Goal: Use online tool/utility: Utilize a website feature to perform a specific function

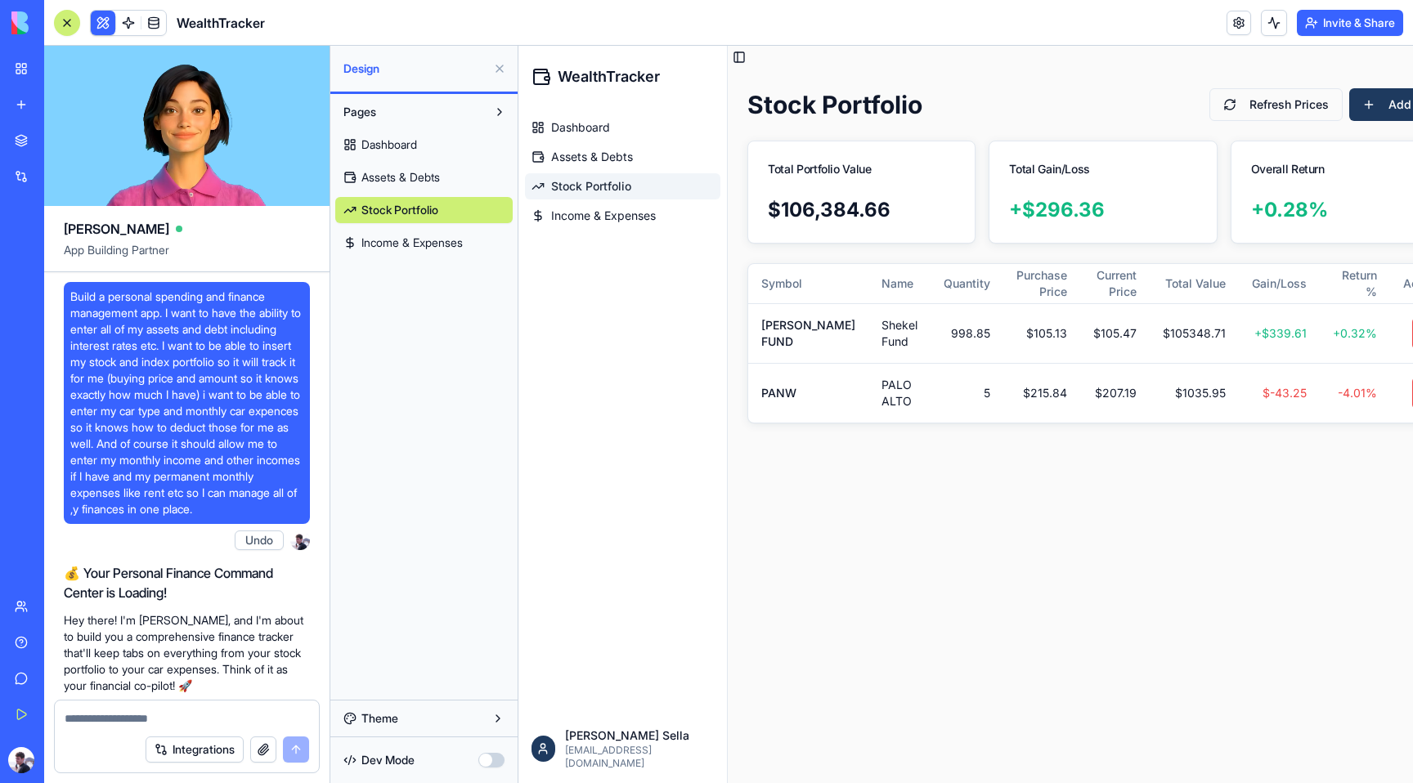
scroll to position [10693, 0]
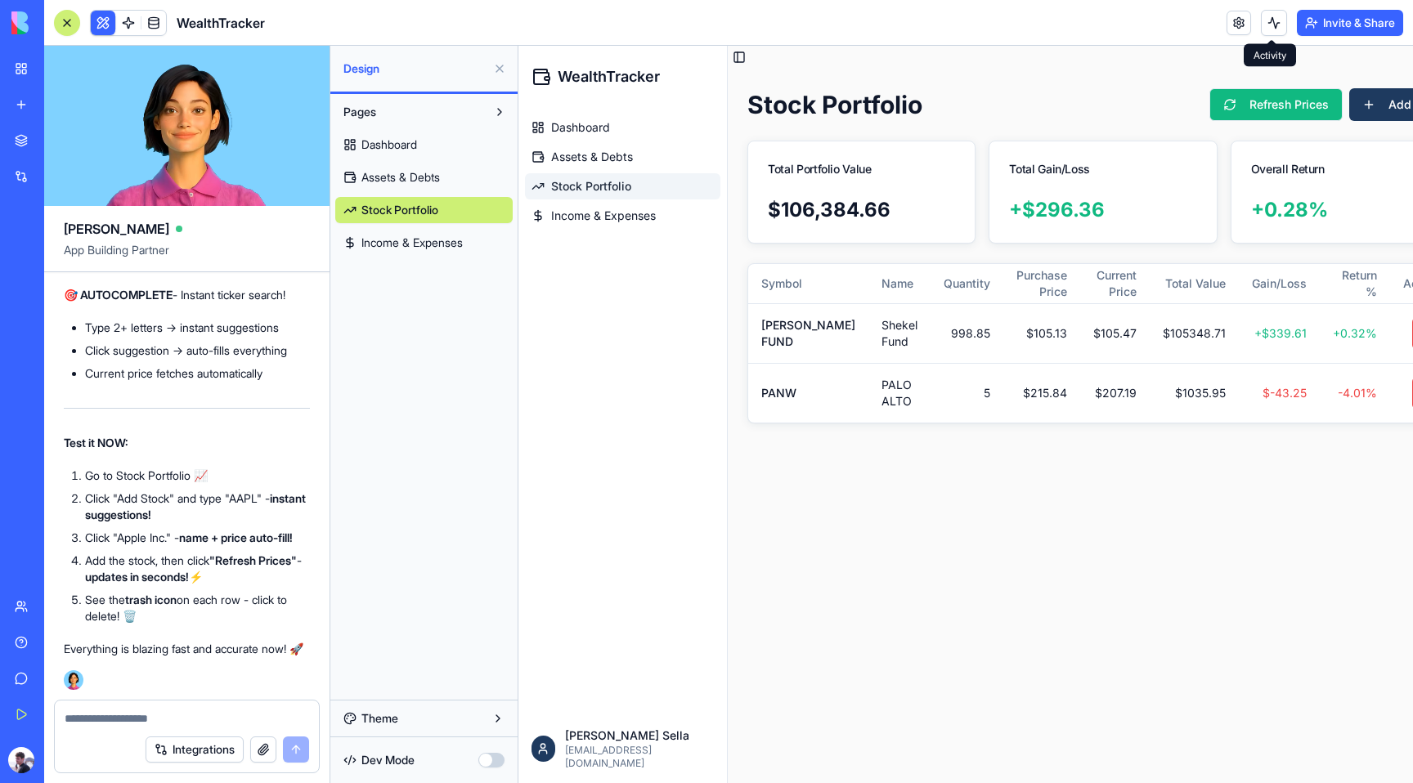
click at [1261, 104] on button "Refresh Prices" at bounding box center [1275, 104] width 133 height 33
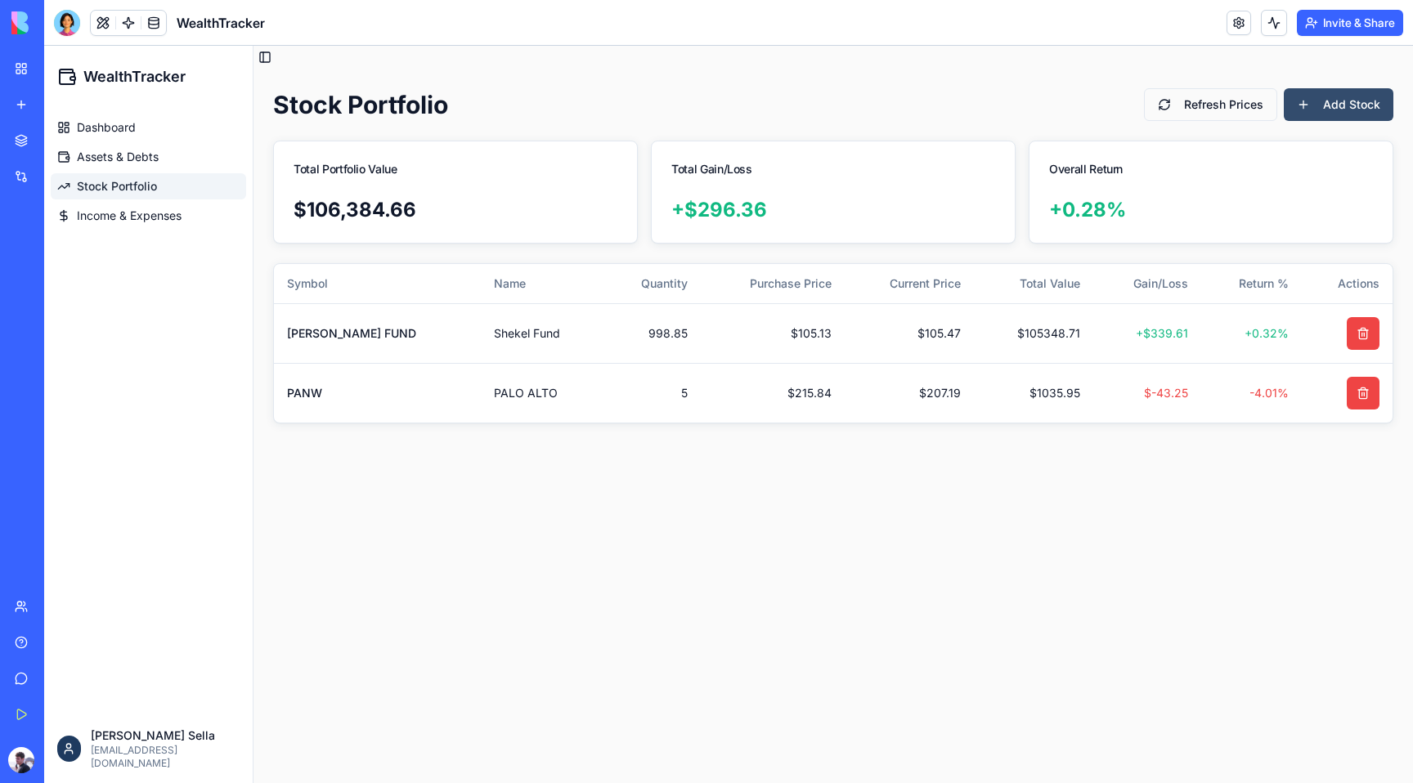
click at [1322, 105] on button "Add Stock" at bounding box center [1339, 104] width 110 height 33
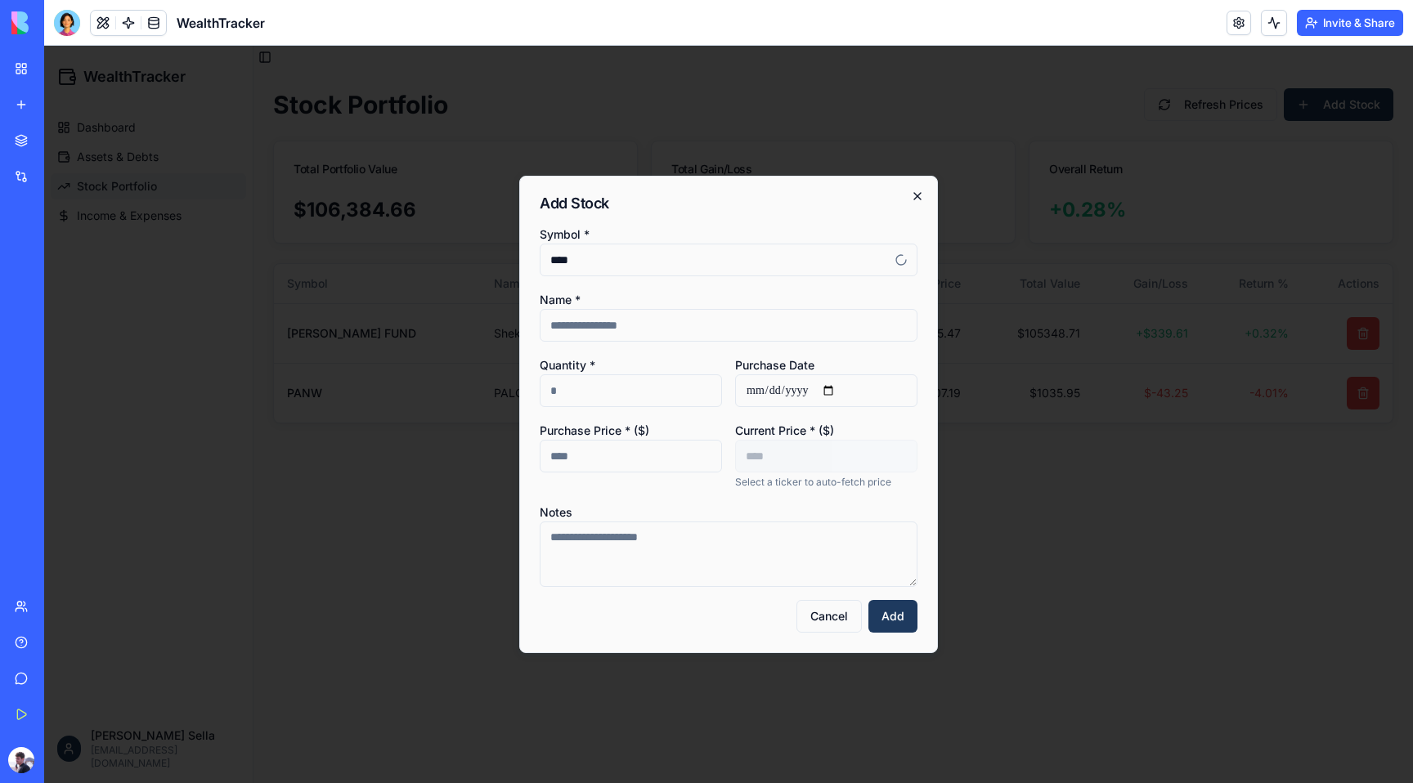
type input "****"
click at [921, 199] on icon "button" at bounding box center [917, 196] width 13 height 13
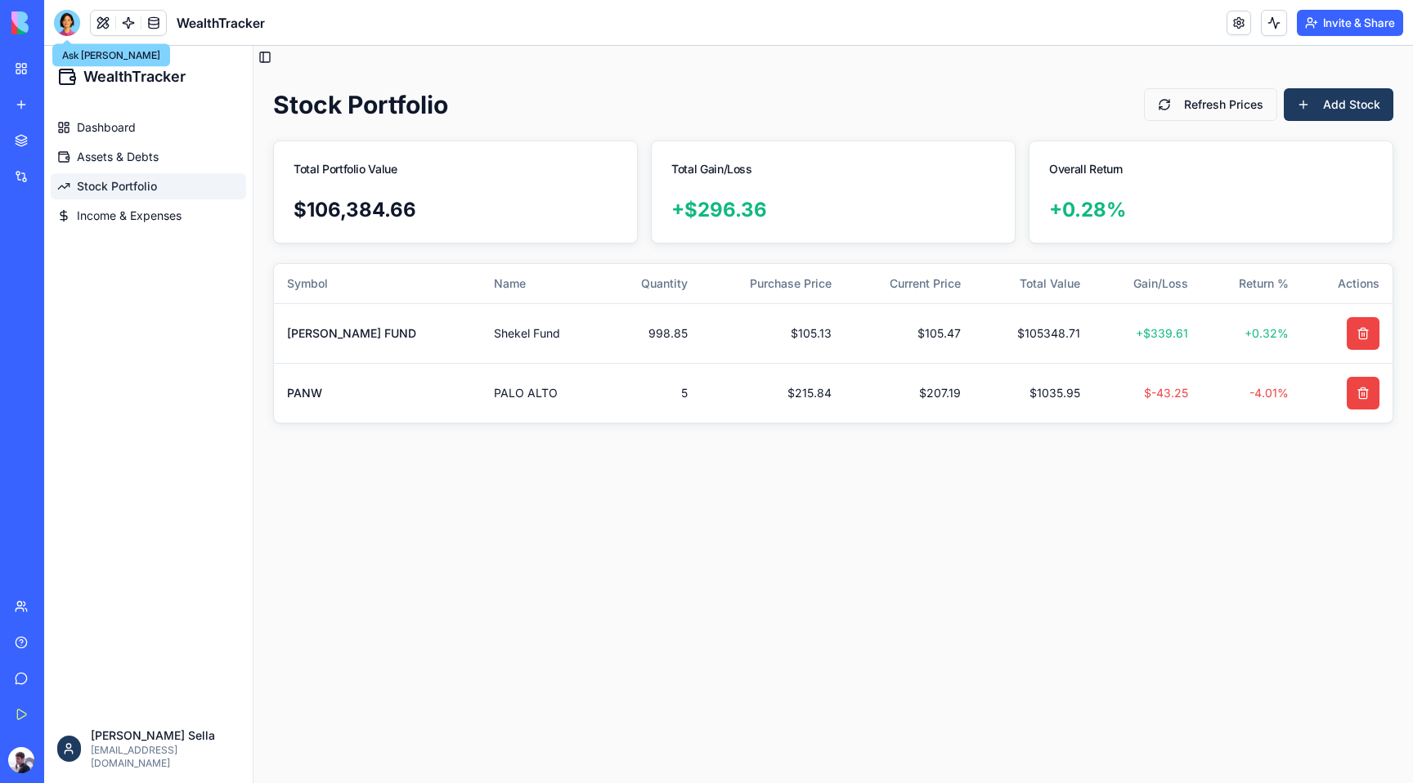
click at [76, 17] on div at bounding box center [67, 23] width 26 height 26
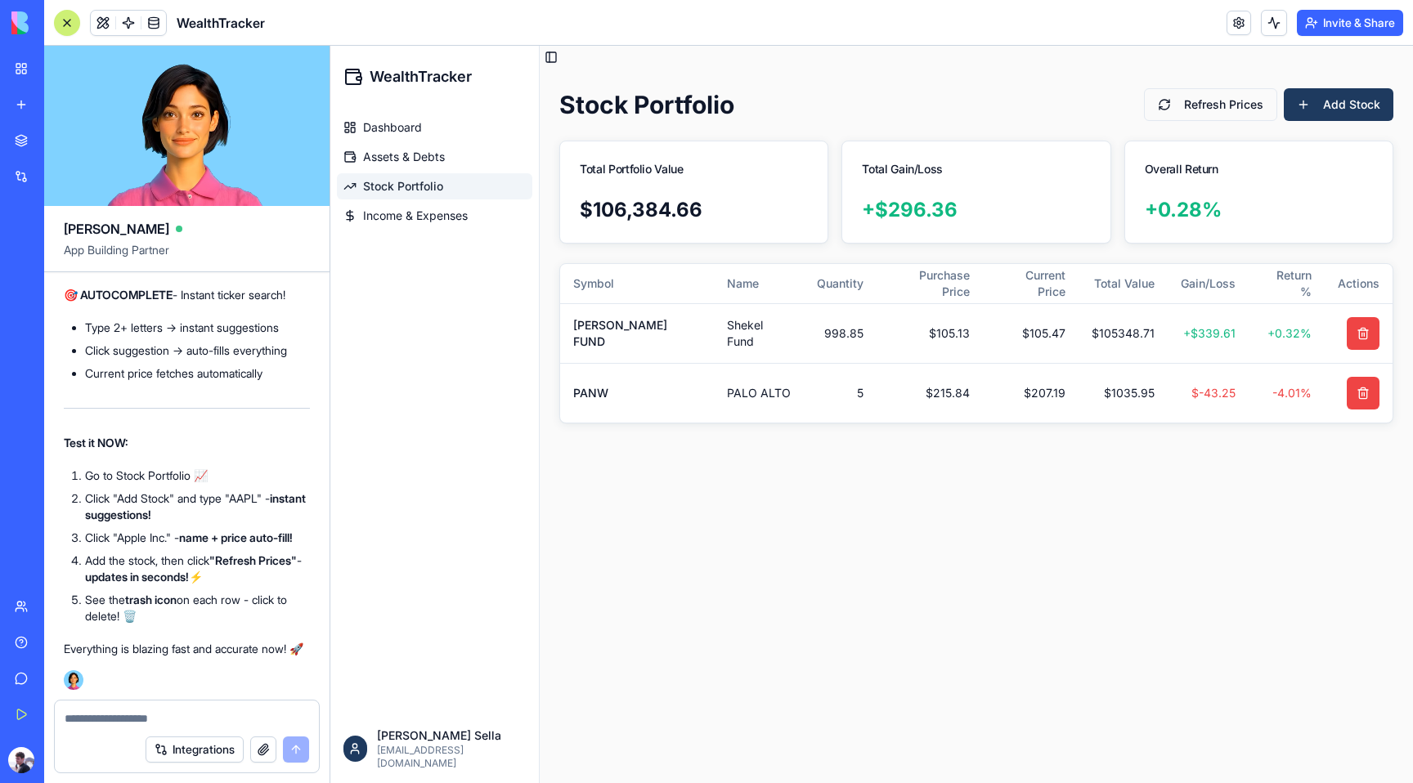
click at [186, 715] on textarea at bounding box center [187, 718] width 244 height 16
type textarea "*"
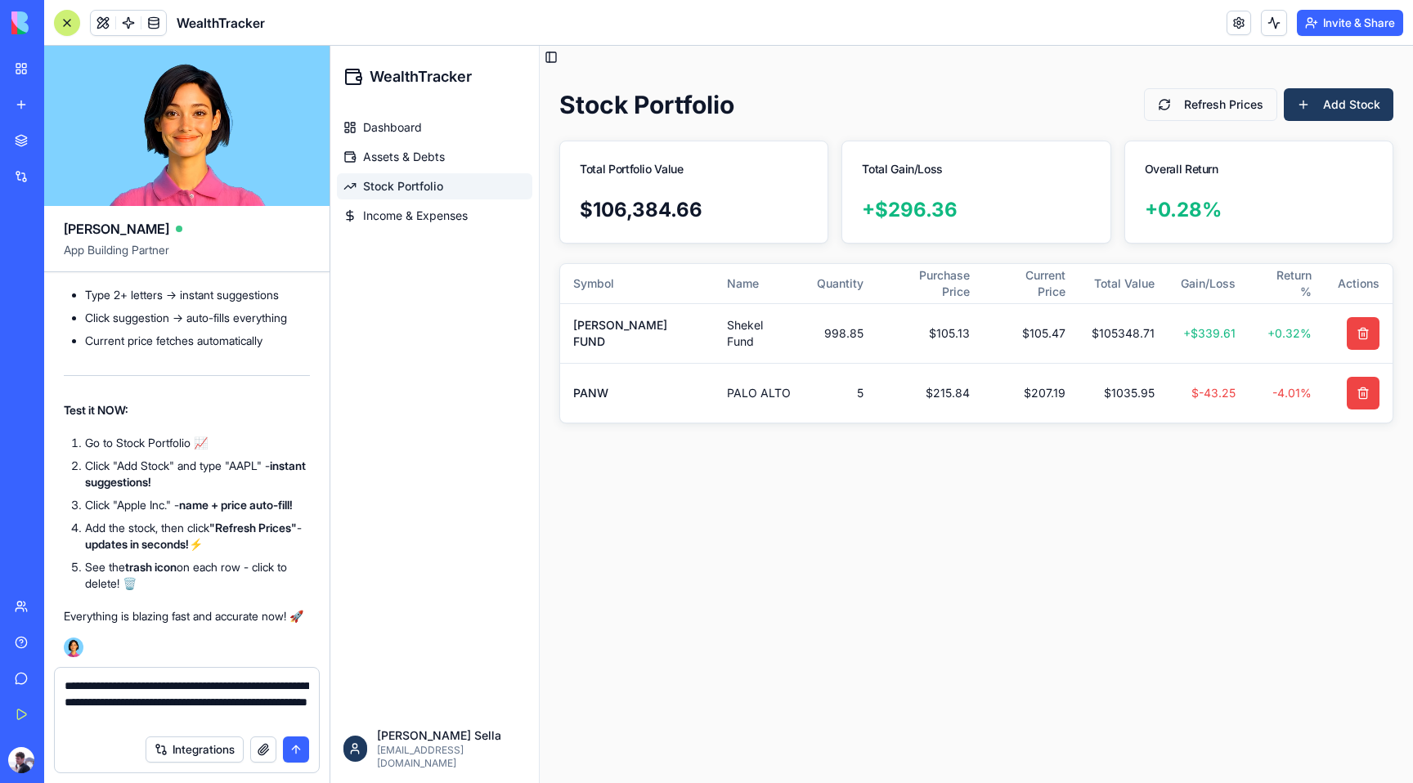
type textarea "**********"
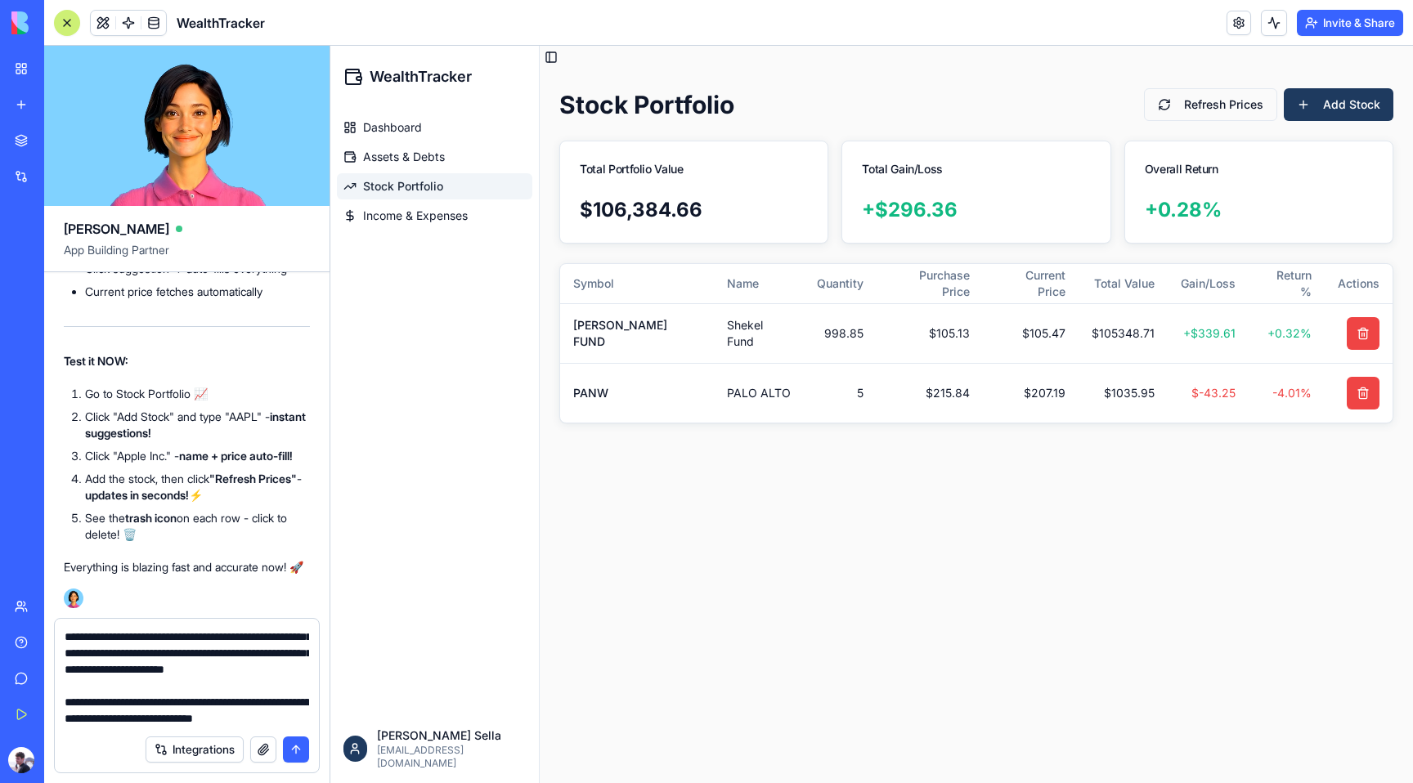
scroll to position [47, 0]
type textarea "**********"
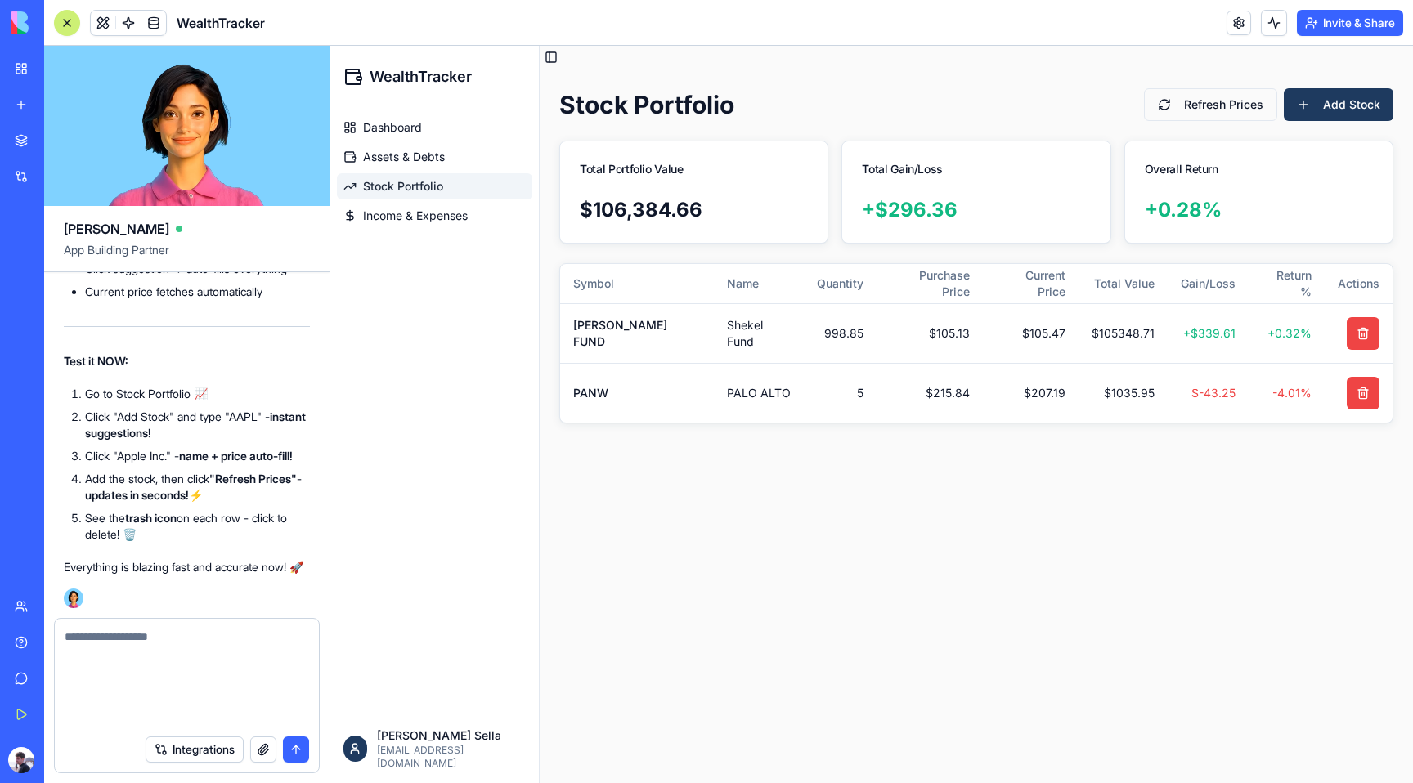
scroll to position [0, 0]
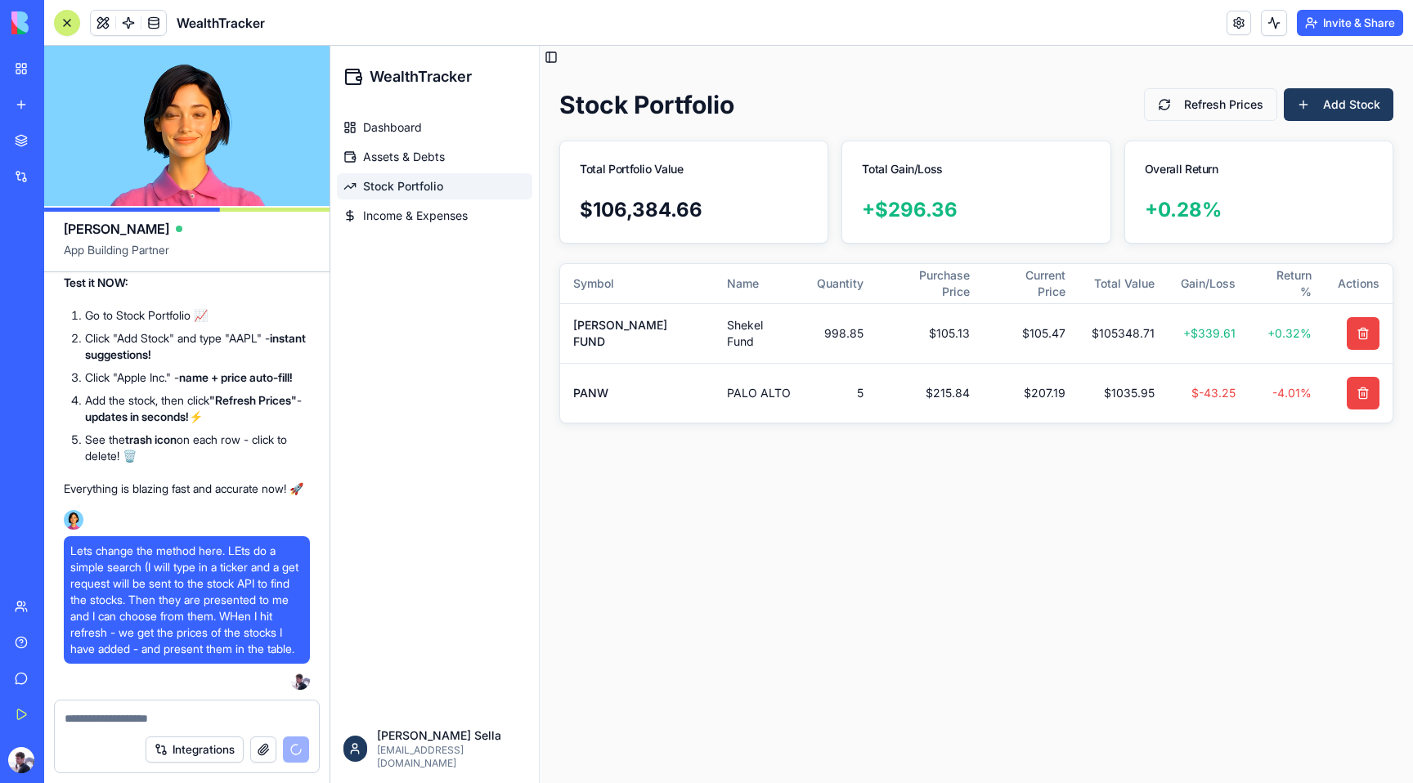
click at [391, 545] on div "Dashboard Assets & Debts Stock Portfolio Income & Expenses" at bounding box center [434, 411] width 208 height 607
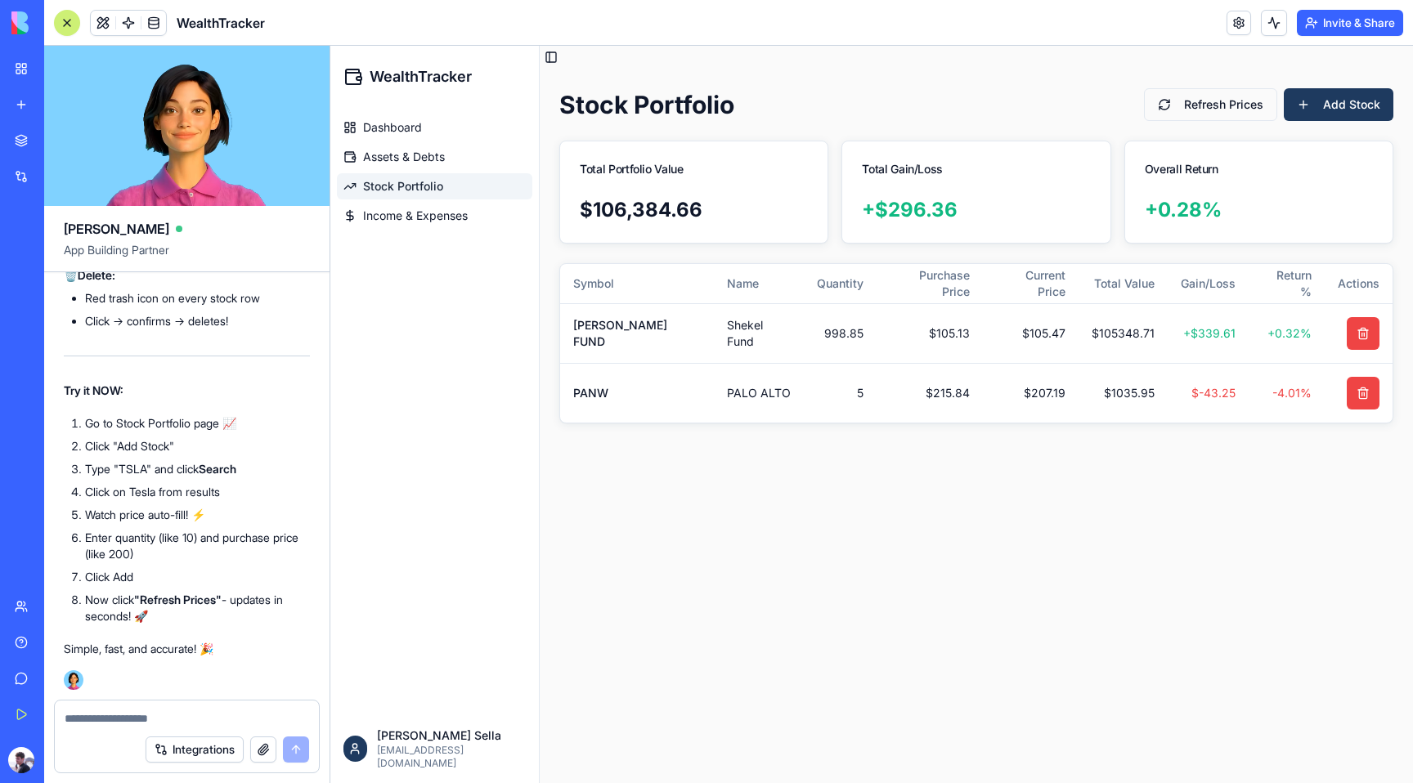
scroll to position [11930, 0]
click at [1325, 111] on button "Add Stock" at bounding box center [1339, 104] width 110 height 33
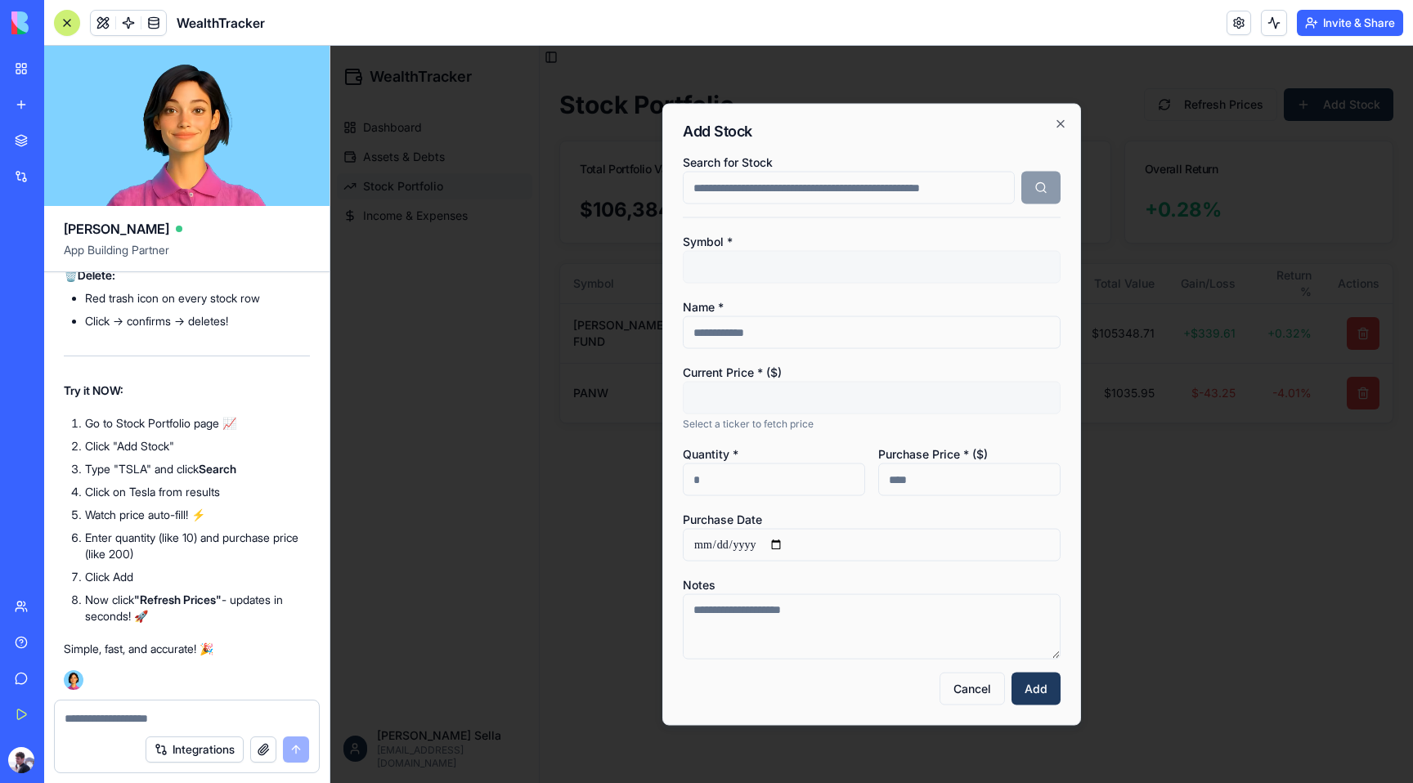
click at [874, 195] on input "Search for Stock" at bounding box center [849, 188] width 332 height 33
click at [1030, 190] on button "button" at bounding box center [1040, 188] width 39 height 33
click at [965, 338] on input "Name *" at bounding box center [872, 332] width 378 height 33
click at [975, 295] on form "Symbol * Name * Current Price * ($) Select a ticker to fetch price Quantity * P…" at bounding box center [872, 468] width 378 height 474
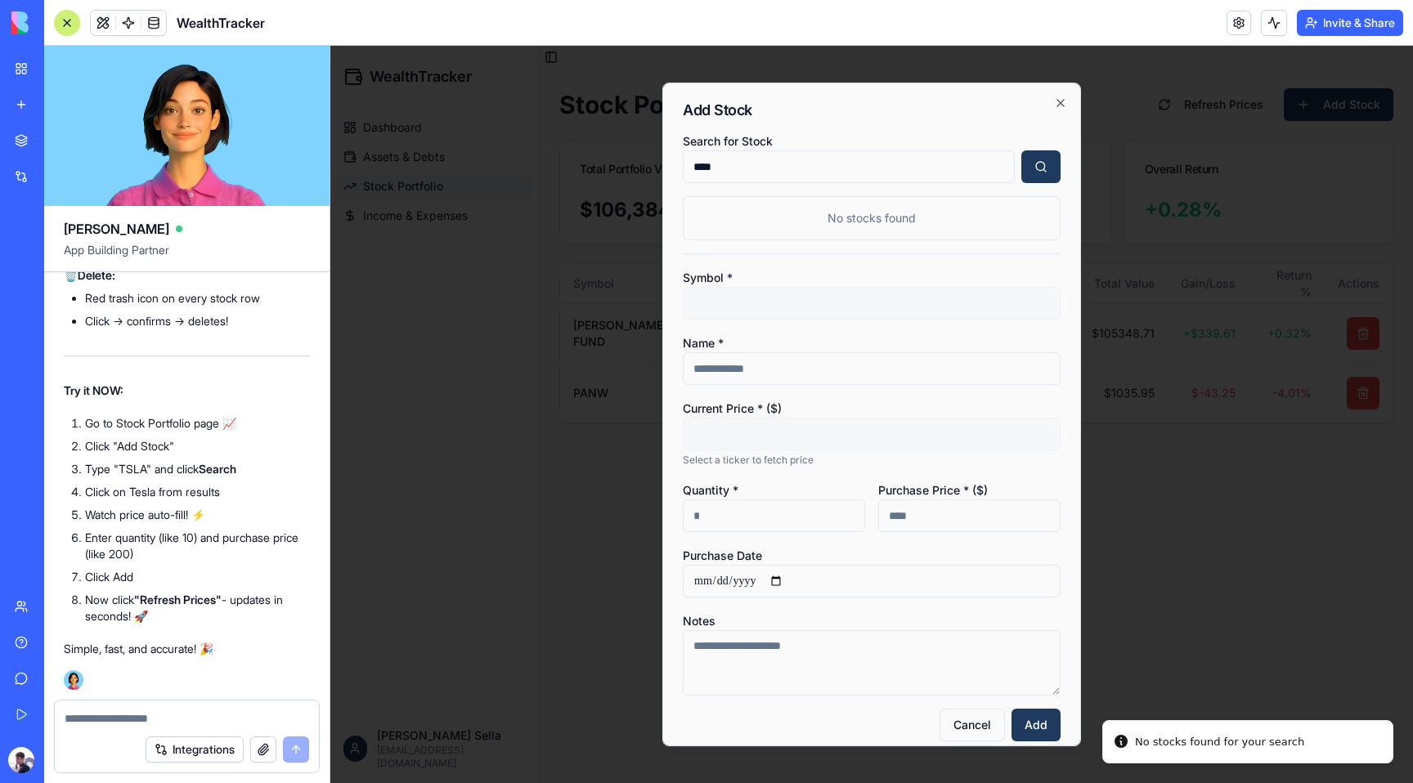
click at [917, 221] on div "No stocks found" at bounding box center [872, 218] width 378 height 44
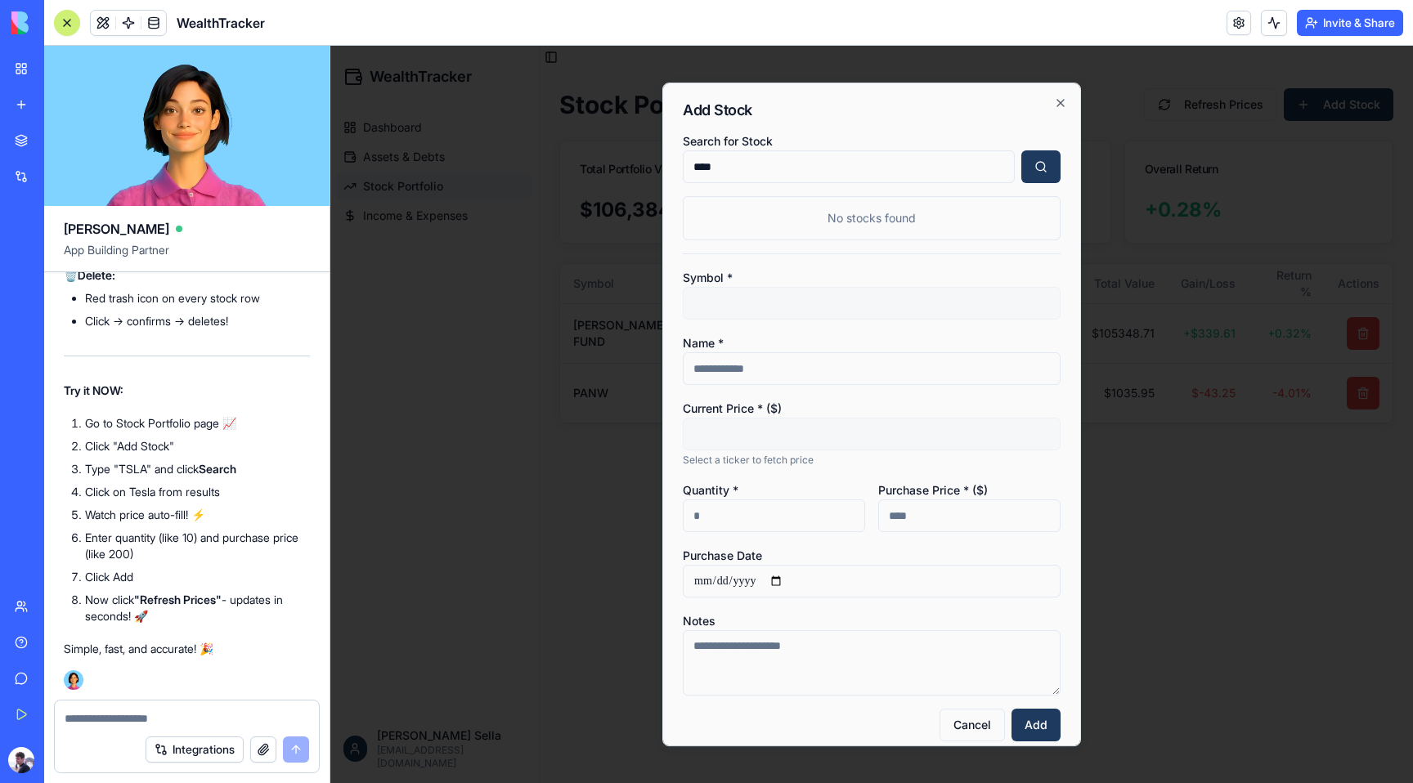
click at [826, 167] on input "****" at bounding box center [849, 166] width 332 height 33
type input "*****"
click at [1042, 174] on button "button" at bounding box center [1040, 166] width 39 height 33
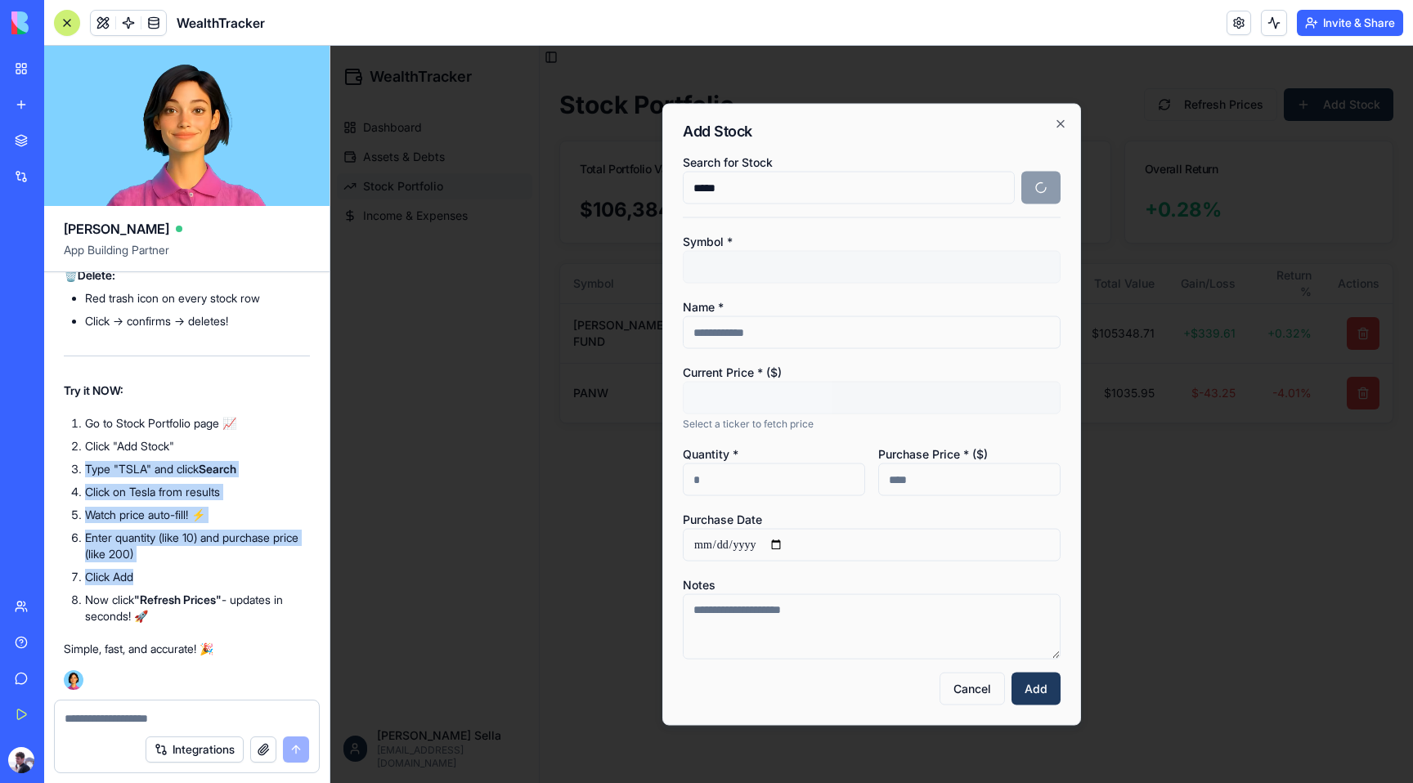
drag, startPoint x: 173, startPoint y: 576, endPoint x: 103, endPoint y: 460, distance: 135.0
click at [103, 460] on ol "Go to Stock Portfolio page 📈 Click "Add Stock" Type "TSLA" and click Search Cli…" at bounding box center [187, 519] width 246 height 209
click at [103, 461] on li "Type "TSLA" and click Search" at bounding box center [197, 469] width 225 height 16
drag, startPoint x: 140, startPoint y: 625, endPoint x: 107, endPoint y: 414, distance: 213.5
click at [107, 414] on div "✅ SIMPLIFIED & WORKING! 🎯 Your stock portfolio now works exactly how you wanted…" at bounding box center [187, 241] width 246 height 831
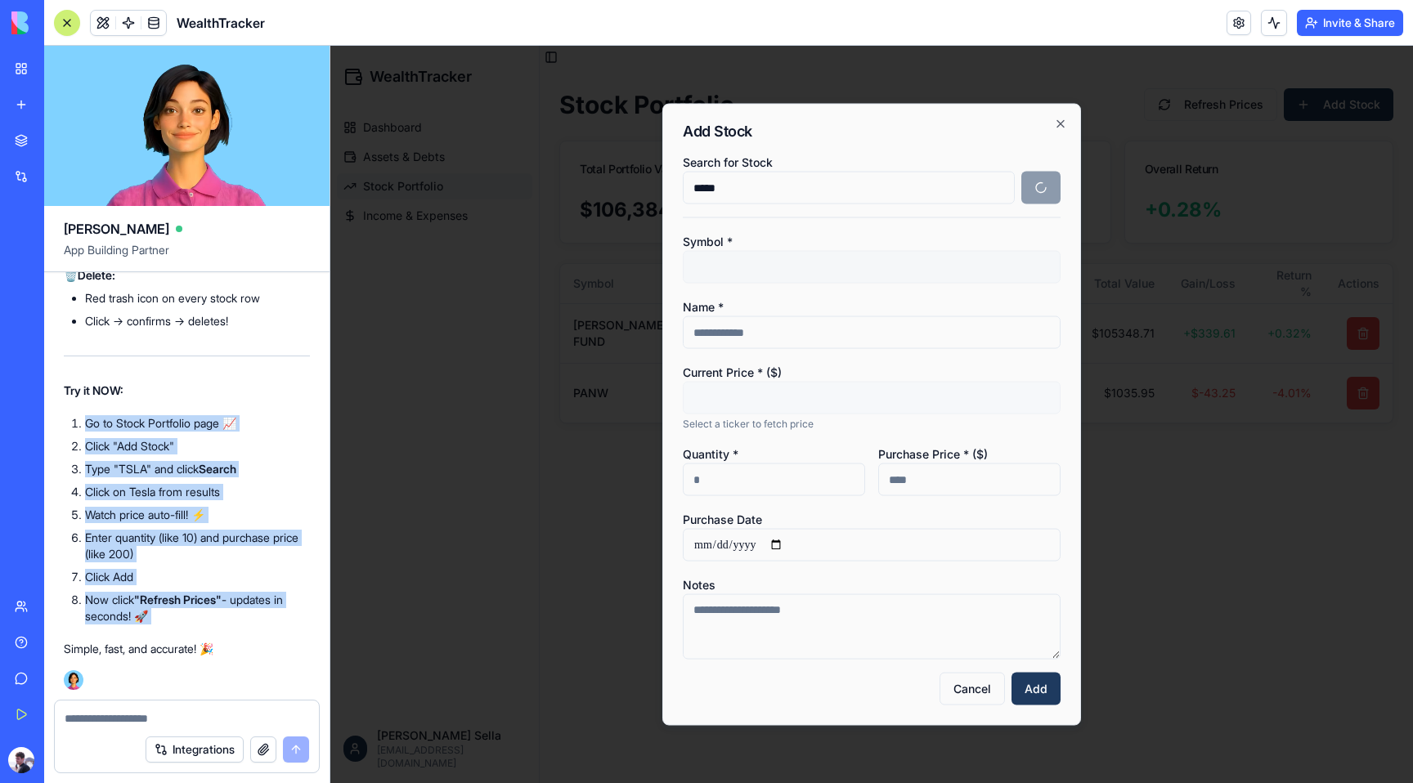
click at [104, 428] on li "Go to Stock Portfolio page 📈" at bounding box center [197, 423] width 225 height 16
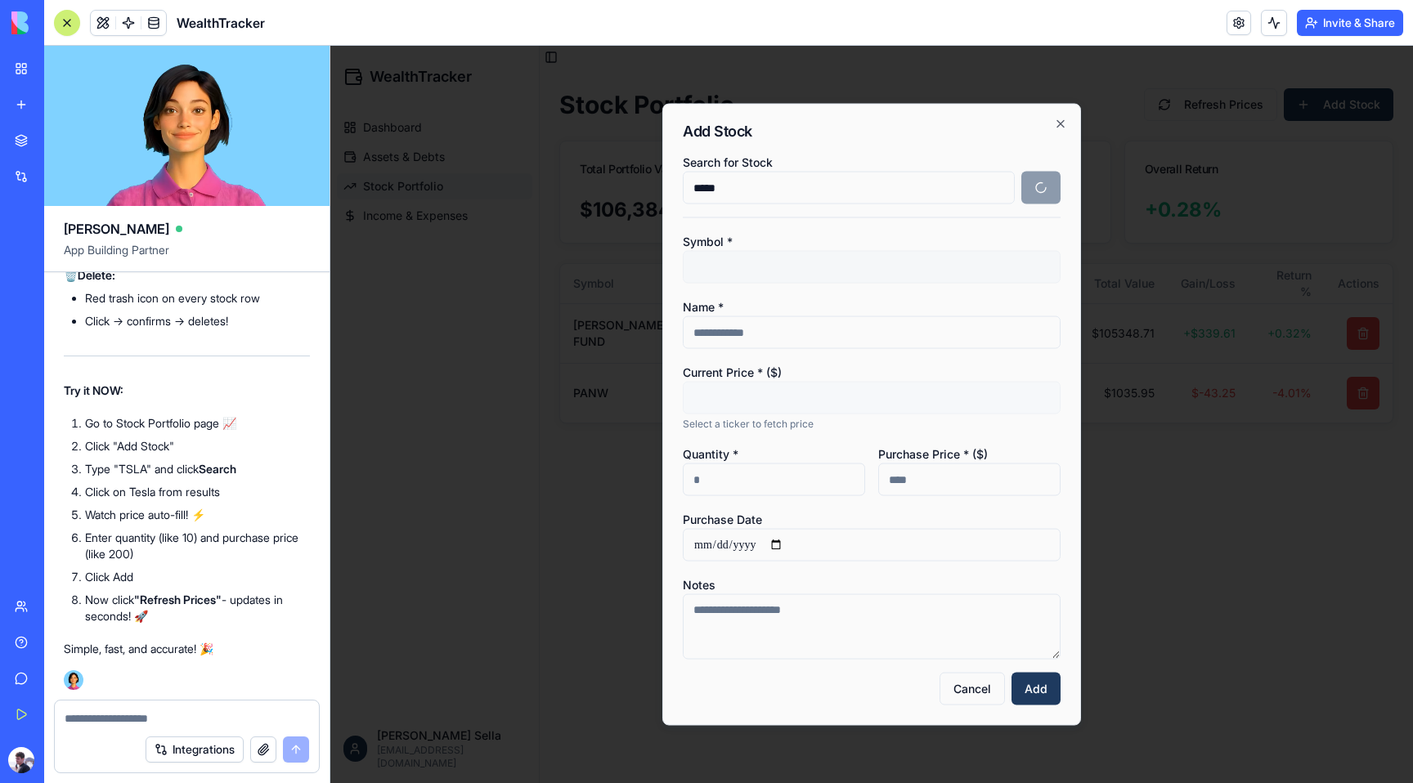
click at [103, 514] on li "Watch price auto-fill! ⚡" at bounding box center [197, 515] width 225 height 16
click at [125, 545] on li "Enter quantity (like 10) and purchase price (like 200)" at bounding box center [197, 546] width 225 height 33
click at [944, 490] on input "Purchase Price * ($)" at bounding box center [969, 480] width 182 height 33
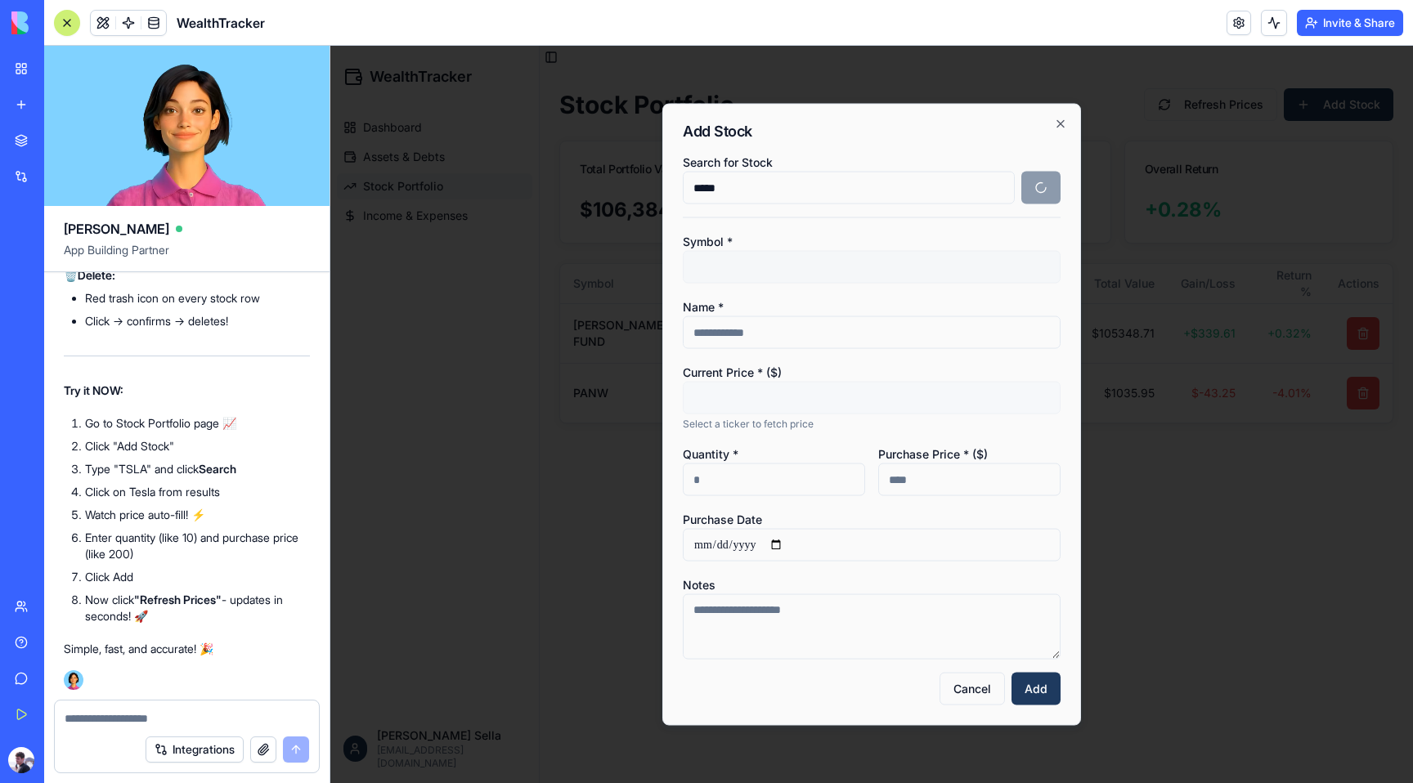
click at [706, 467] on input "Quantity *" at bounding box center [774, 480] width 182 height 33
click at [776, 186] on input "*****" at bounding box center [849, 188] width 332 height 33
click at [732, 190] on input "*****" at bounding box center [849, 188] width 332 height 33
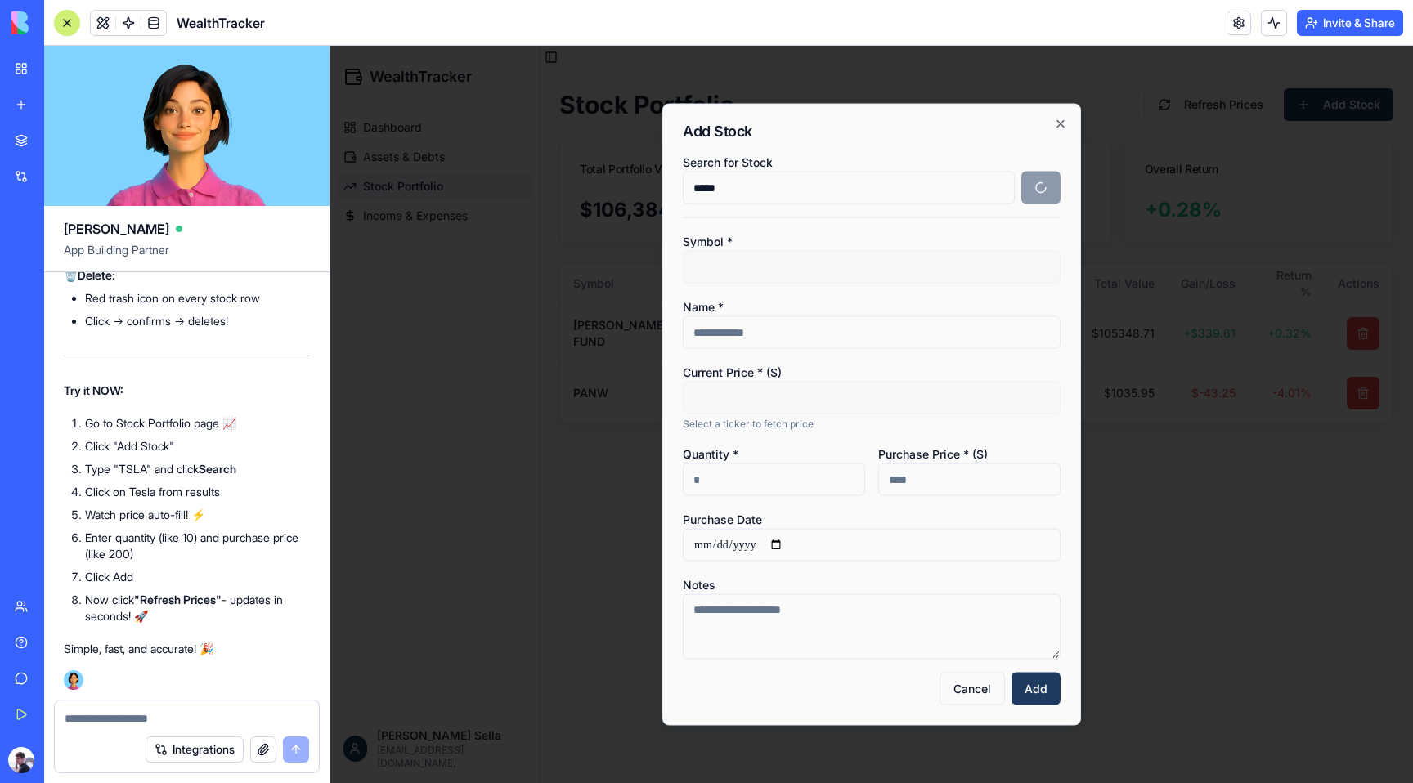
click at [732, 190] on input "*****" at bounding box center [849, 188] width 332 height 33
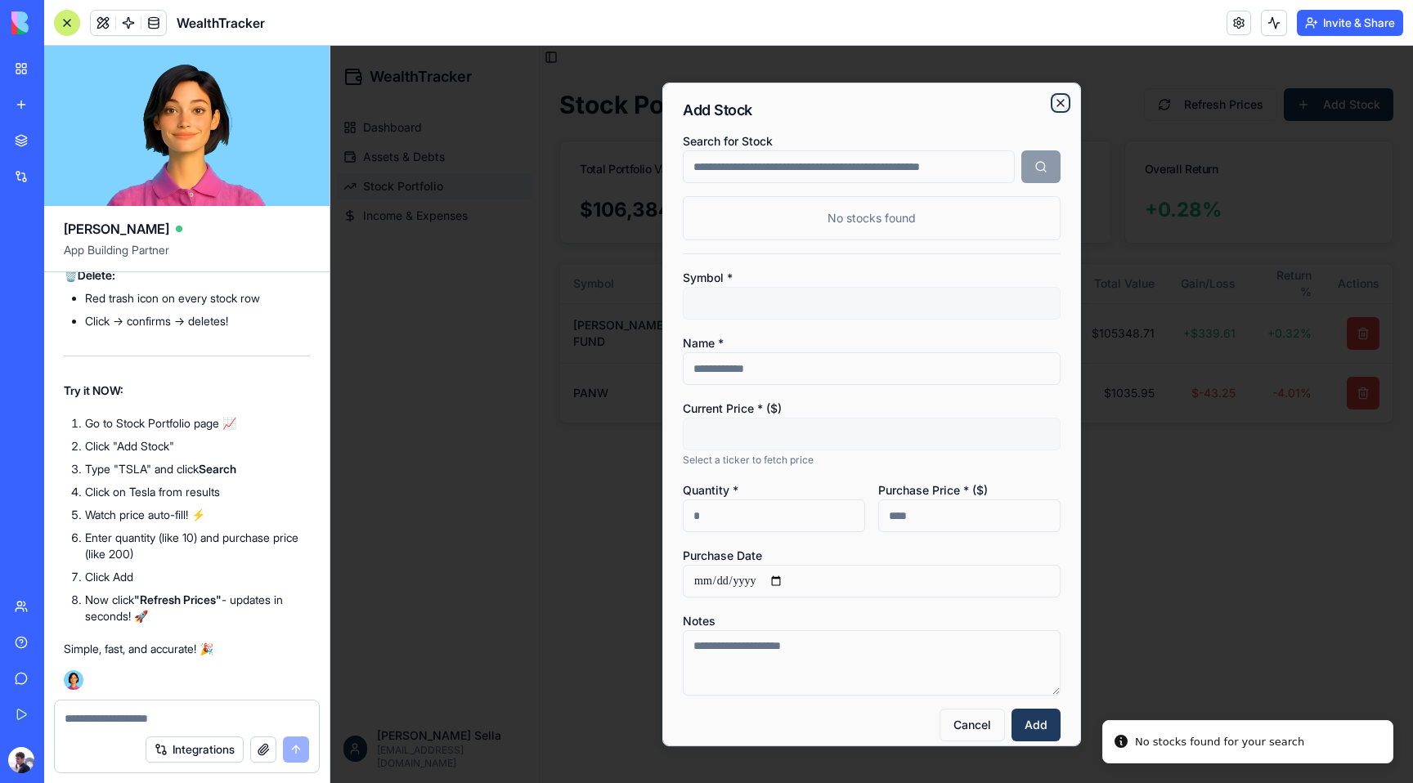
click at [1054, 107] on icon "button" at bounding box center [1060, 102] width 13 height 13
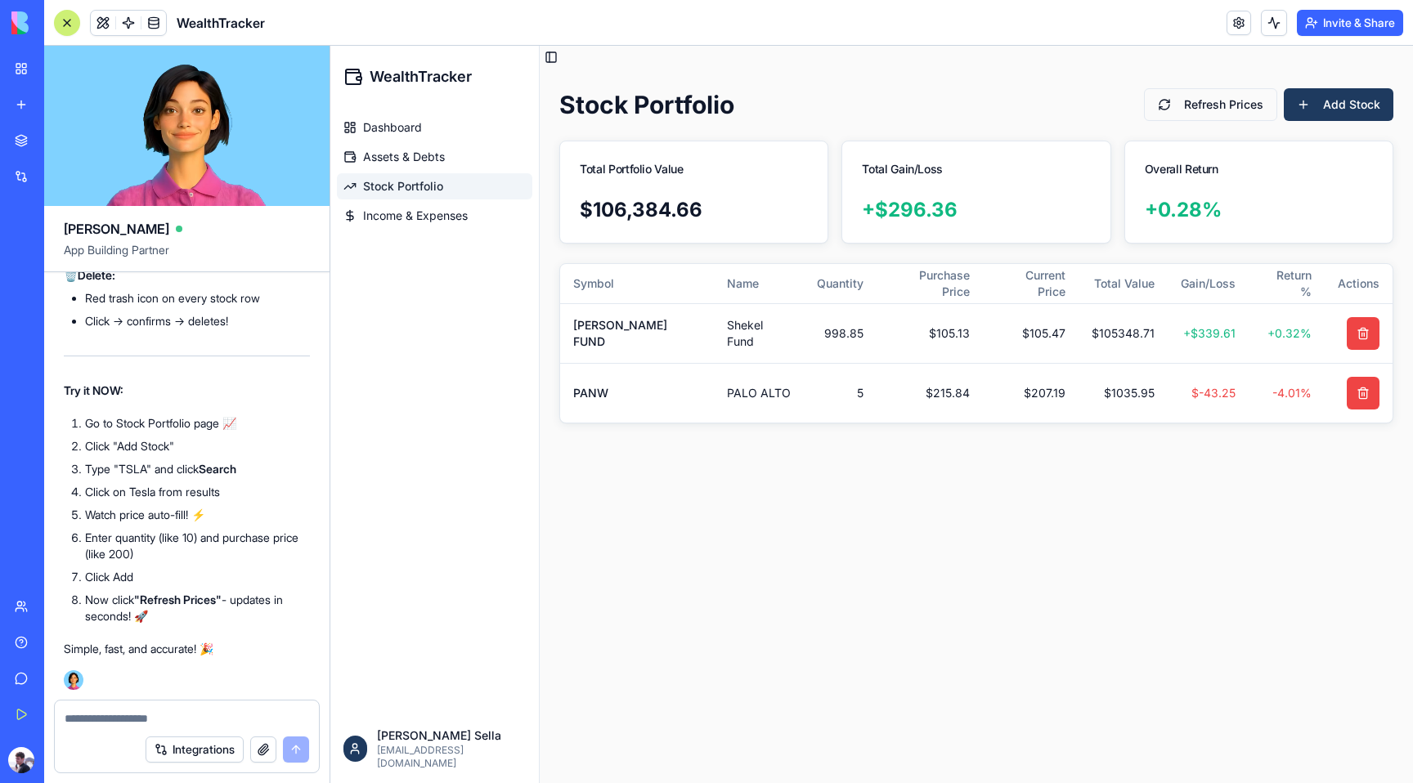
click at [219, 716] on textarea at bounding box center [187, 718] width 244 height 16
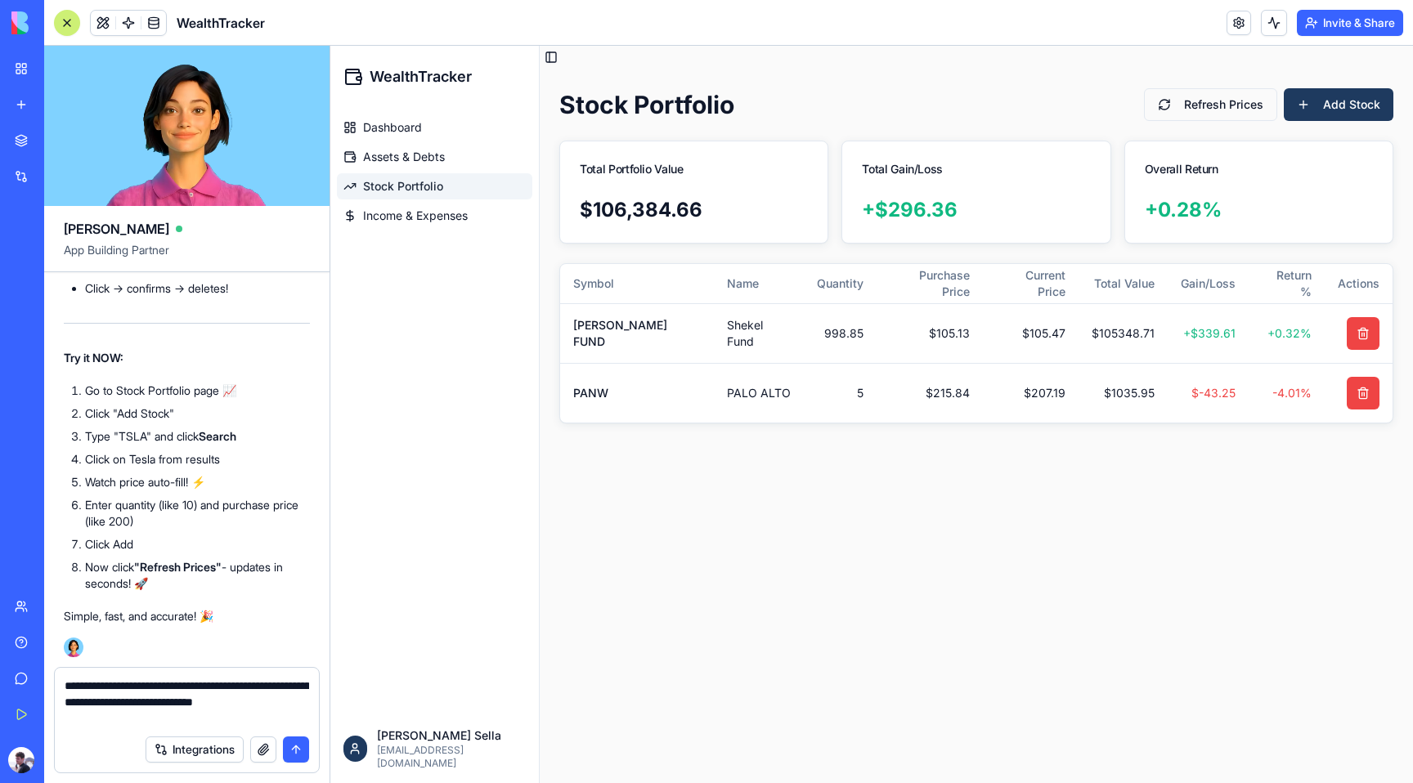
type textarea "**********"
click at [294, 751] on button "submit" at bounding box center [296, 750] width 26 height 26
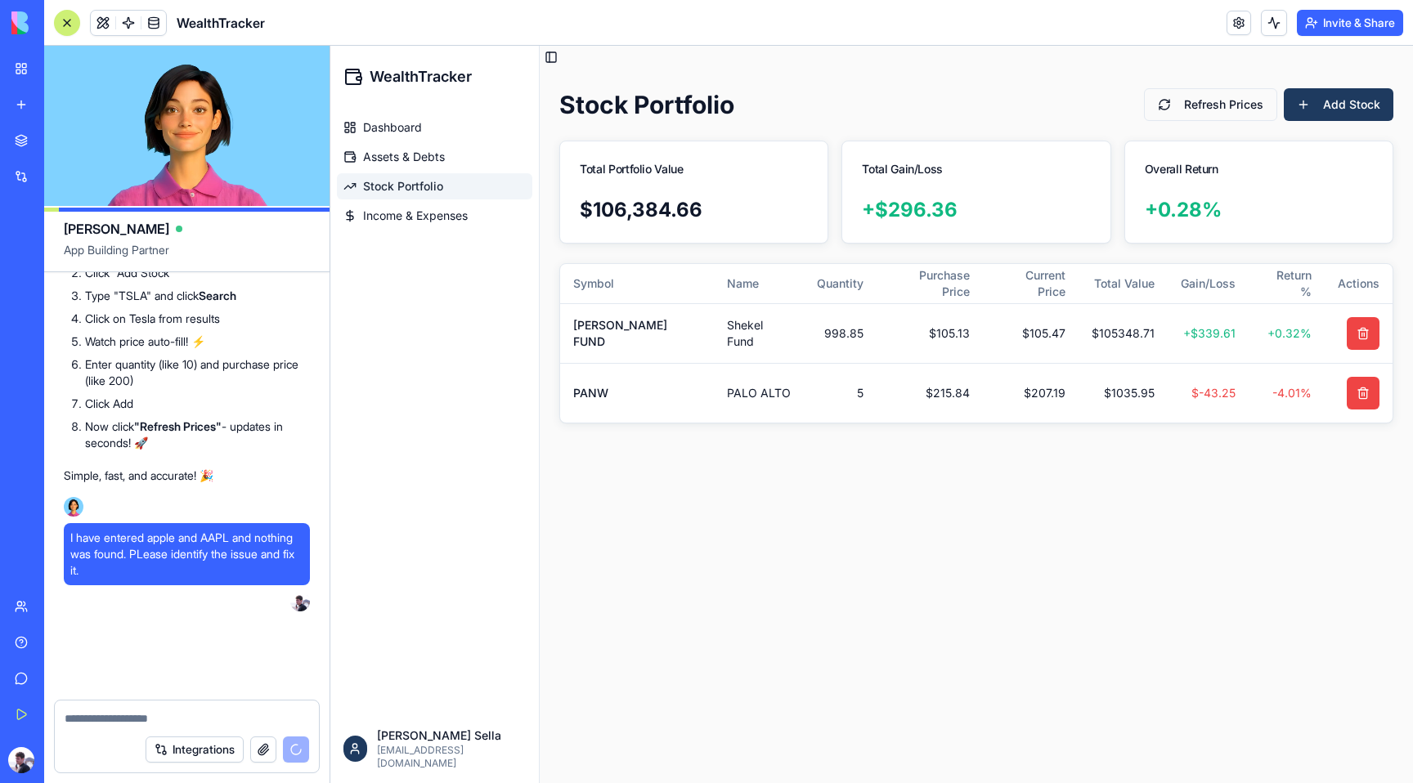
scroll to position [12103, 0]
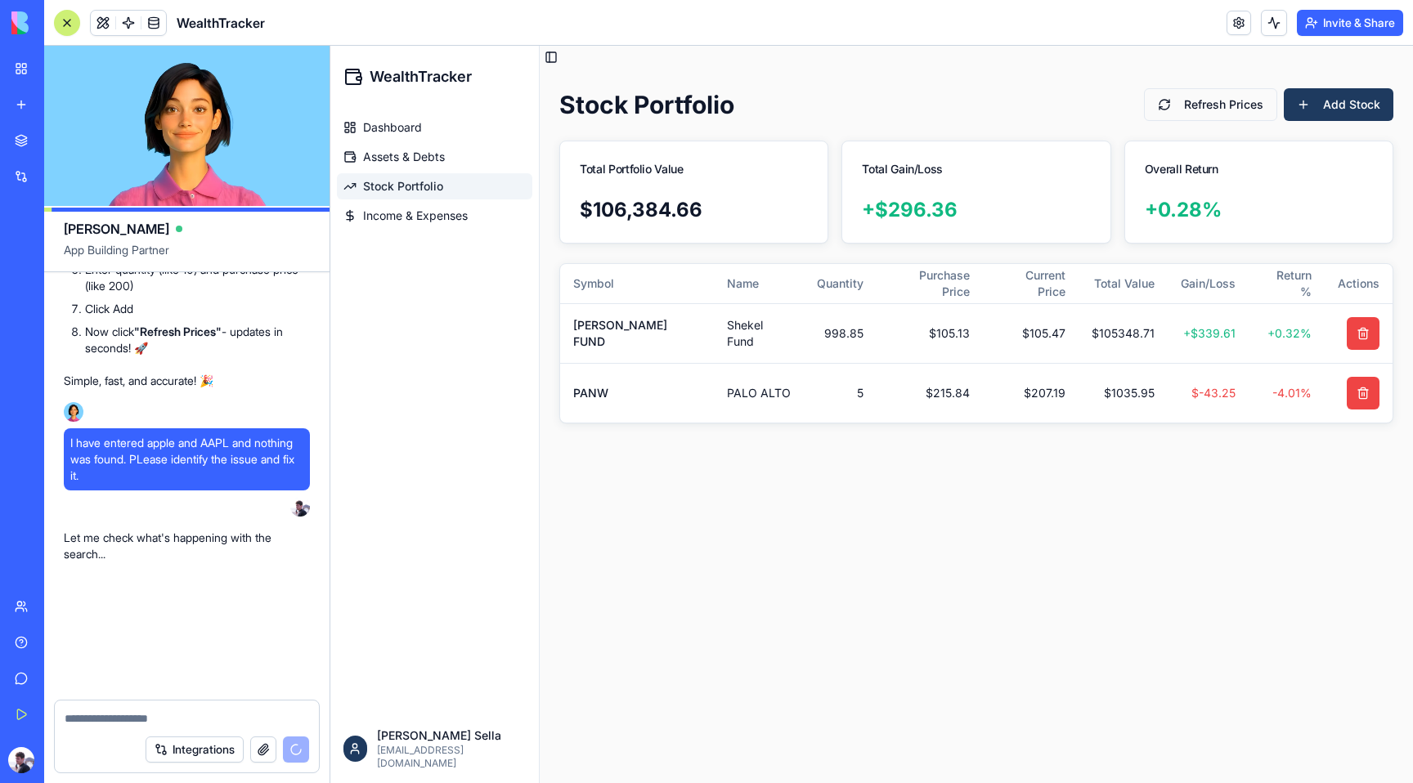
click at [416, 541] on div "Dashboard Assets & Debts Stock Portfolio Income & Expenses" at bounding box center [434, 411] width 208 height 607
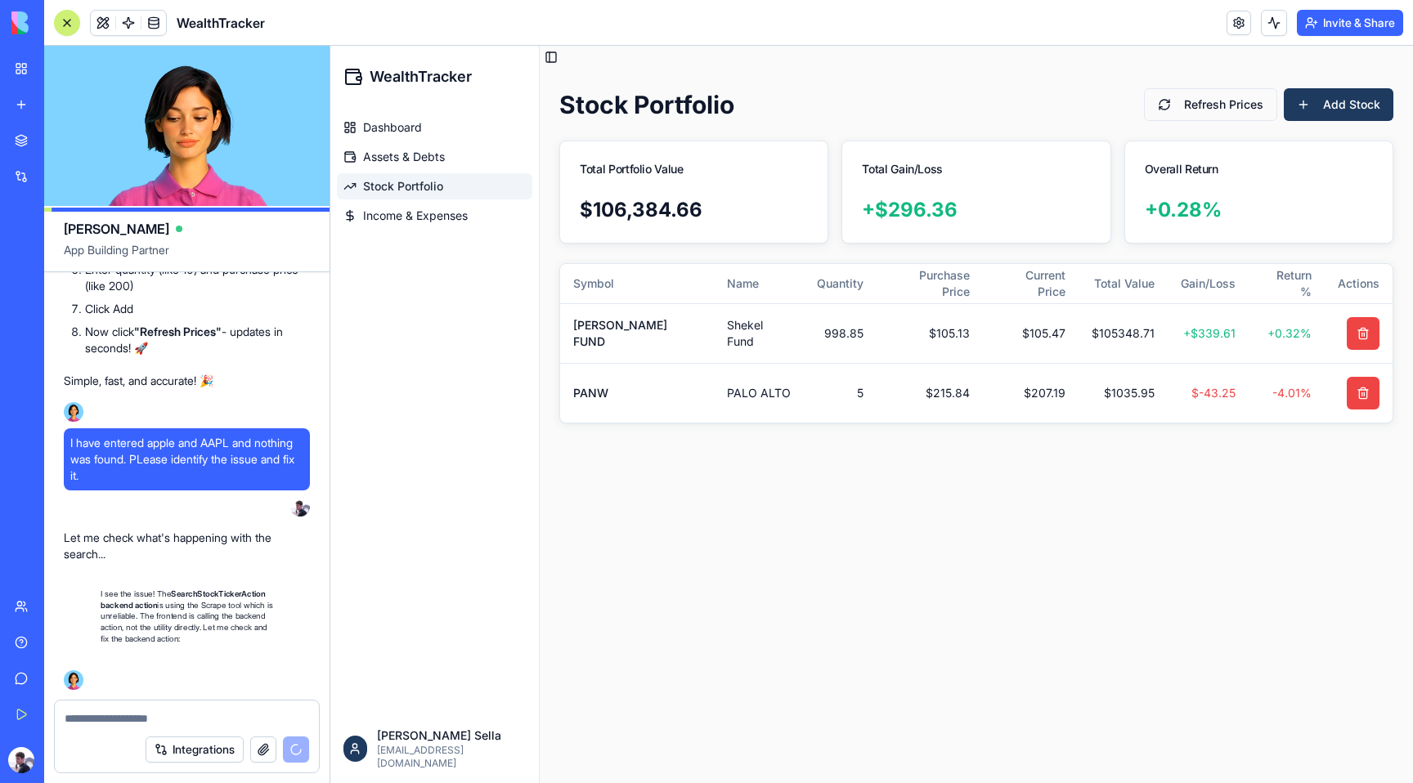
scroll to position [12244, 0]
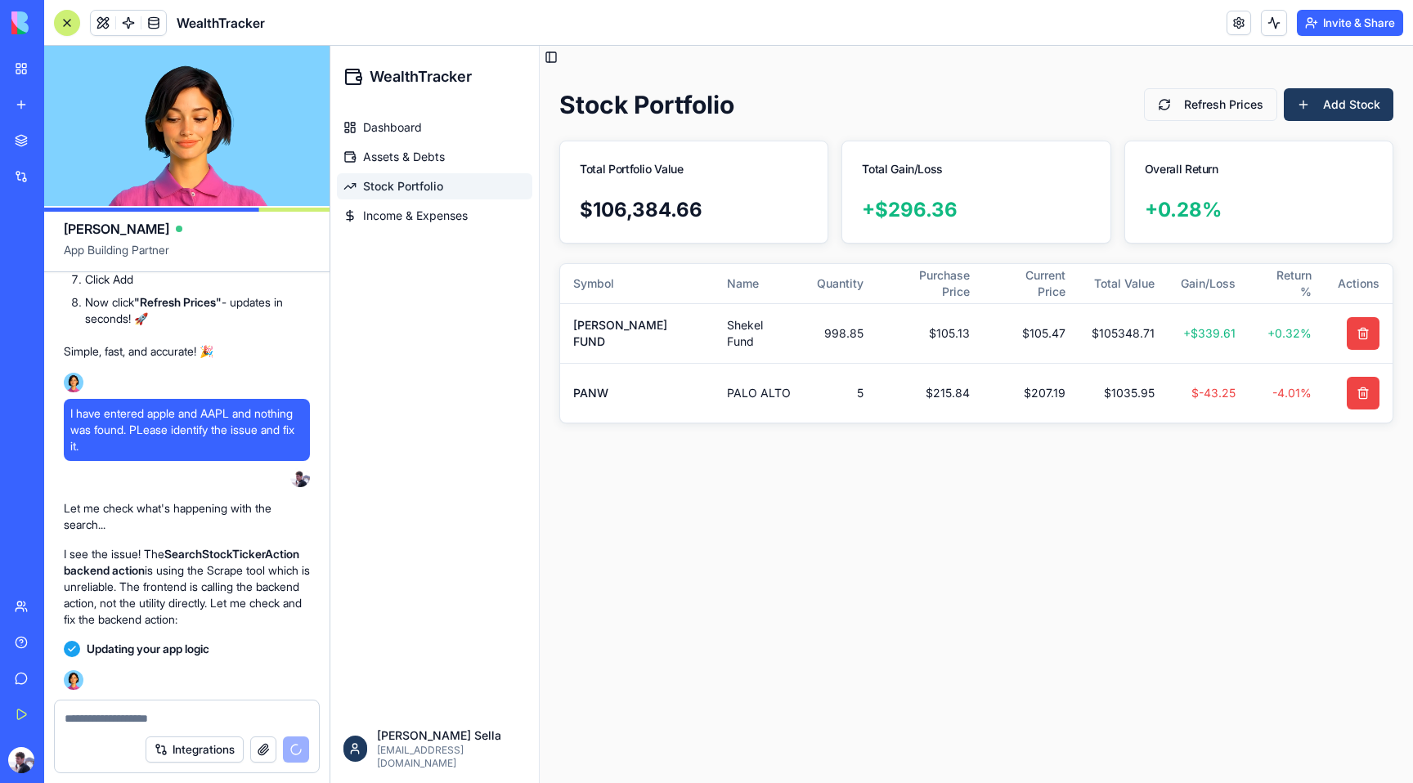
click at [479, 383] on div "Dashboard Assets & Debts Stock Portfolio Income & Expenses" at bounding box center [434, 411] width 208 height 607
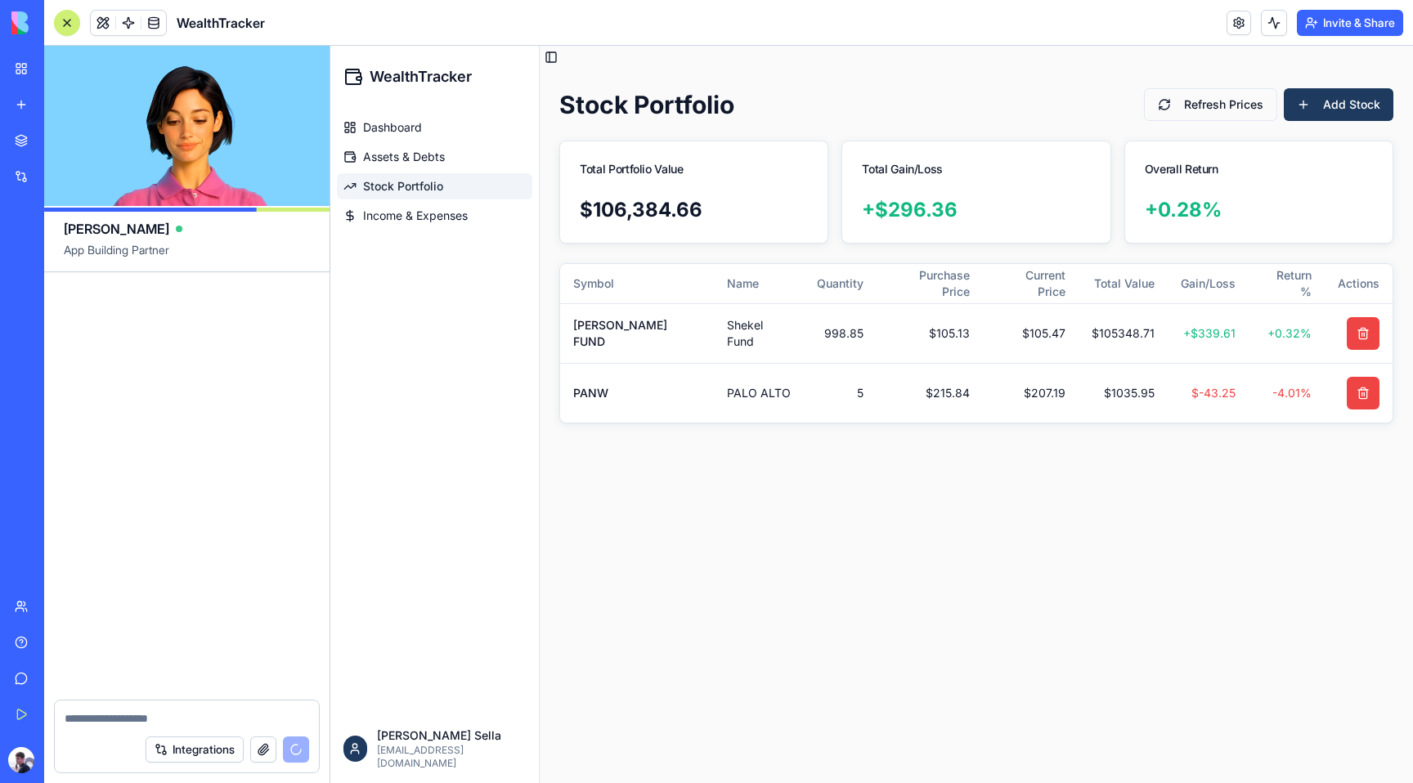
scroll to position [12938, 0]
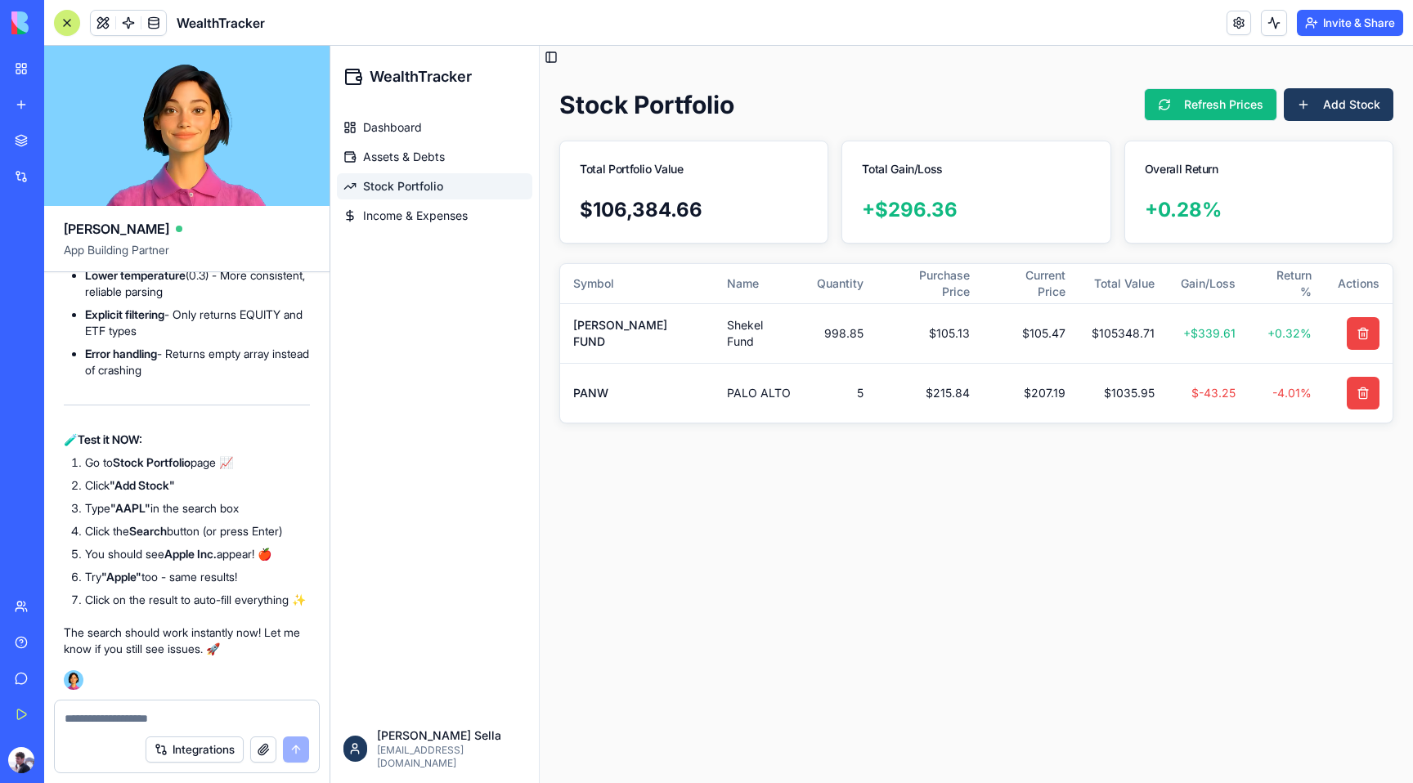
click at [1168, 105] on button "Refresh Prices" at bounding box center [1210, 104] width 133 height 33
click at [1344, 106] on button "Add Stock" at bounding box center [1339, 104] width 110 height 33
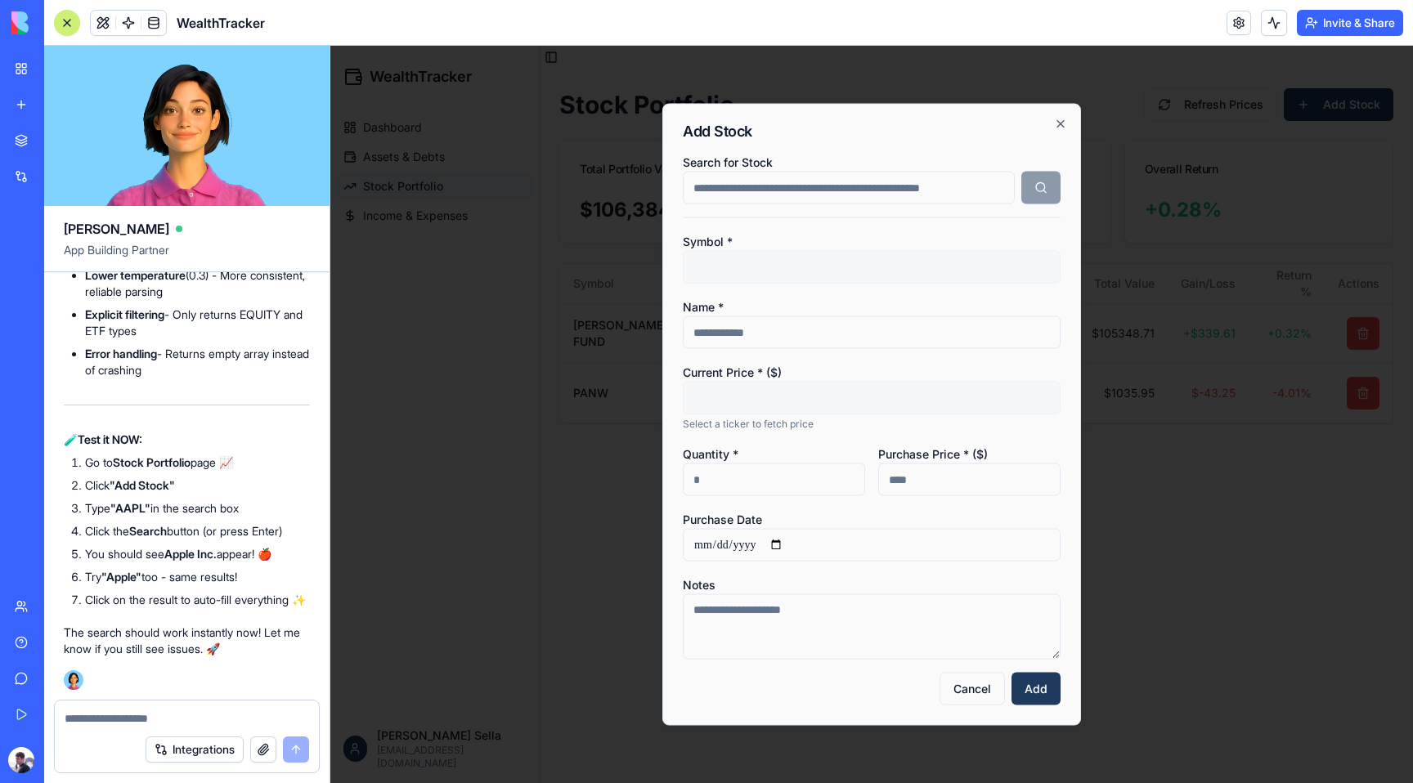
click at [873, 185] on input "Search for Stock" at bounding box center [849, 188] width 332 height 33
type input "*****"
click at [1042, 186] on button "button" at bounding box center [1040, 188] width 39 height 33
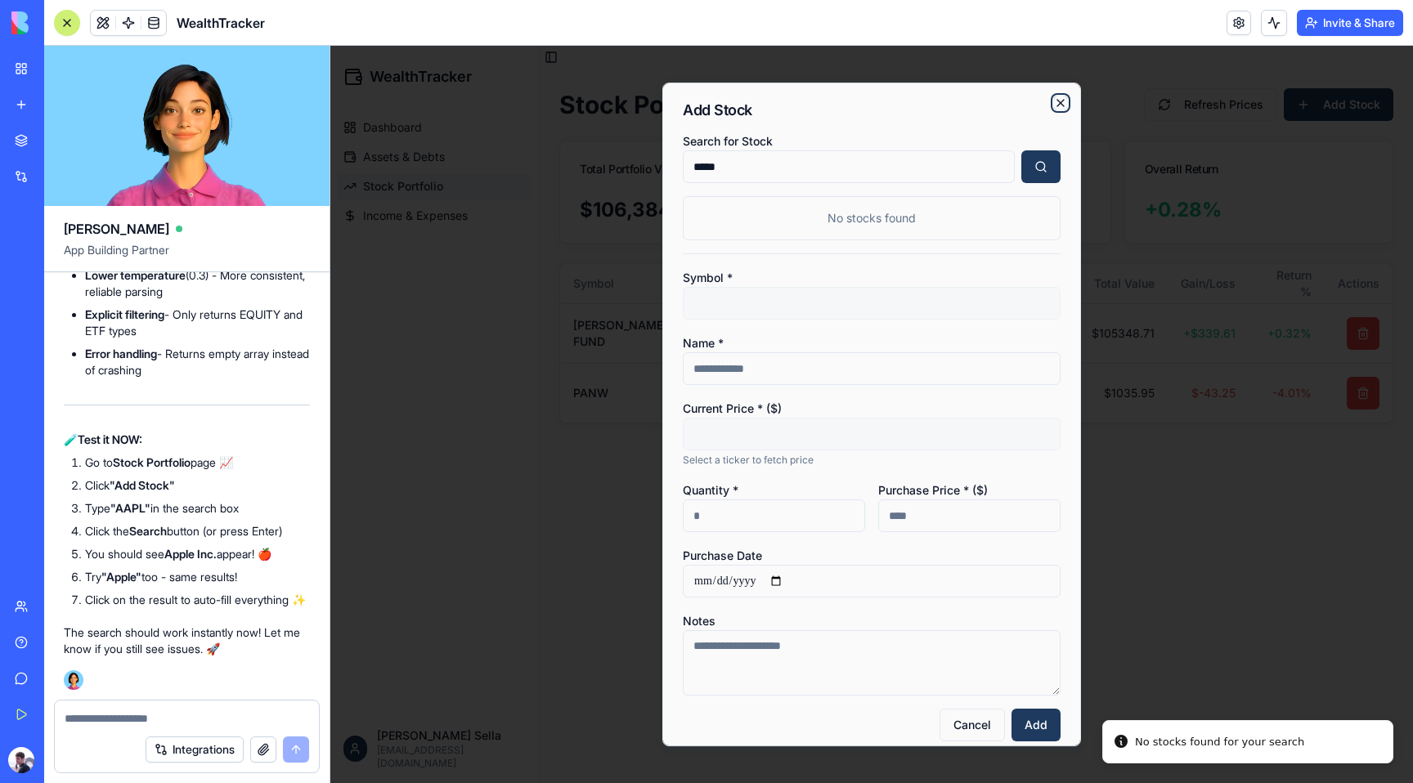
click at [1054, 100] on icon "button" at bounding box center [1060, 102] width 13 height 13
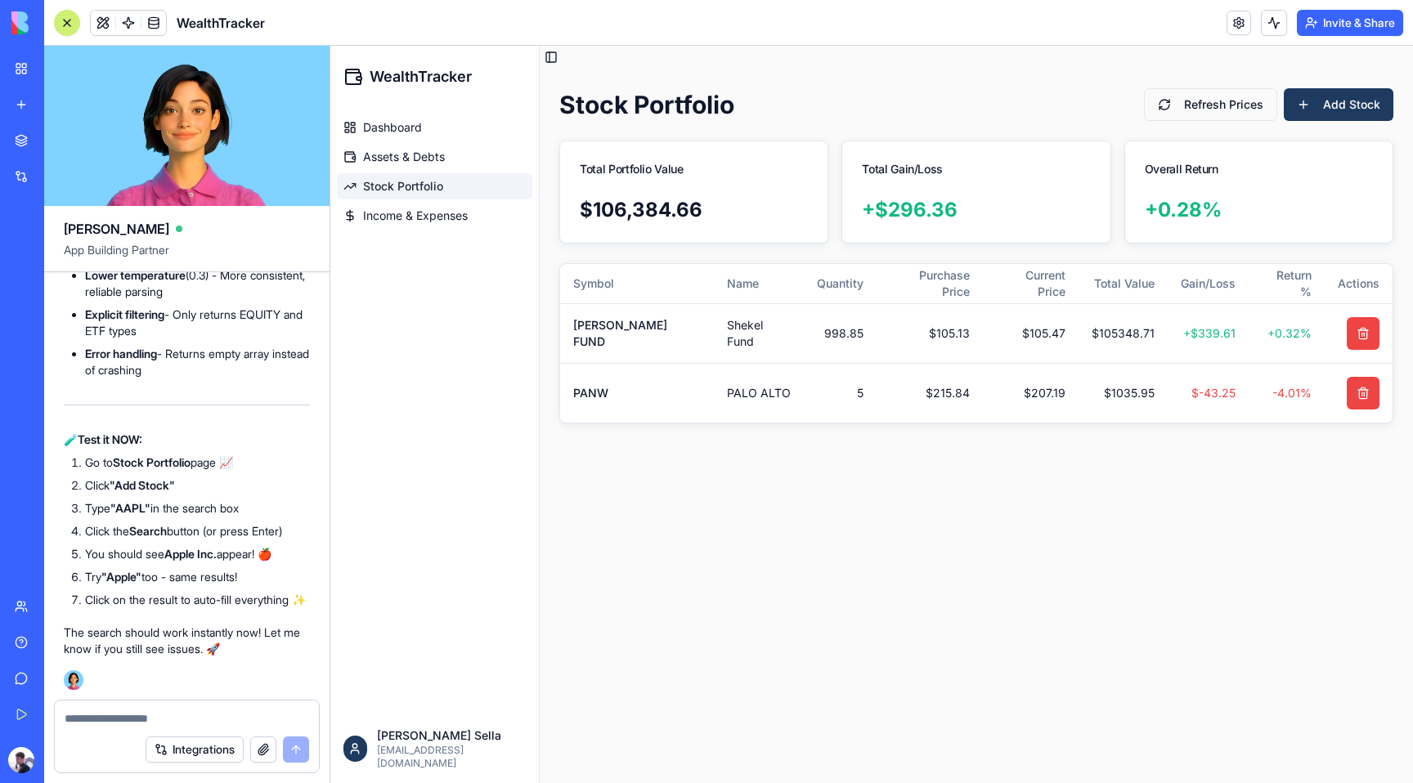
click at [432, 402] on div "Dashboard Assets & Debts Stock Portfolio Income & Expenses" at bounding box center [434, 411] width 208 height 607
click at [557, 60] on button "Toggle Sidebar" at bounding box center [551, 57] width 23 height 23
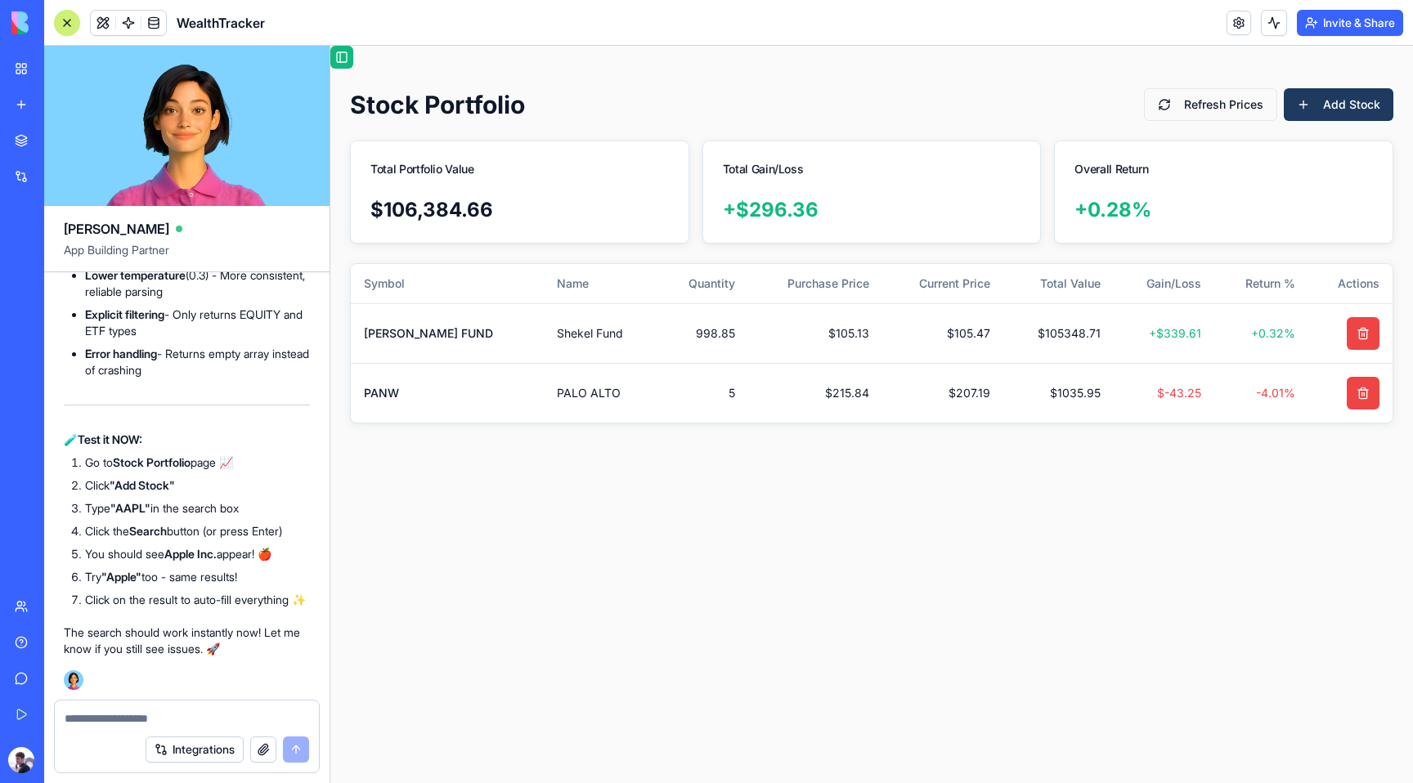
click at [346, 67] on button "Toggle Sidebar" at bounding box center [341, 57] width 23 height 23
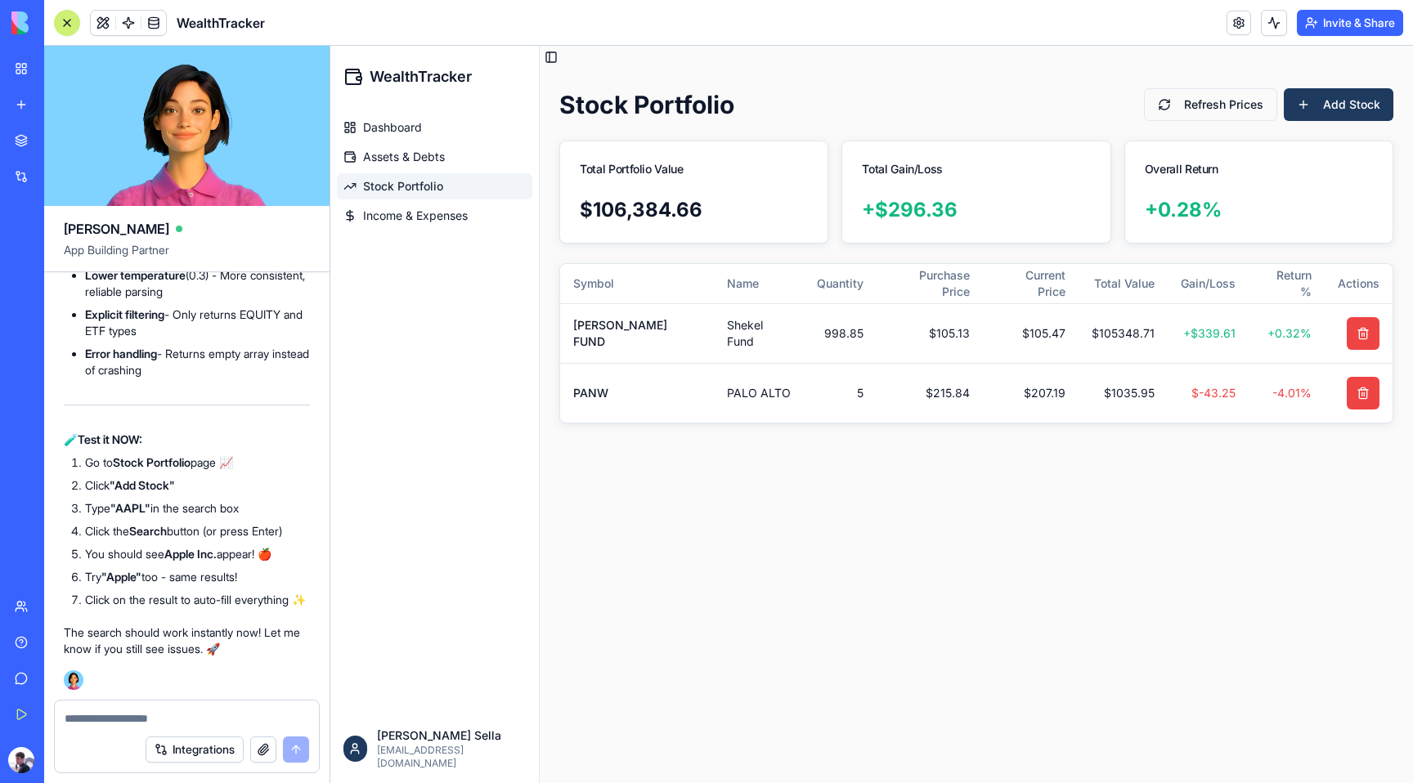
click at [412, 558] on div "Dashboard Assets & Debts Stock Portfolio Income & Expenses" at bounding box center [434, 411] width 208 height 607
click at [100, 24] on span at bounding box center [103, 23] width 46 height 46
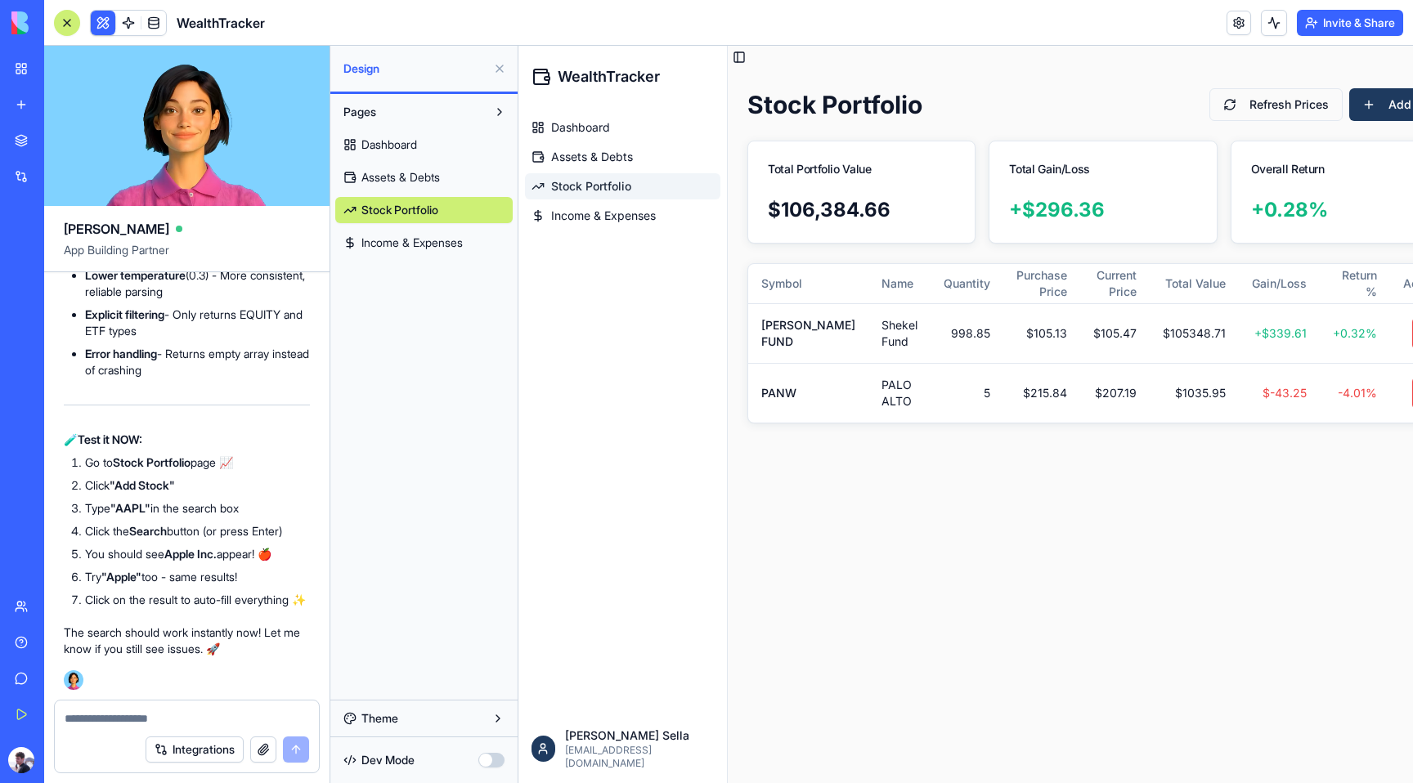
click at [477, 708] on button "Theme" at bounding box center [423, 719] width 177 height 26
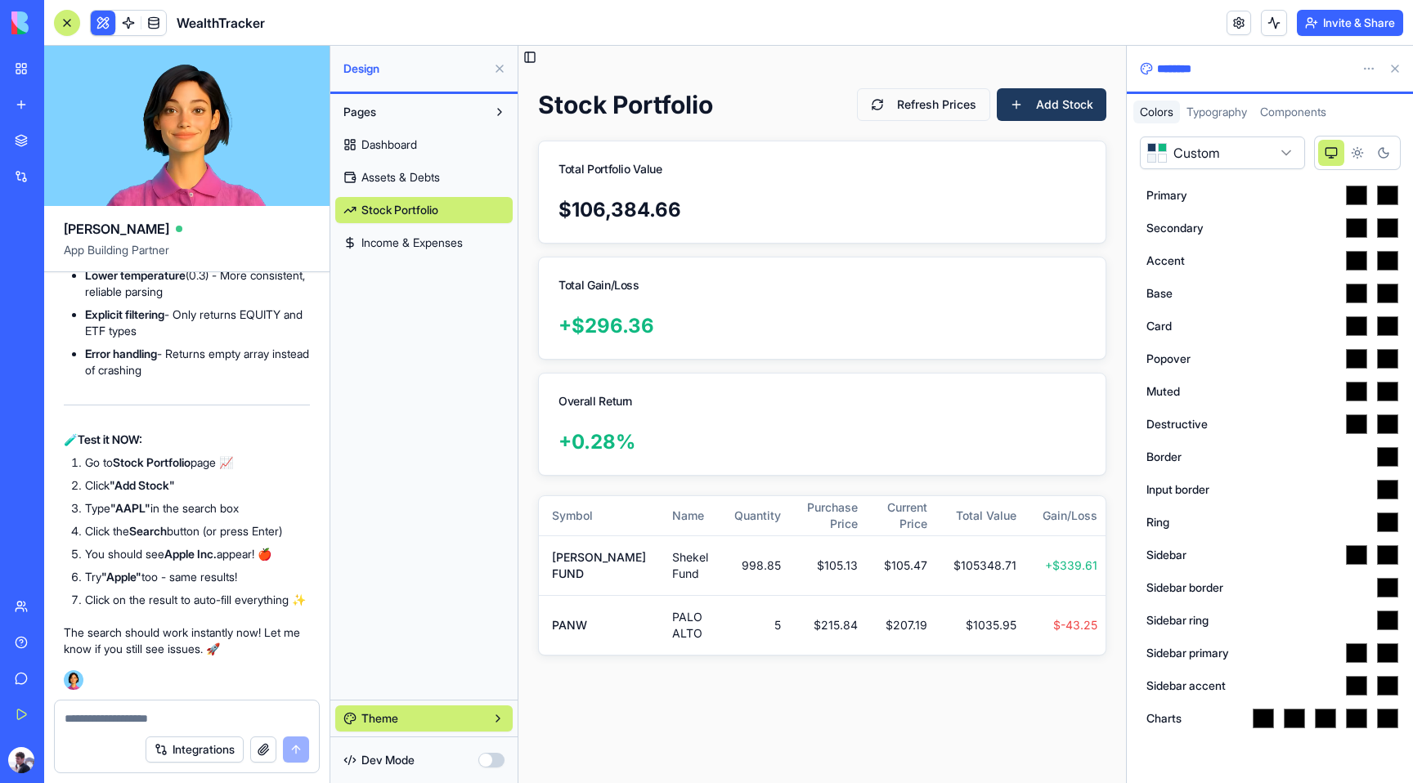
click at [1199, 117] on span "Typography" at bounding box center [1216, 112] width 61 height 14
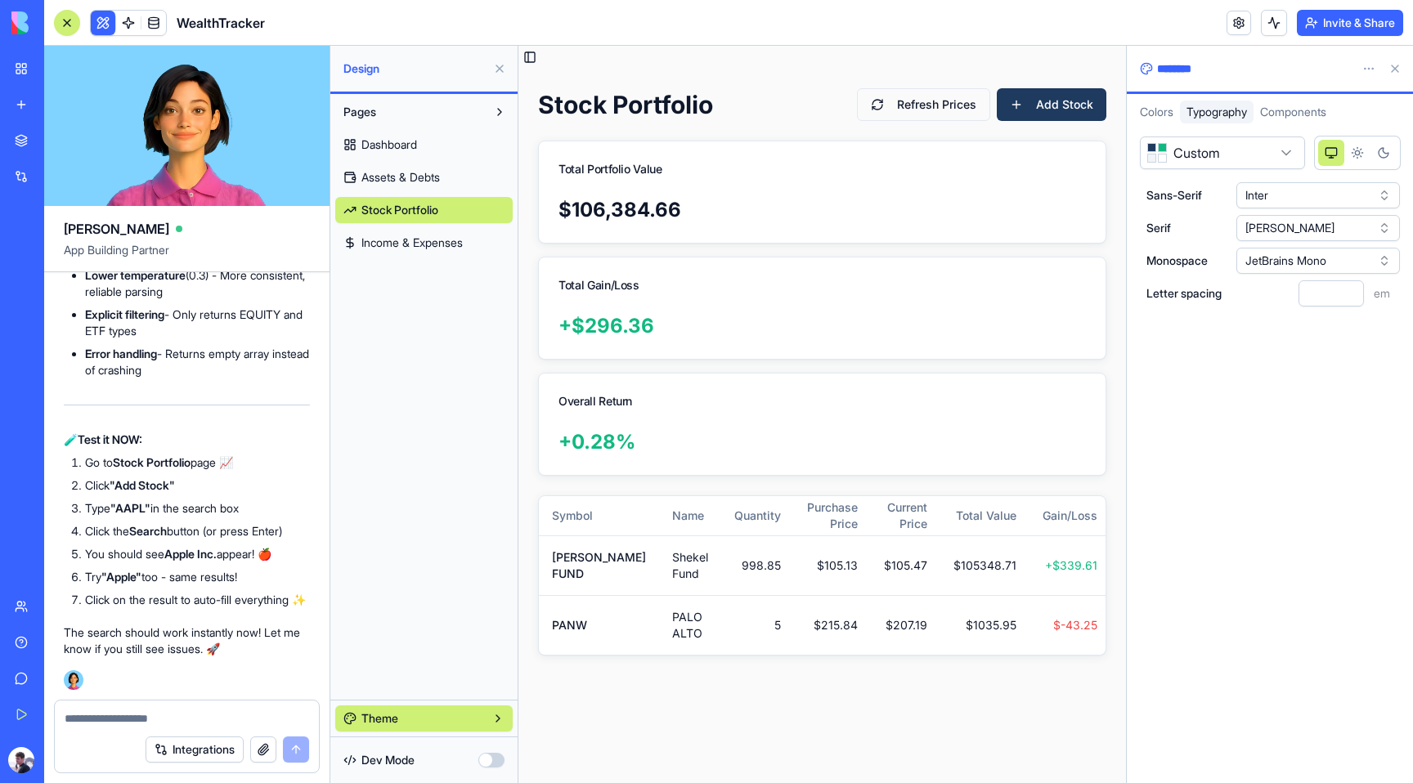
click at [1151, 115] on span "Colors" at bounding box center [1157, 112] width 34 height 14
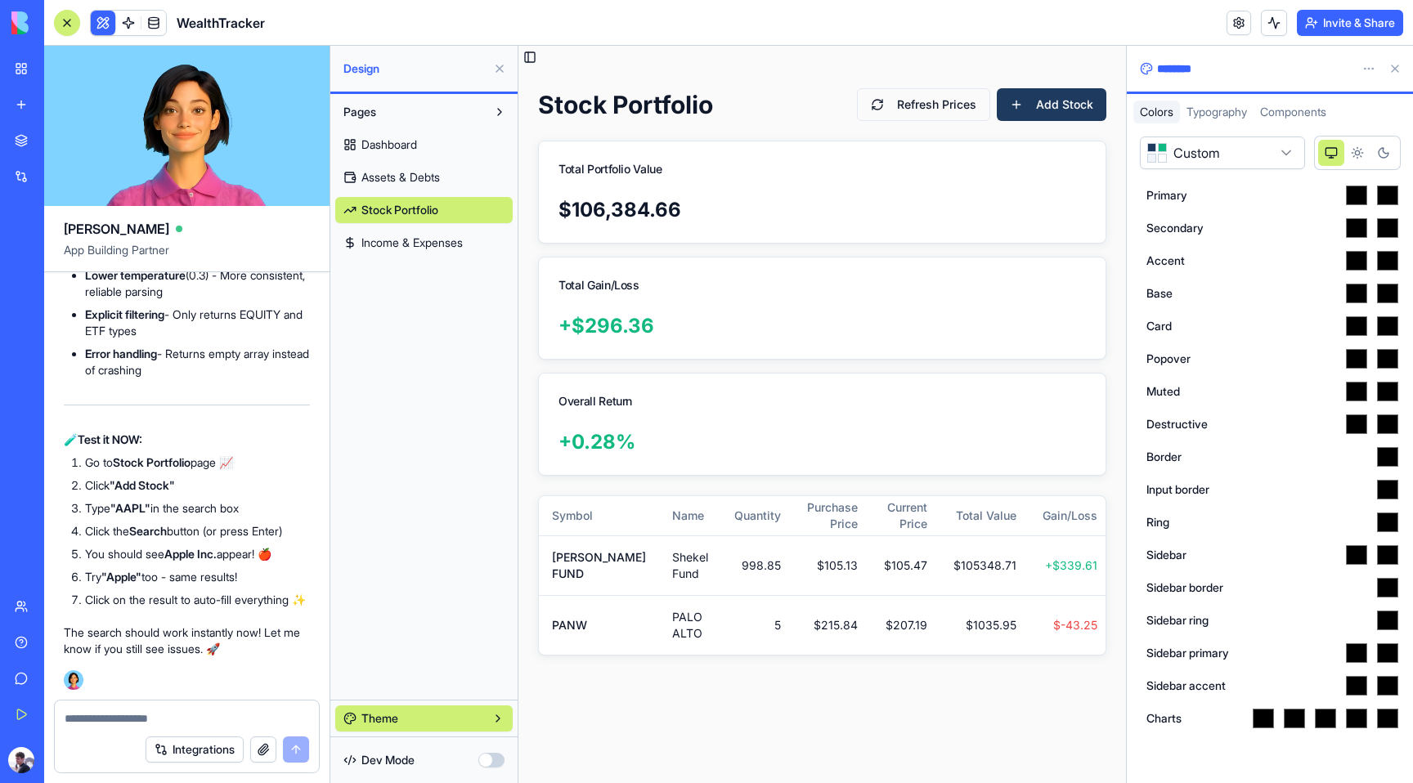
click at [1293, 113] on span "Components" at bounding box center [1293, 112] width 66 height 14
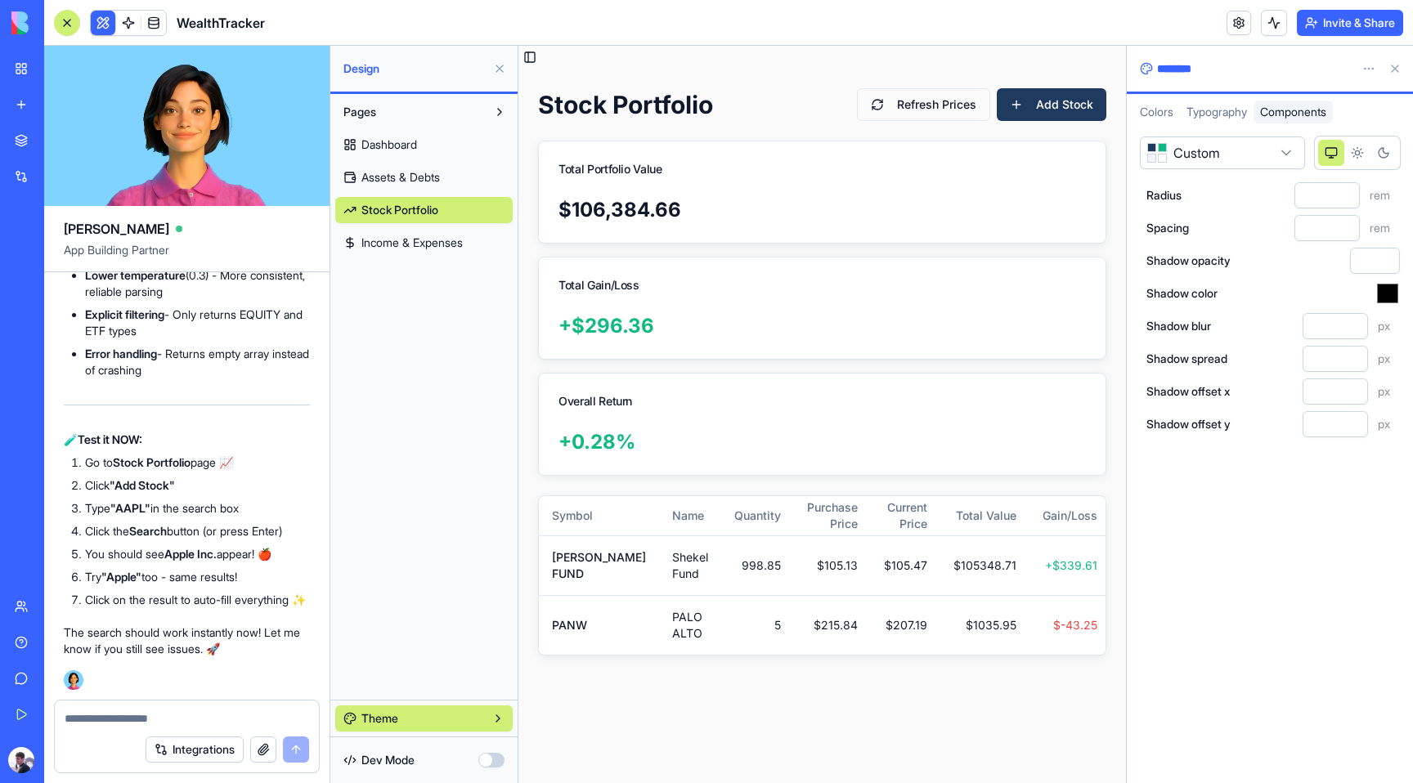
click at [1223, 110] on span "Typography" at bounding box center [1216, 112] width 61 height 14
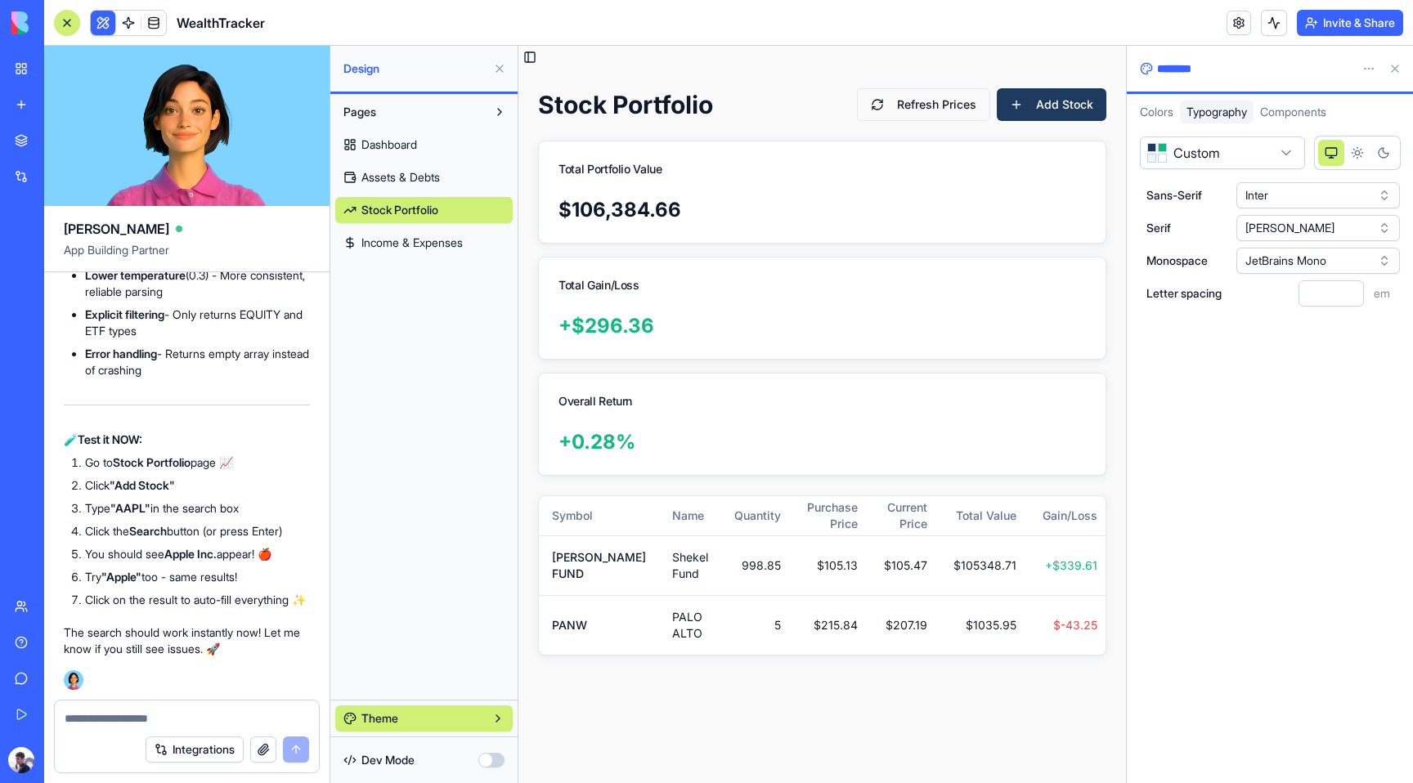
click at [1136, 113] on div "Colors" at bounding box center [1156, 112] width 47 height 23
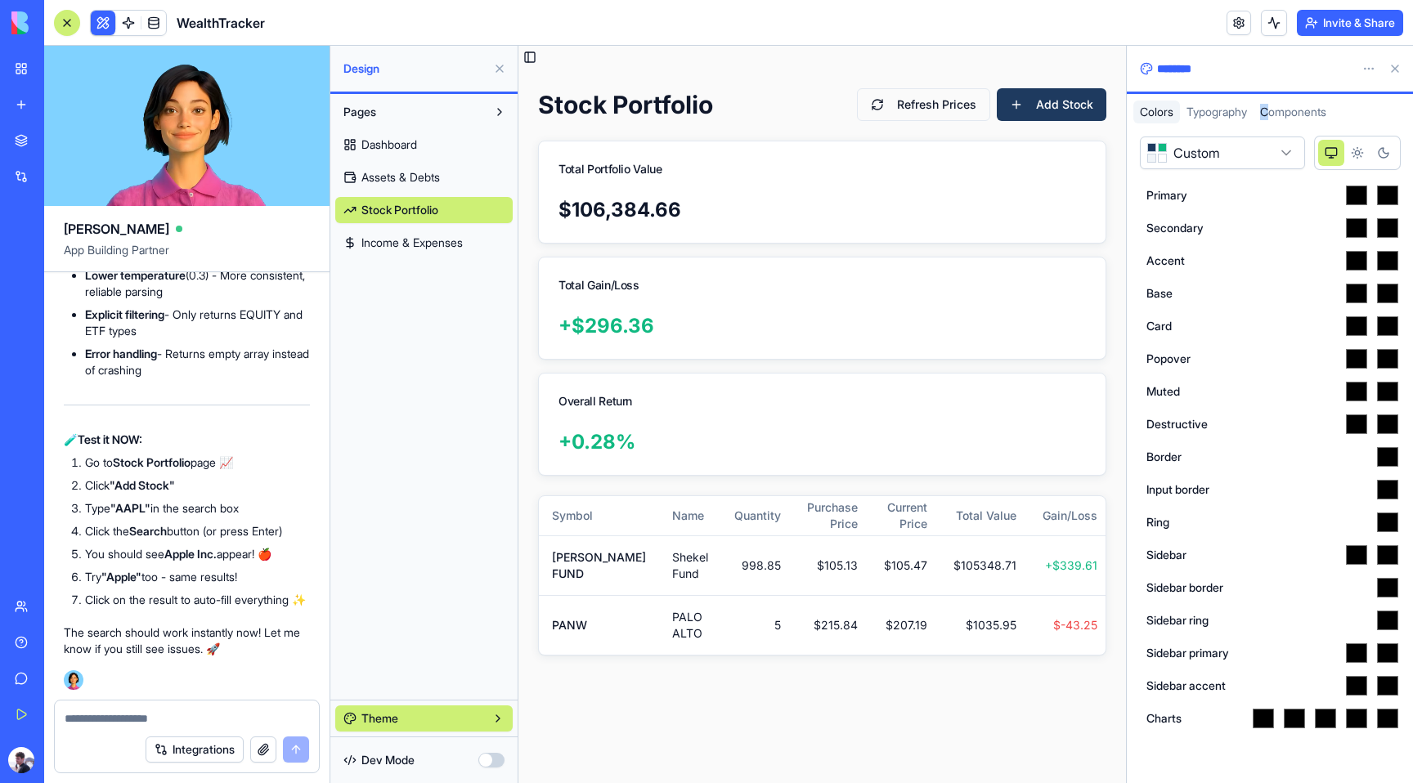
click at [1270, 108] on span "Components" at bounding box center [1293, 112] width 66 height 14
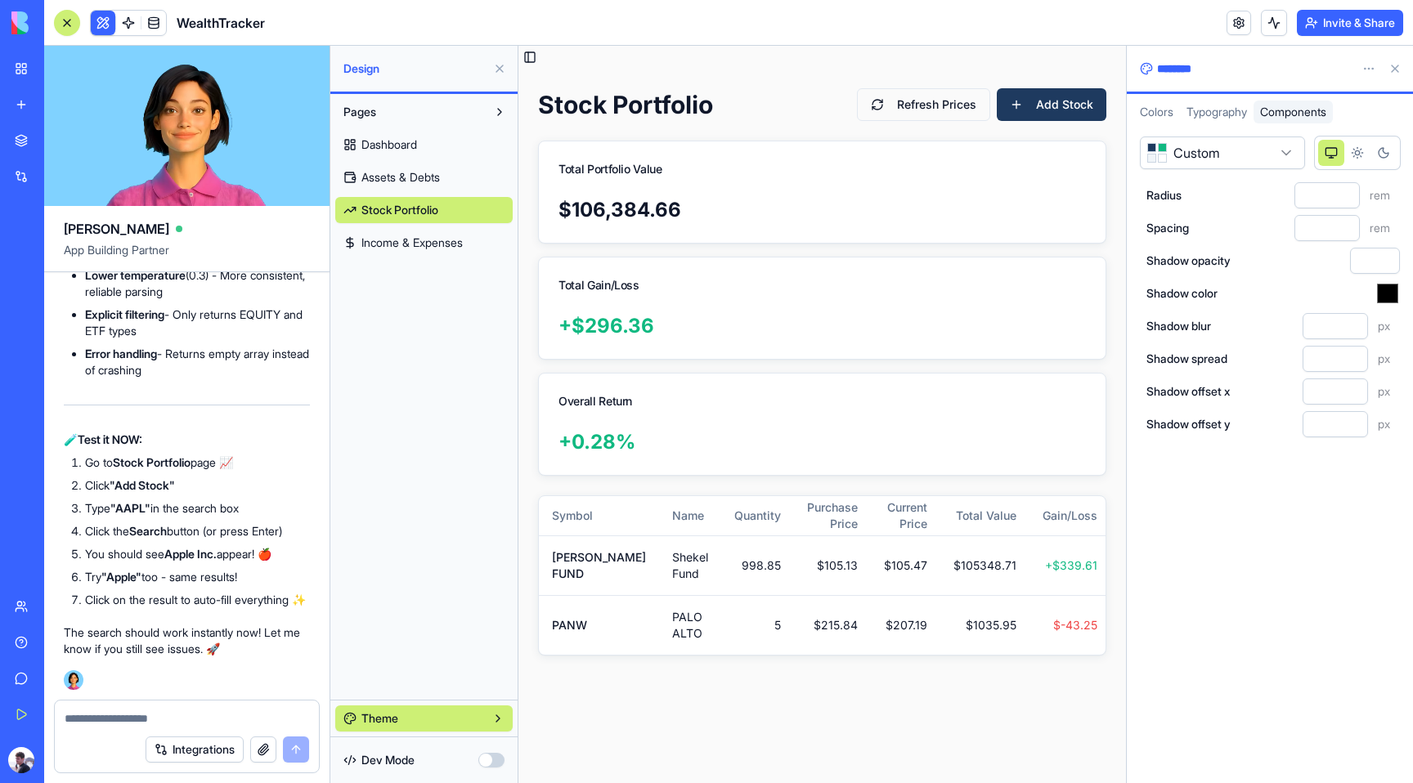
click at [1221, 117] on span "Typography" at bounding box center [1216, 112] width 61 height 14
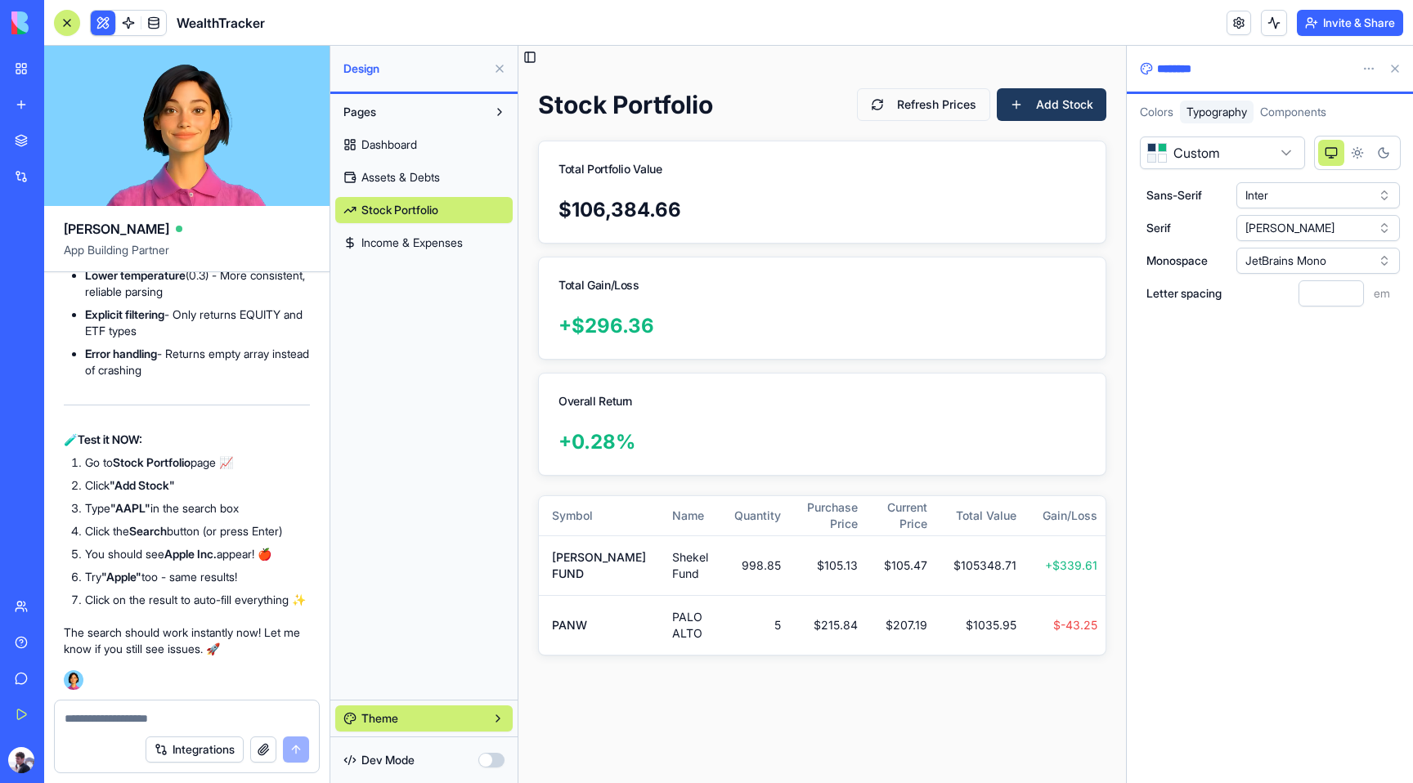
click at [1290, 261] on span "JetBrains Mono" at bounding box center [1285, 261] width 81 height 16
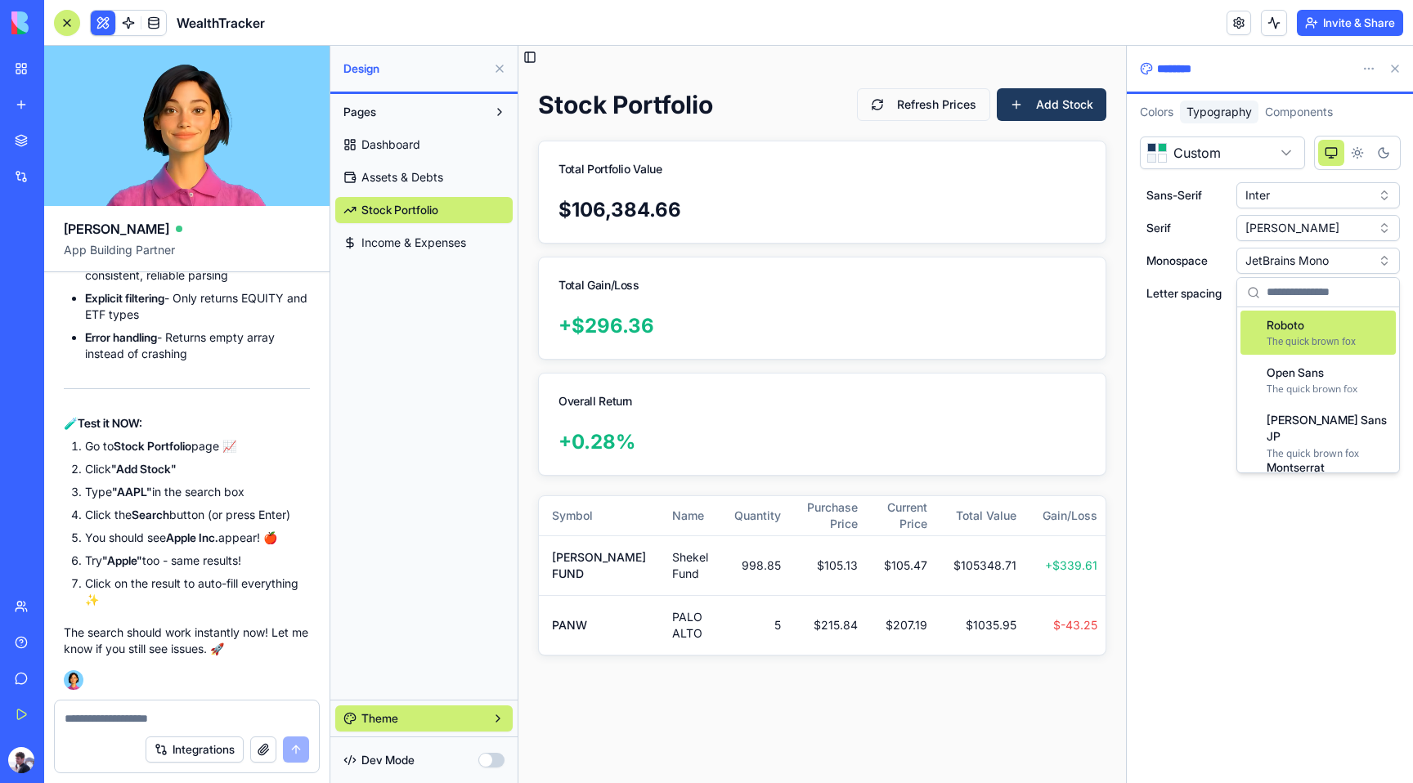
click at [1184, 407] on div "**********" at bounding box center [1270, 453] width 286 height 660
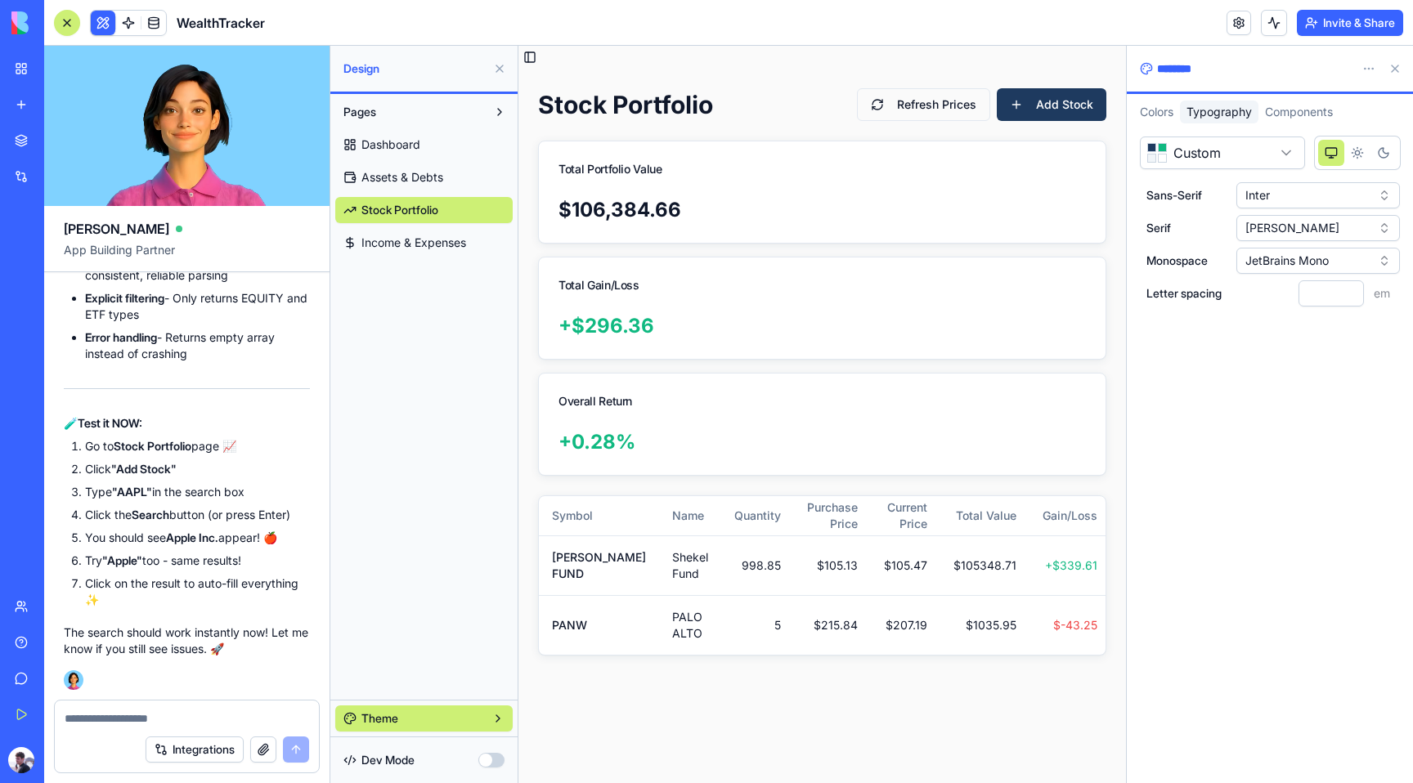
click at [1347, 148] on button "Light theme" at bounding box center [1357, 153] width 26 height 26
click at [1377, 150] on icon "Dark theme" at bounding box center [1383, 152] width 13 height 13
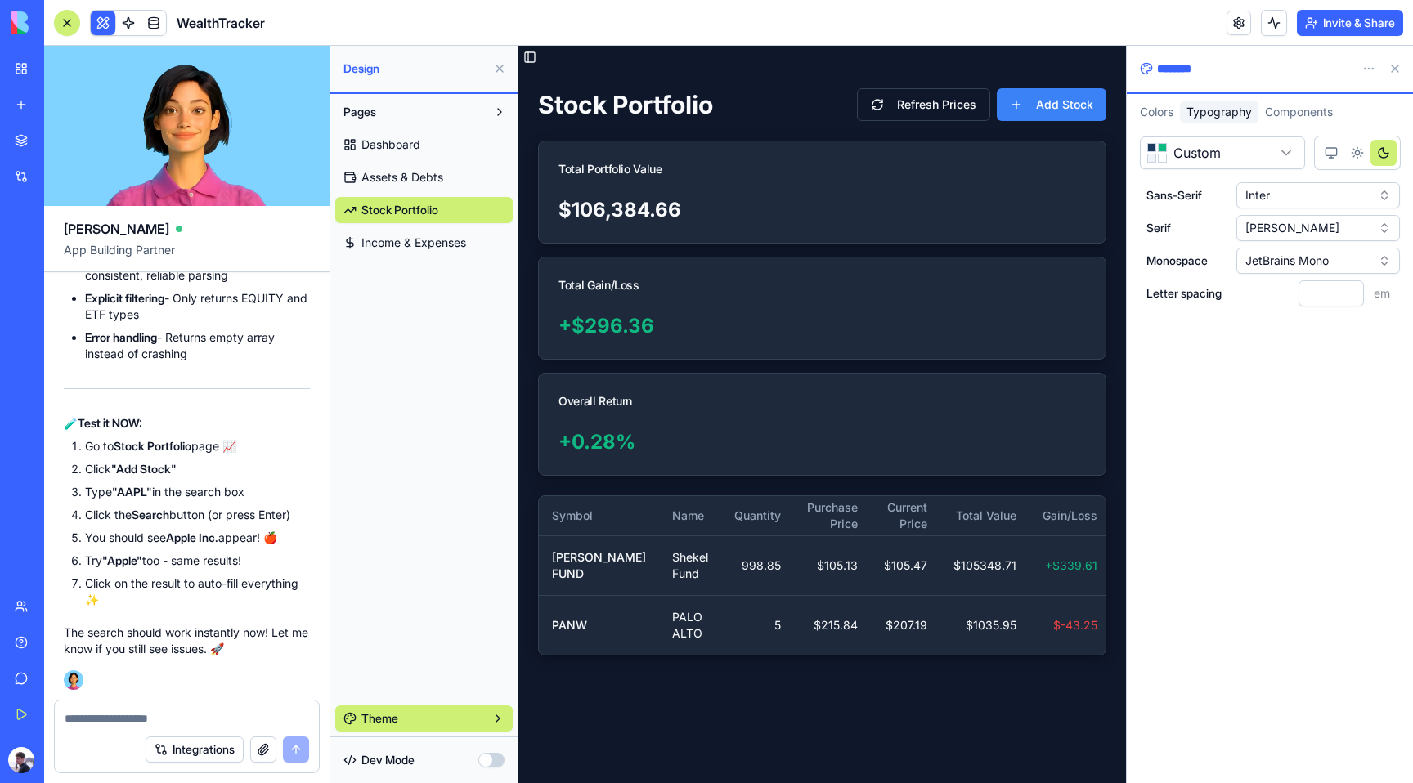
click at [1360, 158] on icon "Light theme" at bounding box center [1357, 152] width 13 height 13
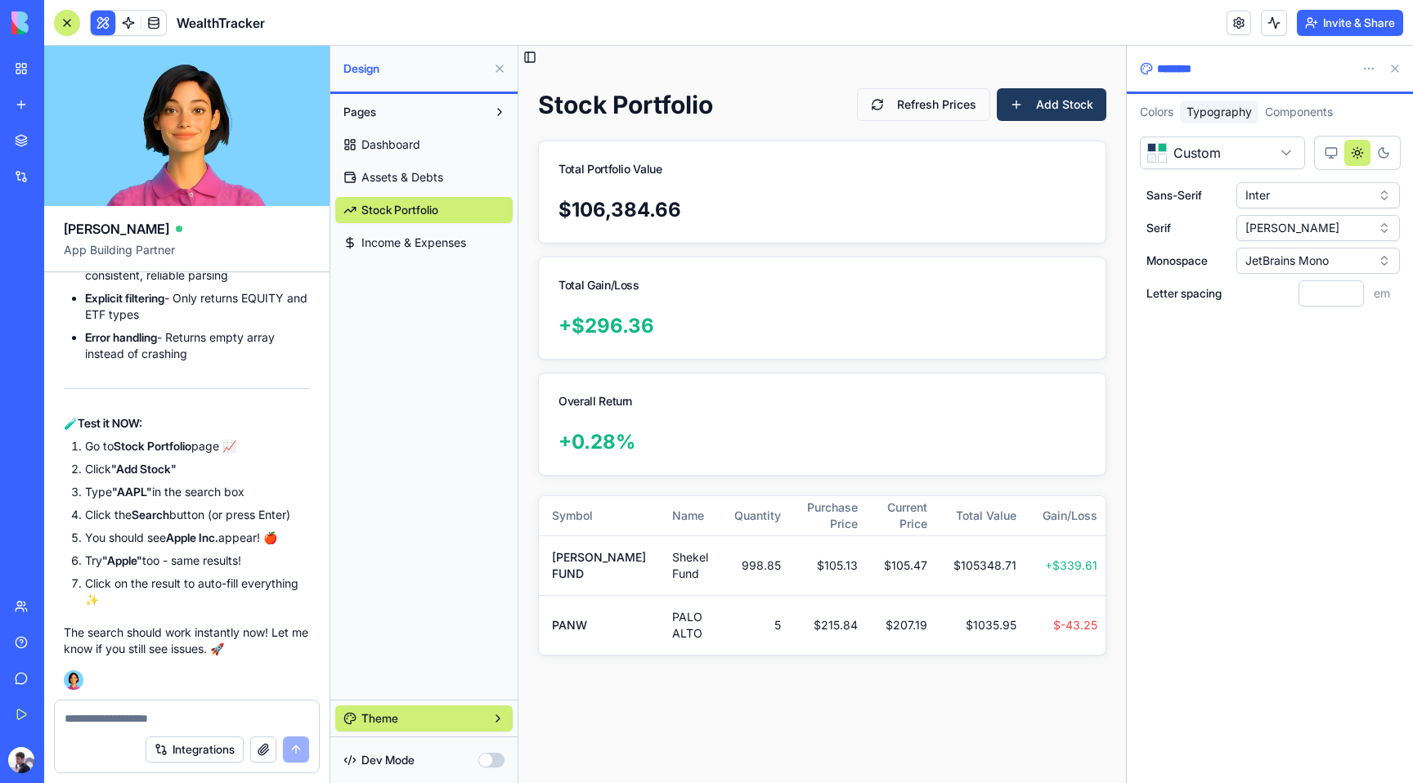
click at [1320, 153] on button "System theme" at bounding box center [1331, 153] width 26 height 26
click at [1392, 71] on button at bounding box center [1395, 69] width 26 height 26
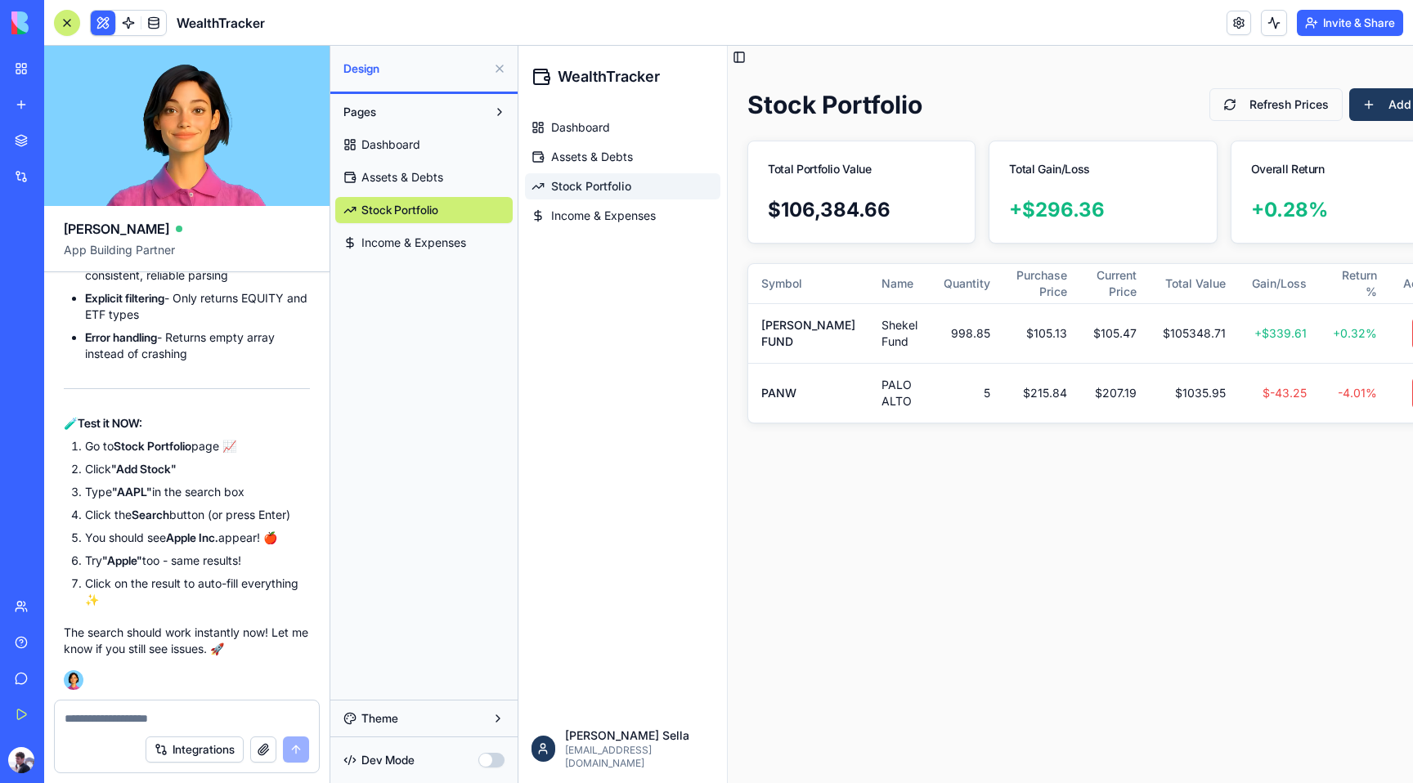
click at [482, 757] on button "button" at bounding box center [491, 760] width 26 height 15
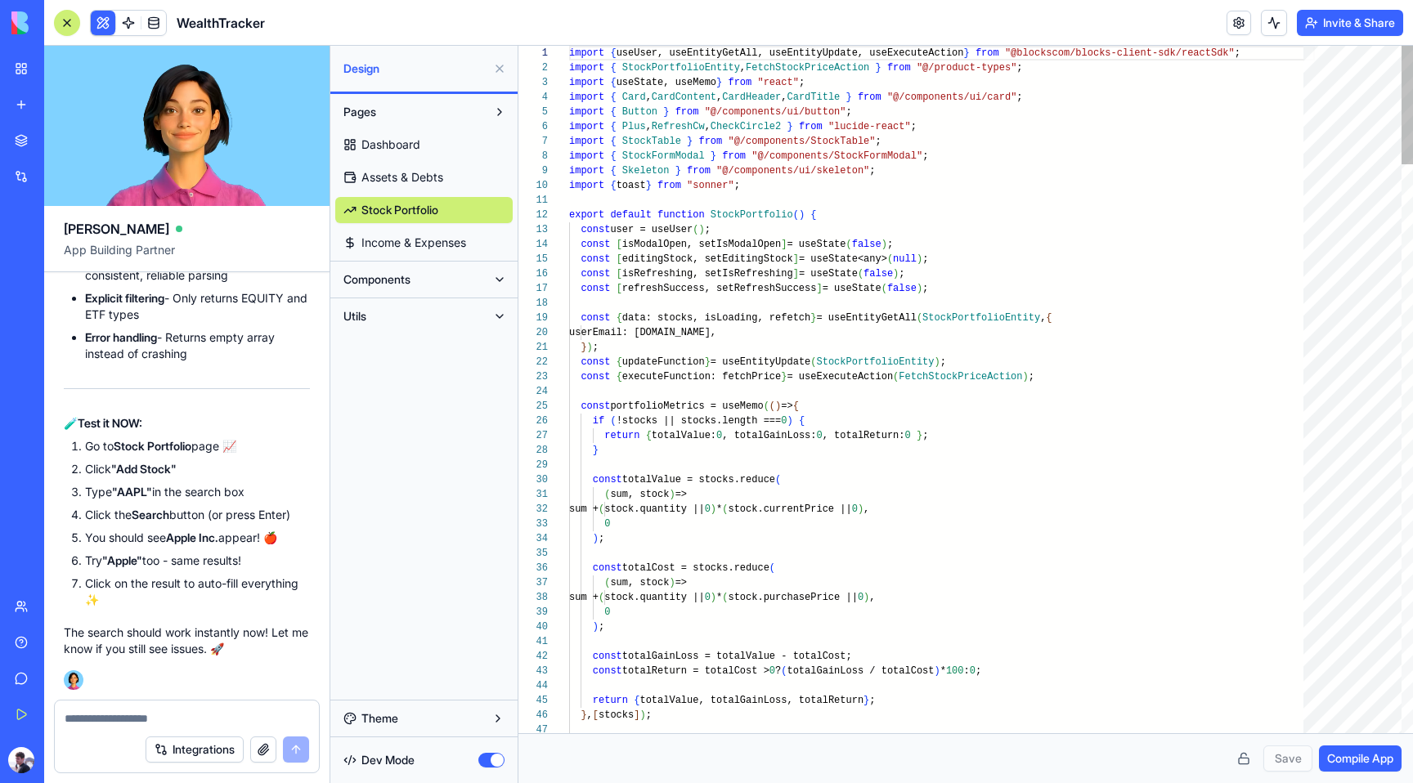
scroll to position [103, 0]
click at [421, 280] on button "Components" at bounding box center [410, 280] width 151 height 26
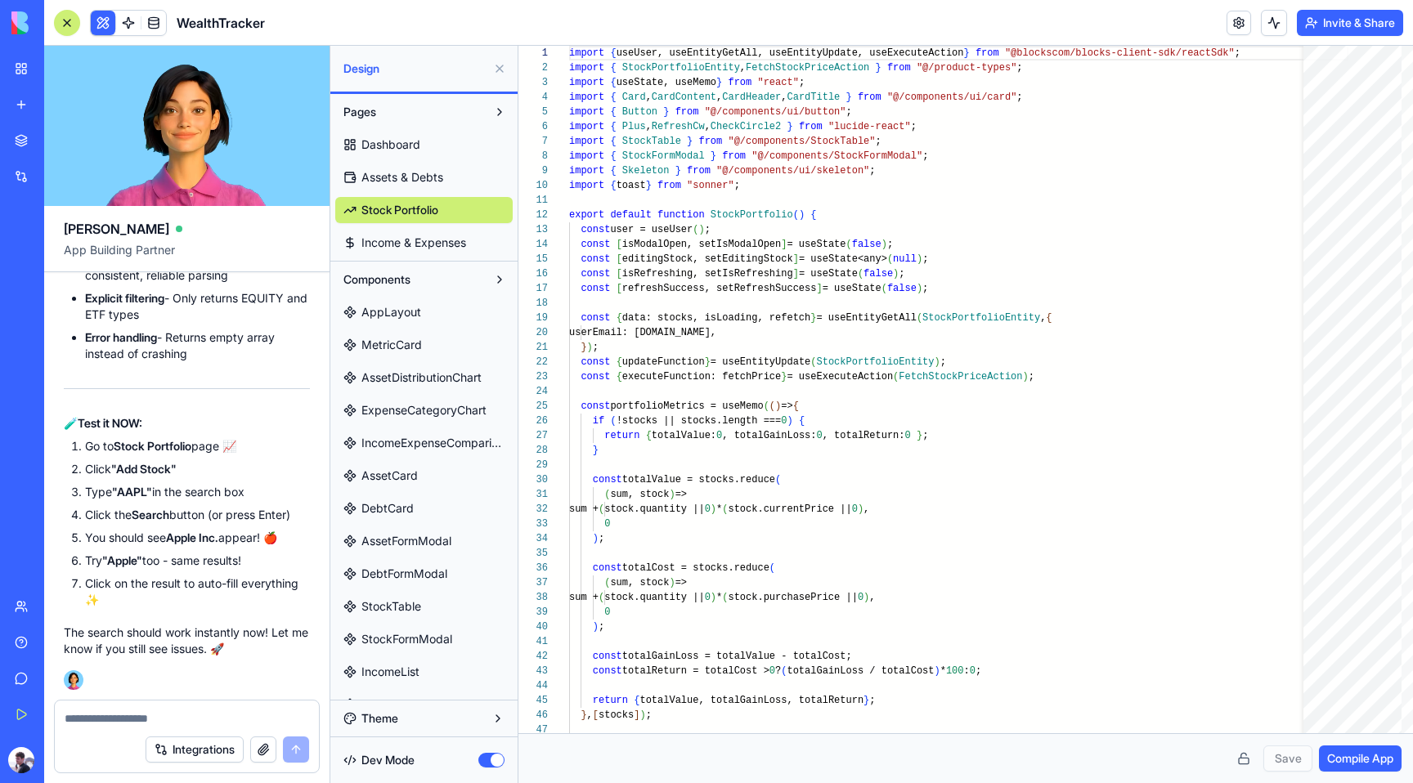
click at [421, 280] on button "Components" at bounding box center [410, 280] width 151 height 26
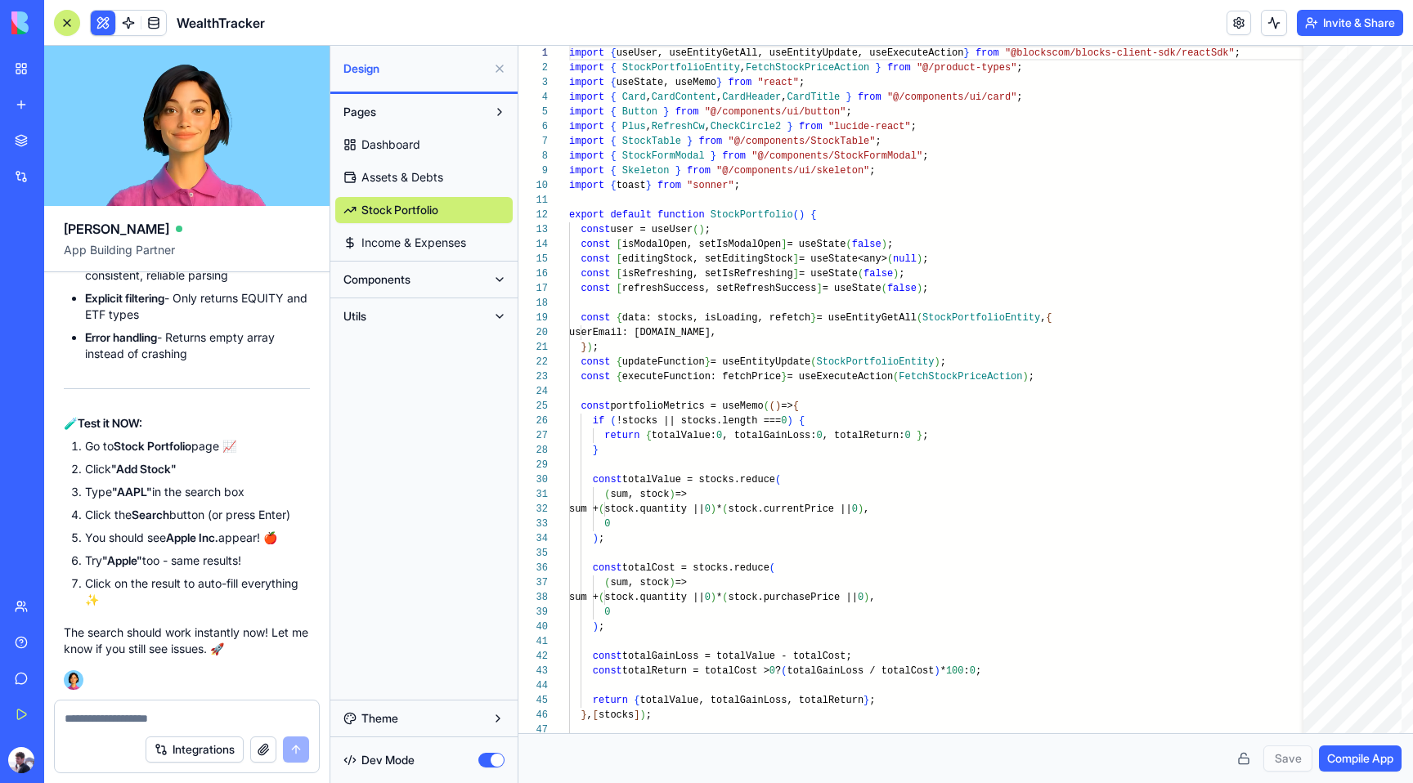
click at [420, 313] on button "Utils" at bounding box center [410, 316] width 151 height 26
click at [400, 421] on span "StockPriceExtractor" at bounding box center [414, 414] width 107 height 16
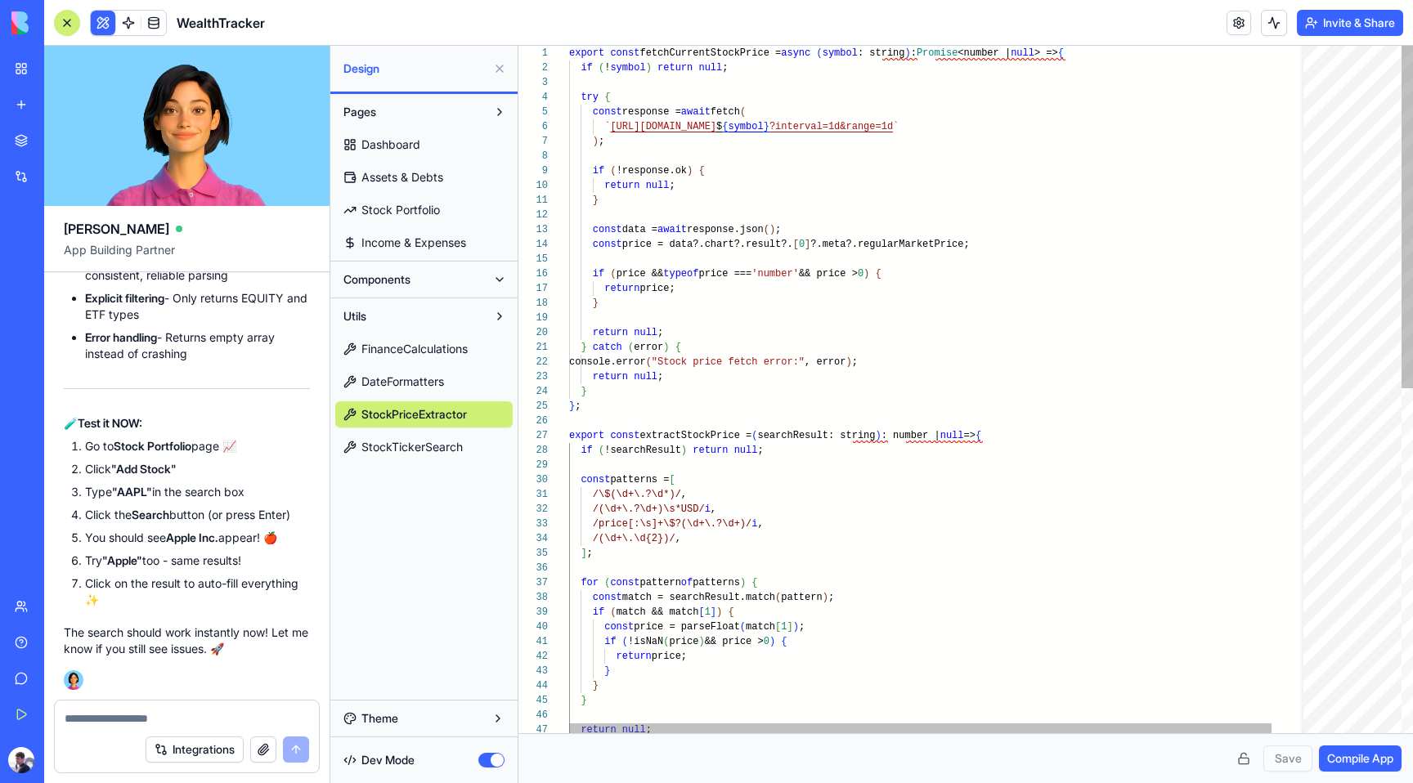
scroll to position [103, 11]
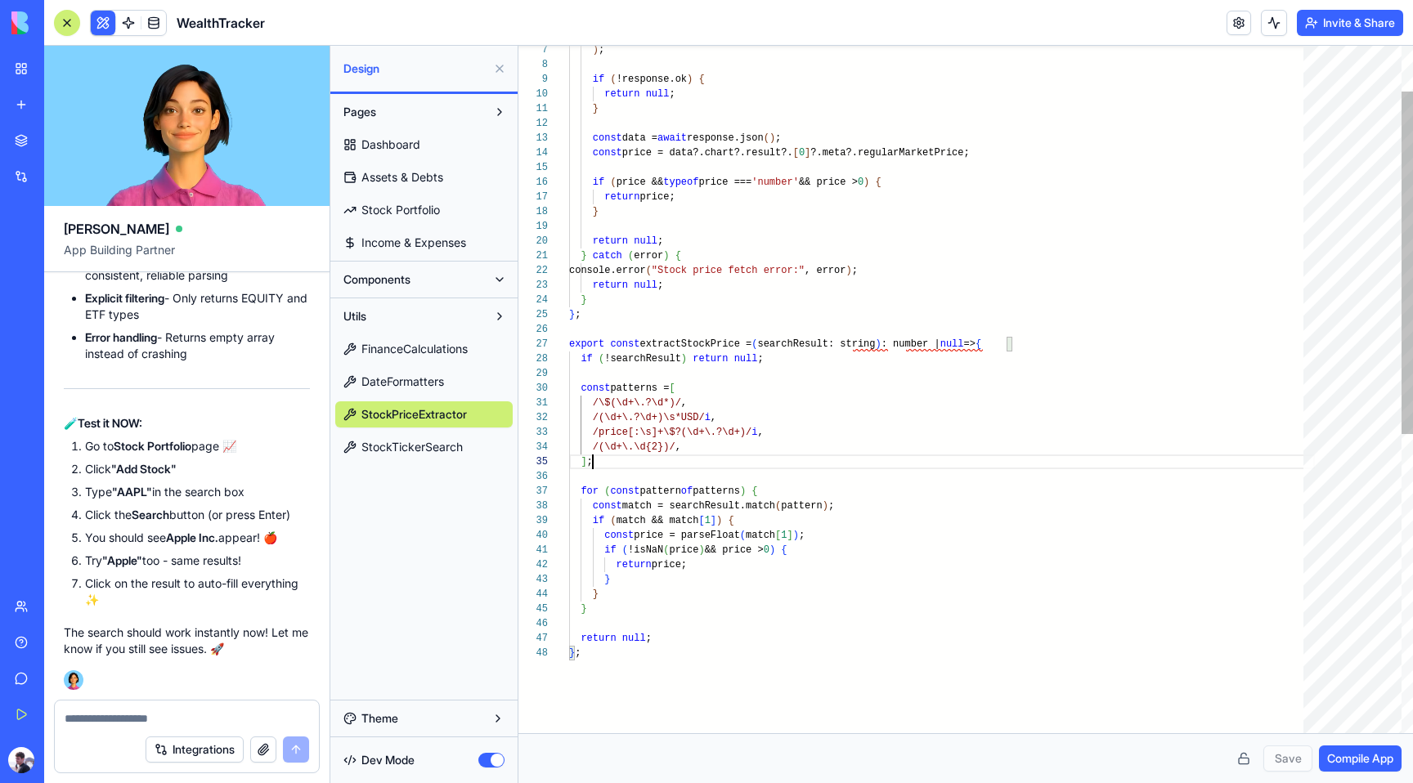
click at [938, 455] on div "return null ; } } return price; } const price = parseFloat ( match [ 1 ] ) ; if…" at bounding box center [942, 643] width 746 height 1379
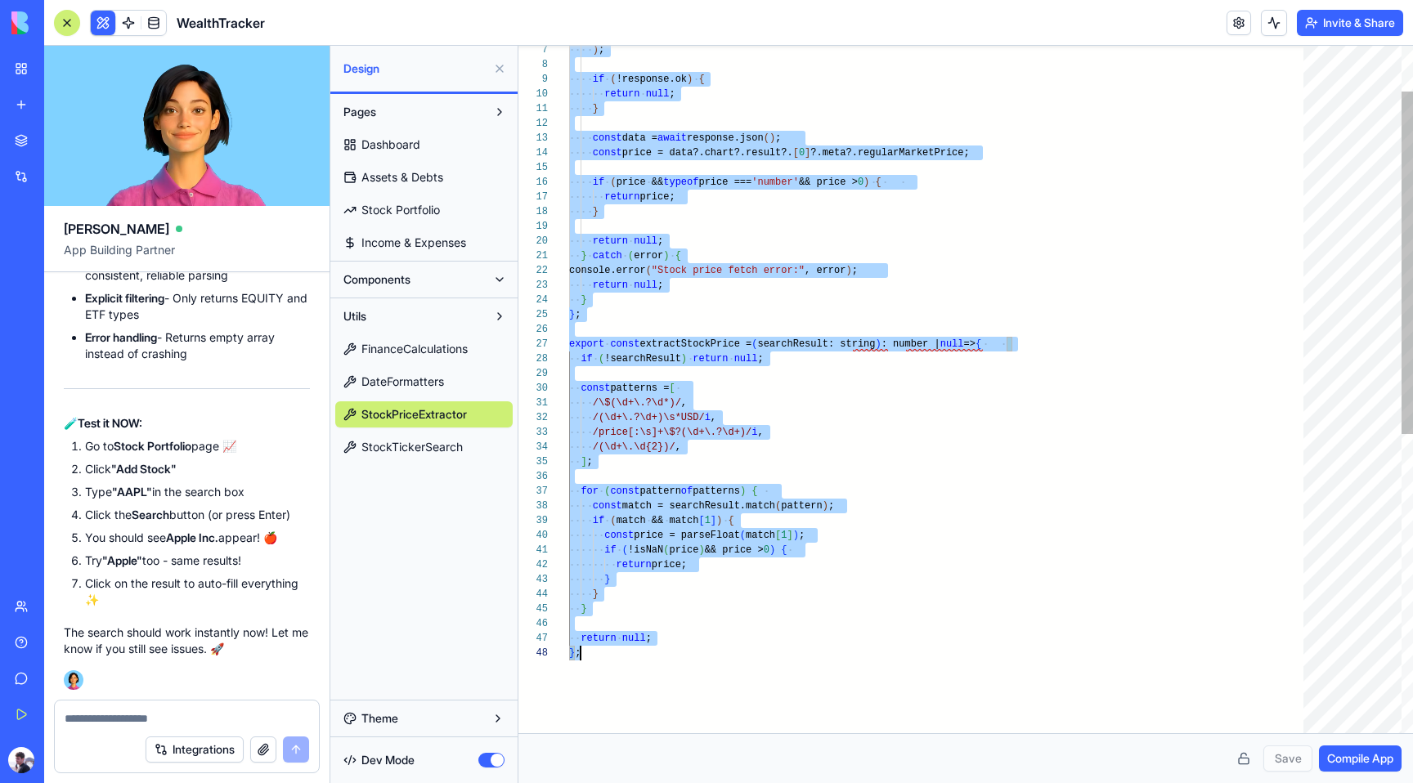
scroll to position [0, 11]
click at [378, 202] on span "Stock Portfolio" at bounding box center [400, 210] width 78 height 16
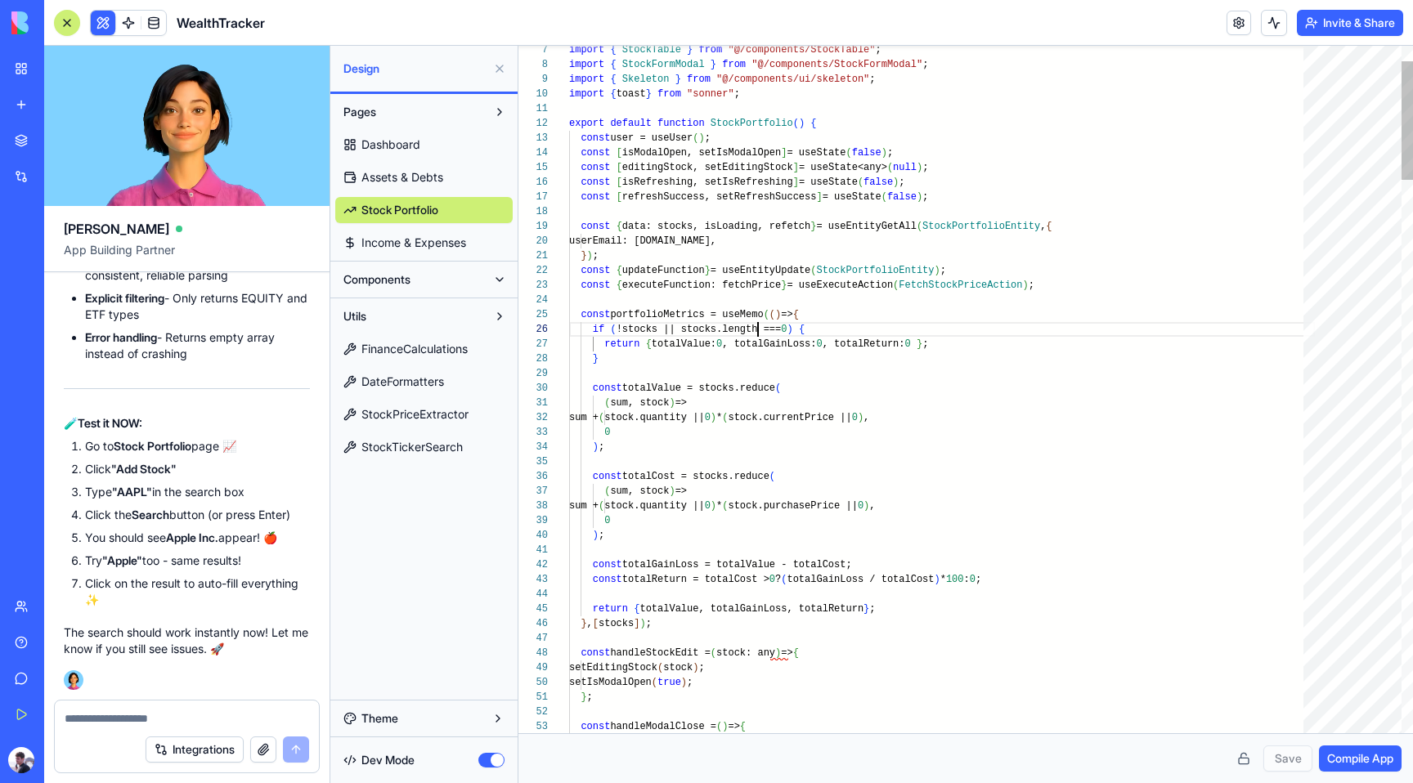
scroll to position [74, 189]
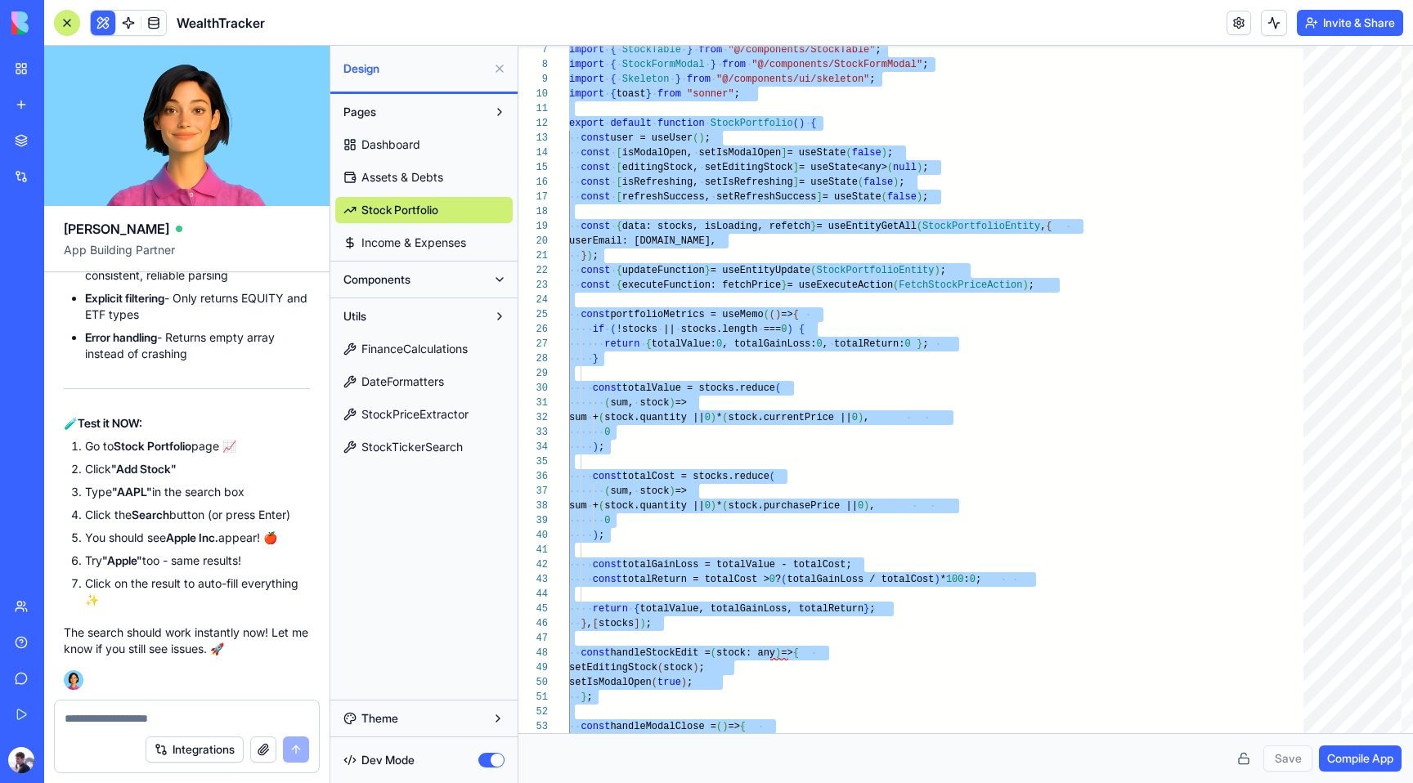
click at [390, 445] on span "StockTickerSearch" at bounding box center [411, 447] width 101 height 16
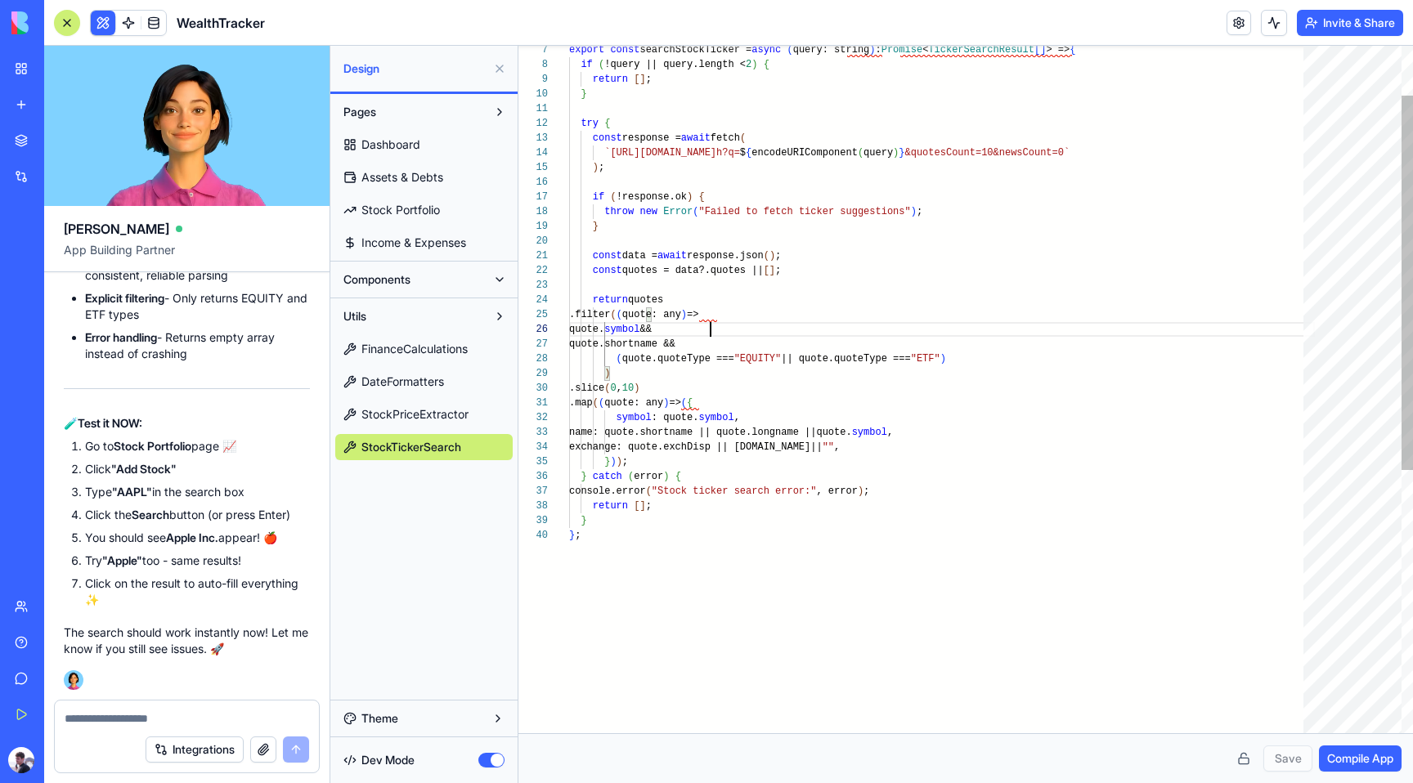
scroll to position [74, 141]
click at [803, 335] on div "} ; console.error ( "Stock ticker search error:" , error ) ; return [ ] ; } } )…" at bounding box center [942, 585] width 746 height 1262
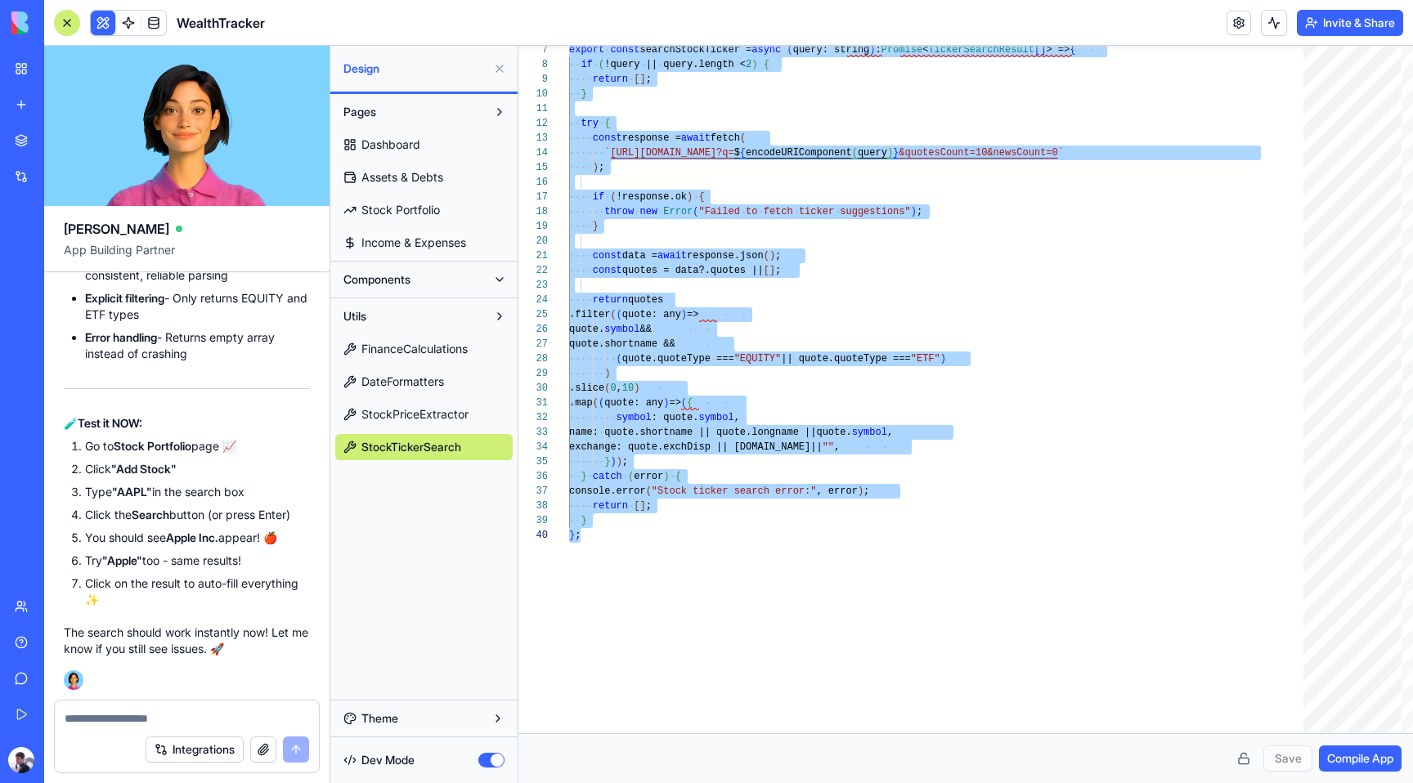
click at [401, 352] on span "FinanceCalculations" at bounding box center [414, 349] width 106 height 16
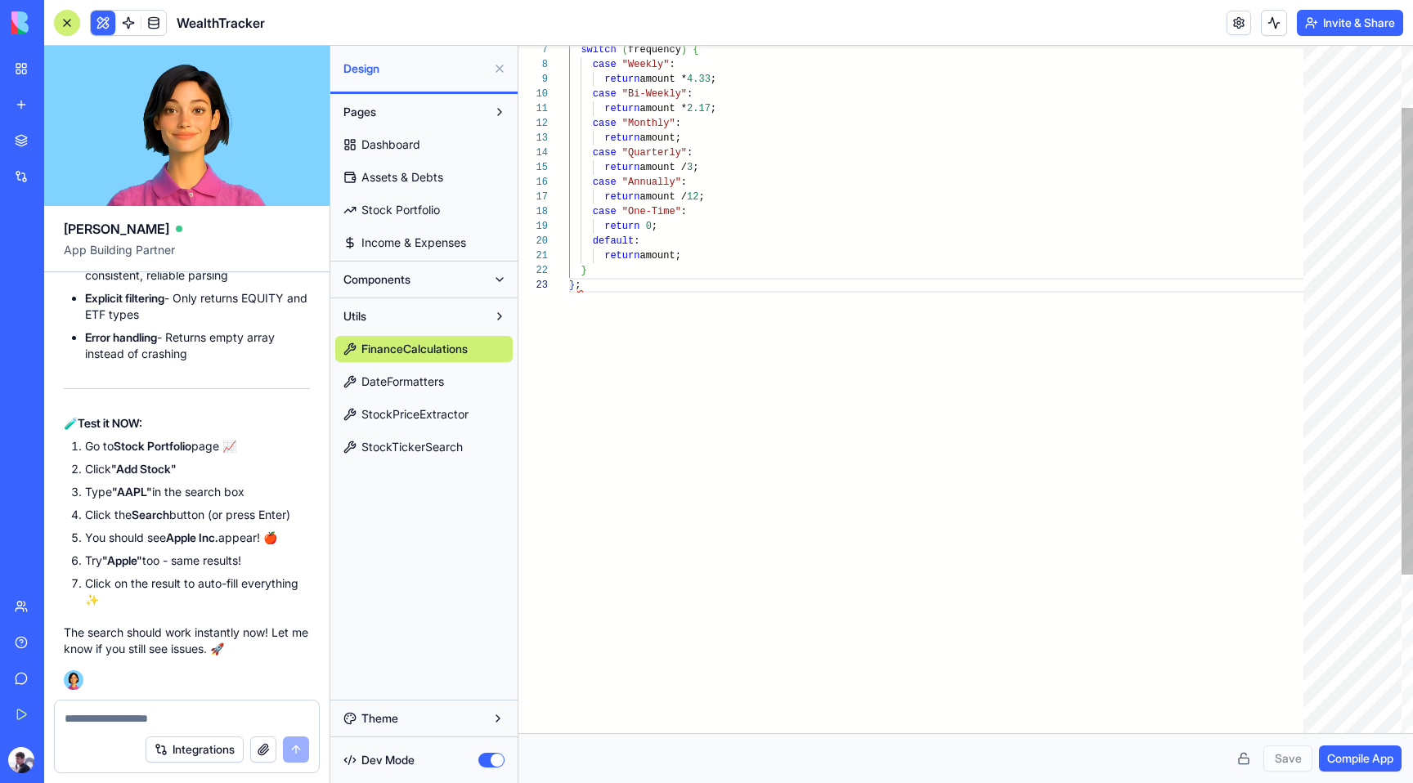
scroll to position [29, 11]
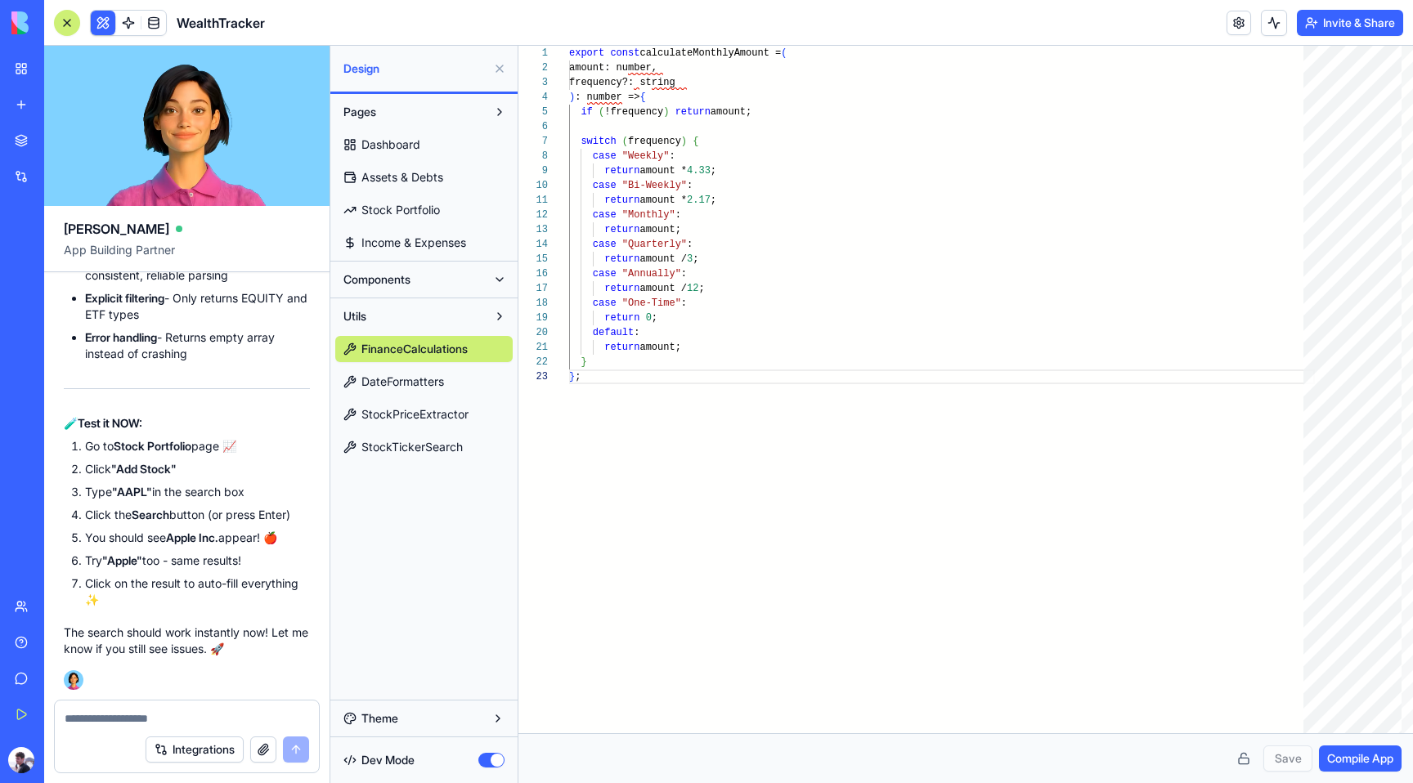
click at [504, 315] on button at bounding box center [499, 316] width 26 height 26
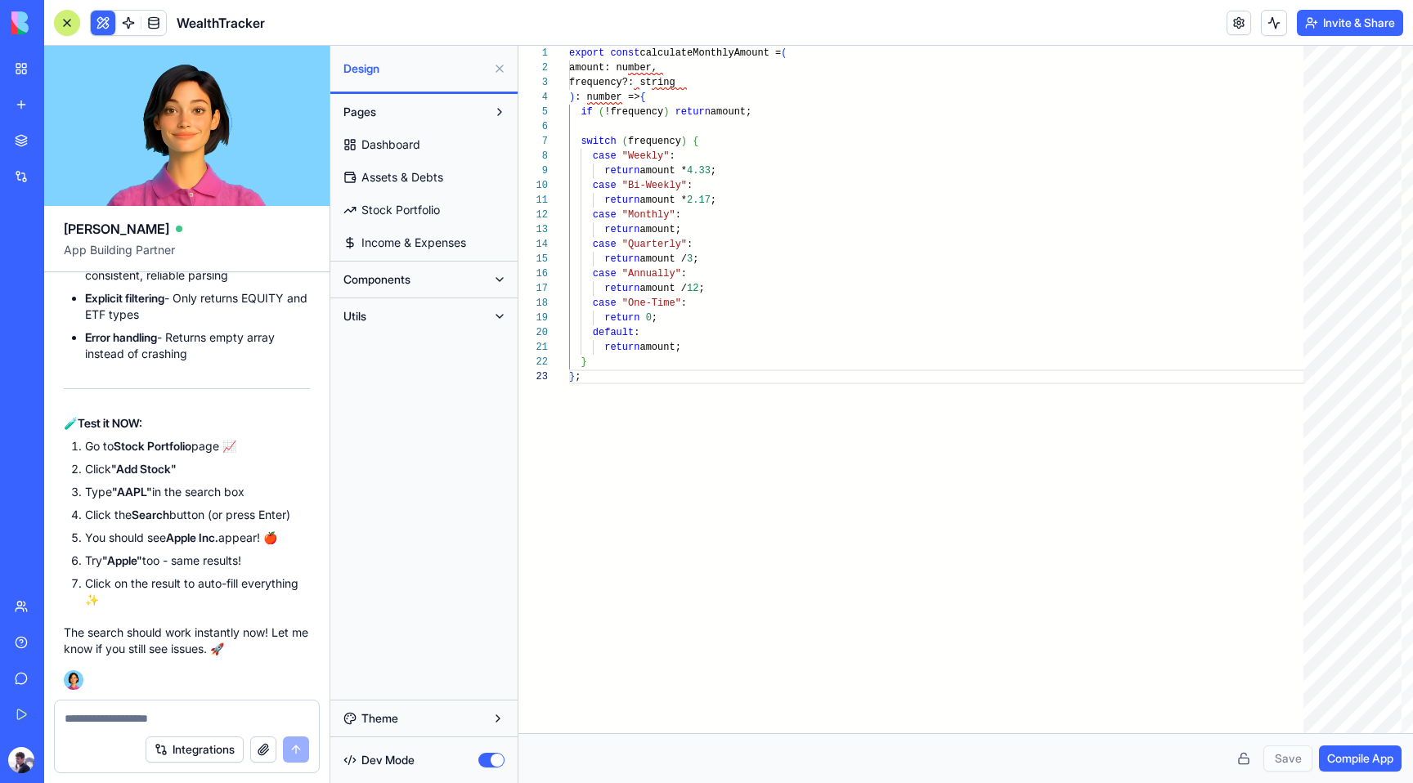
click at [495, 284] on button at bounding box center [499, 280] width 26 height 26
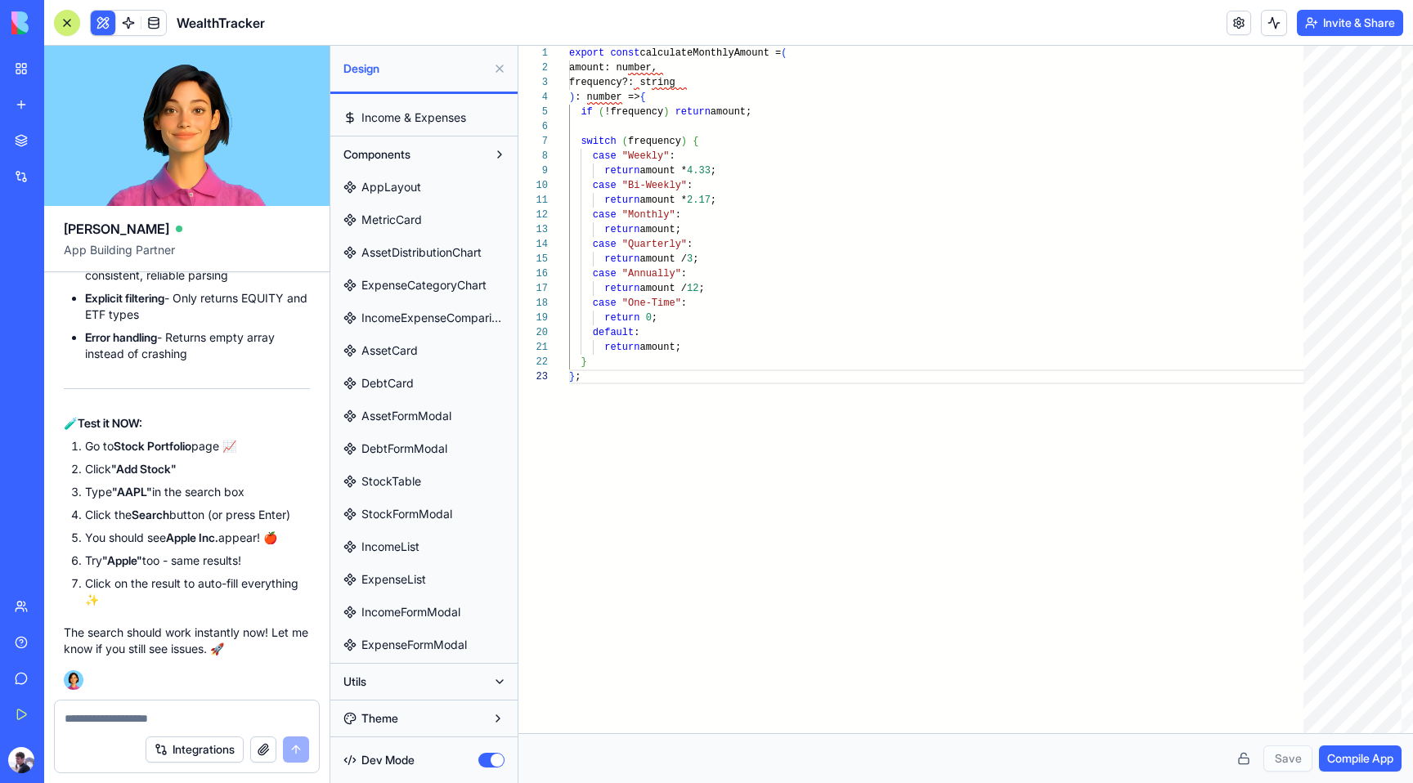
scroll to position [0, 0]
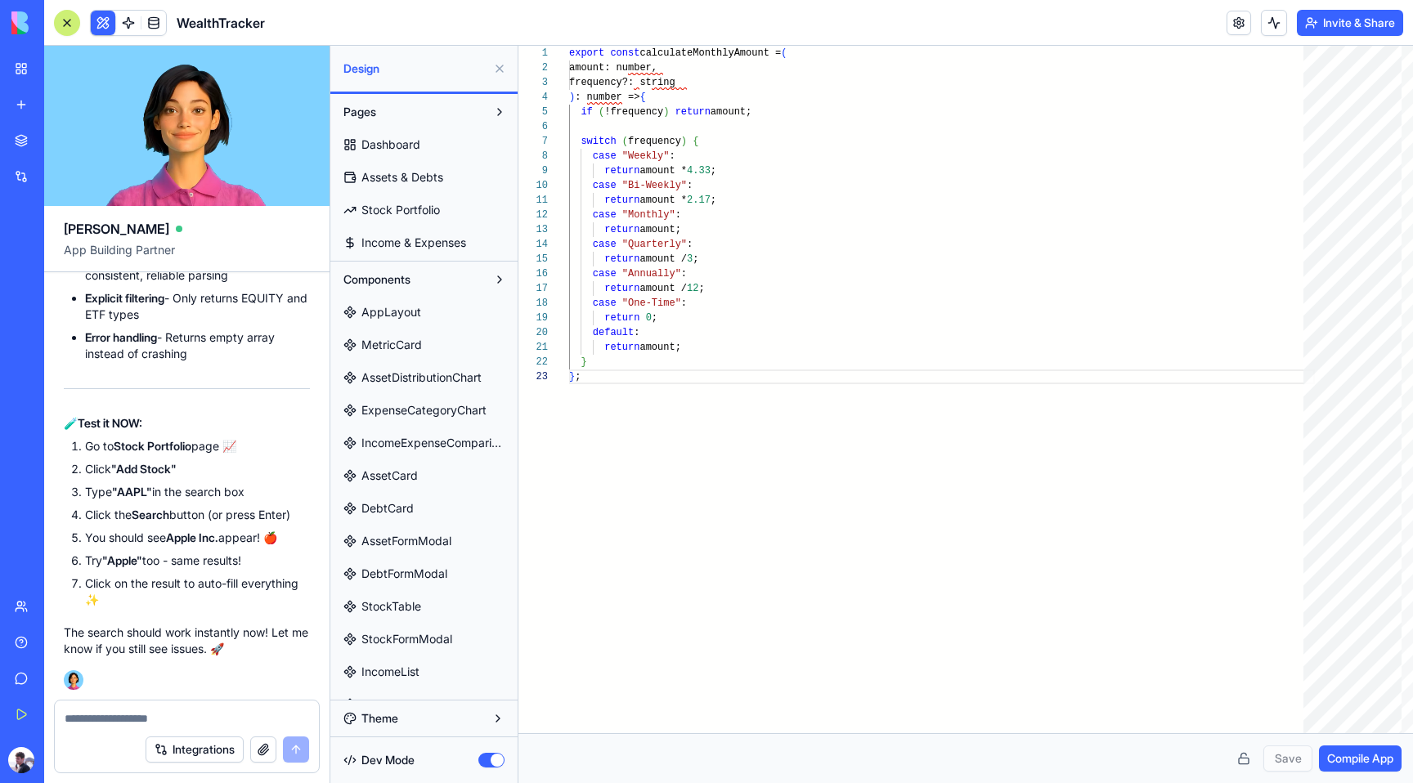
click at [496, 280] on button at bounding box center [499, 280] width 26 height 26
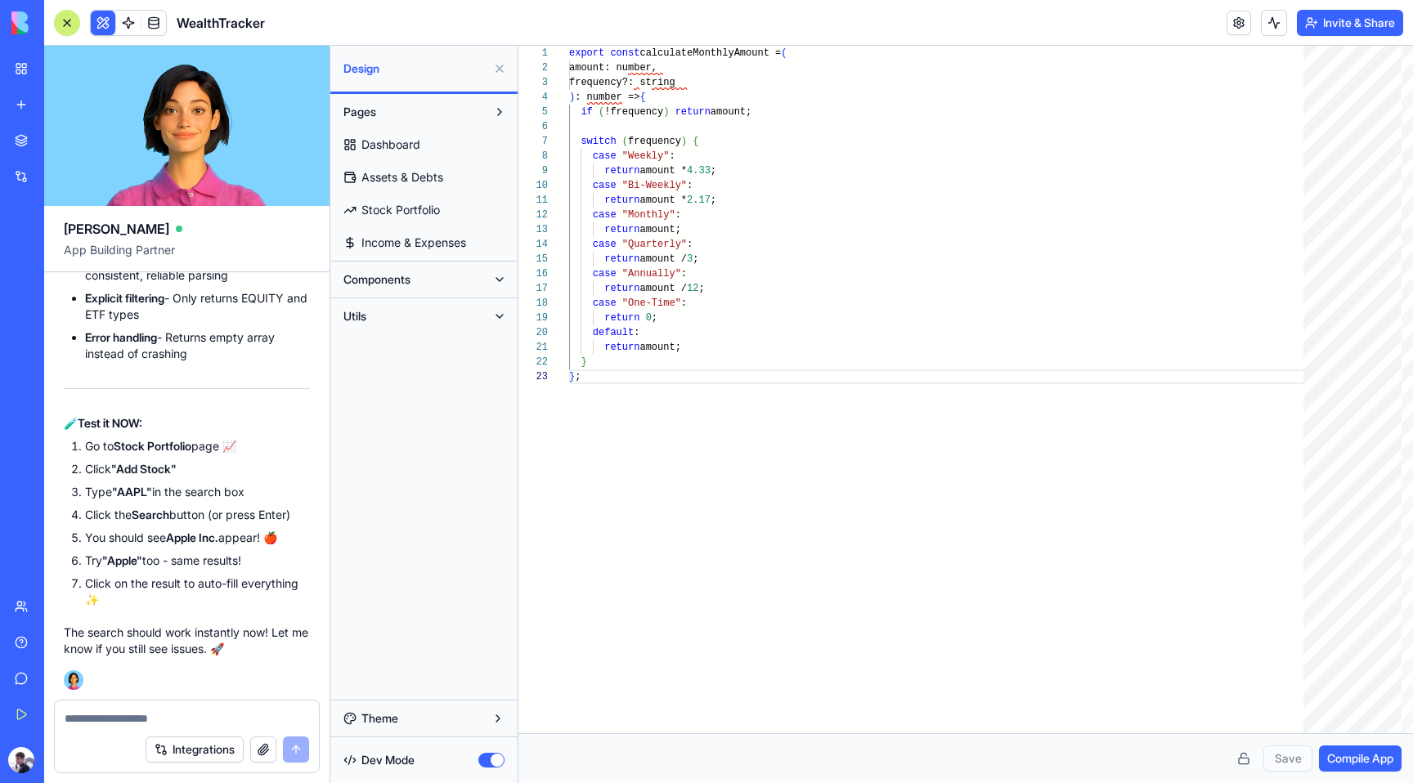
click at [383, 316] on button "Utils" at bounding box center [410, 316] width 151 height 26
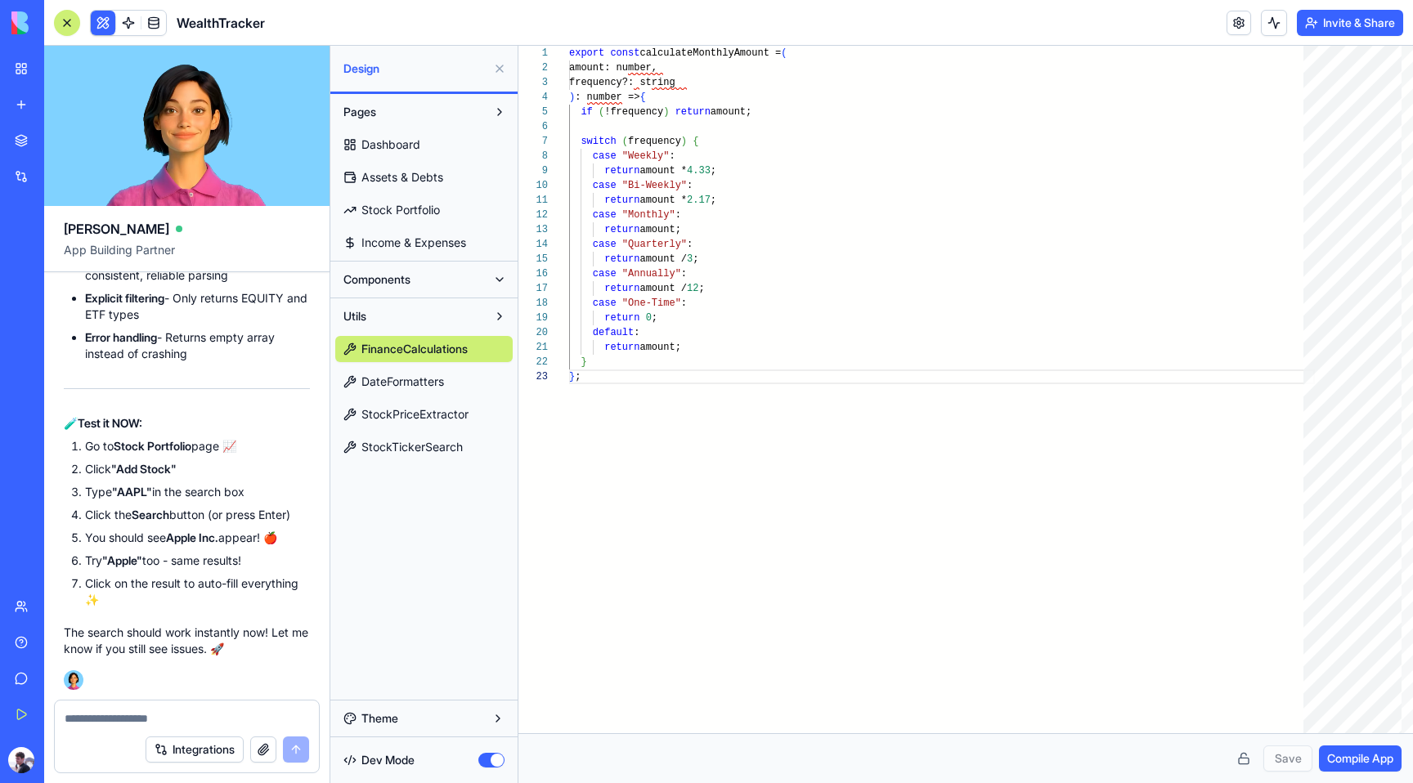
click at [392, 406] on span "StockPriceExtractor" at bounding box center [414, 414] width 107 height 16
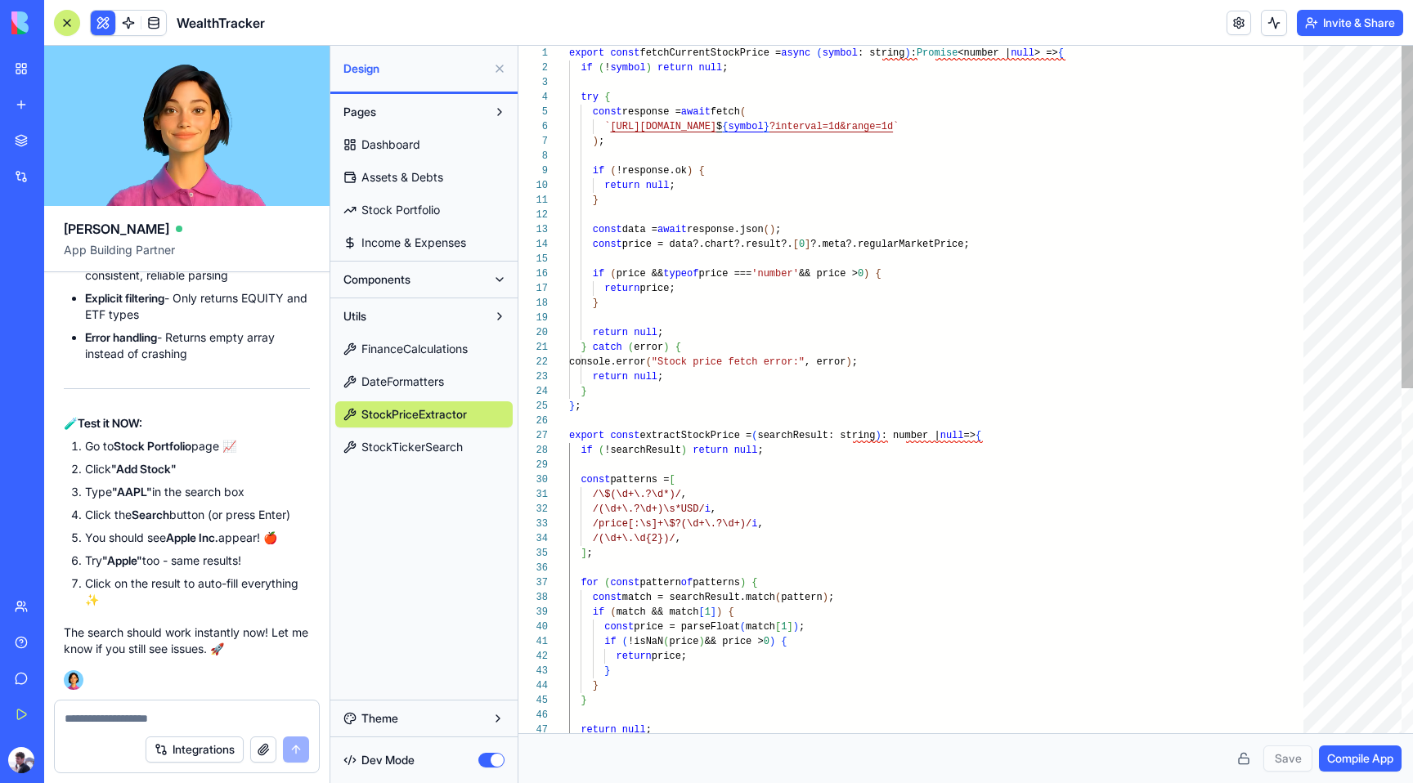
click at [908, 345] on div "return null ; } catch ( error ) { console.error ( "Stock price fetch error:" , …" at bounding box center [942, 735] width 746 height 1379
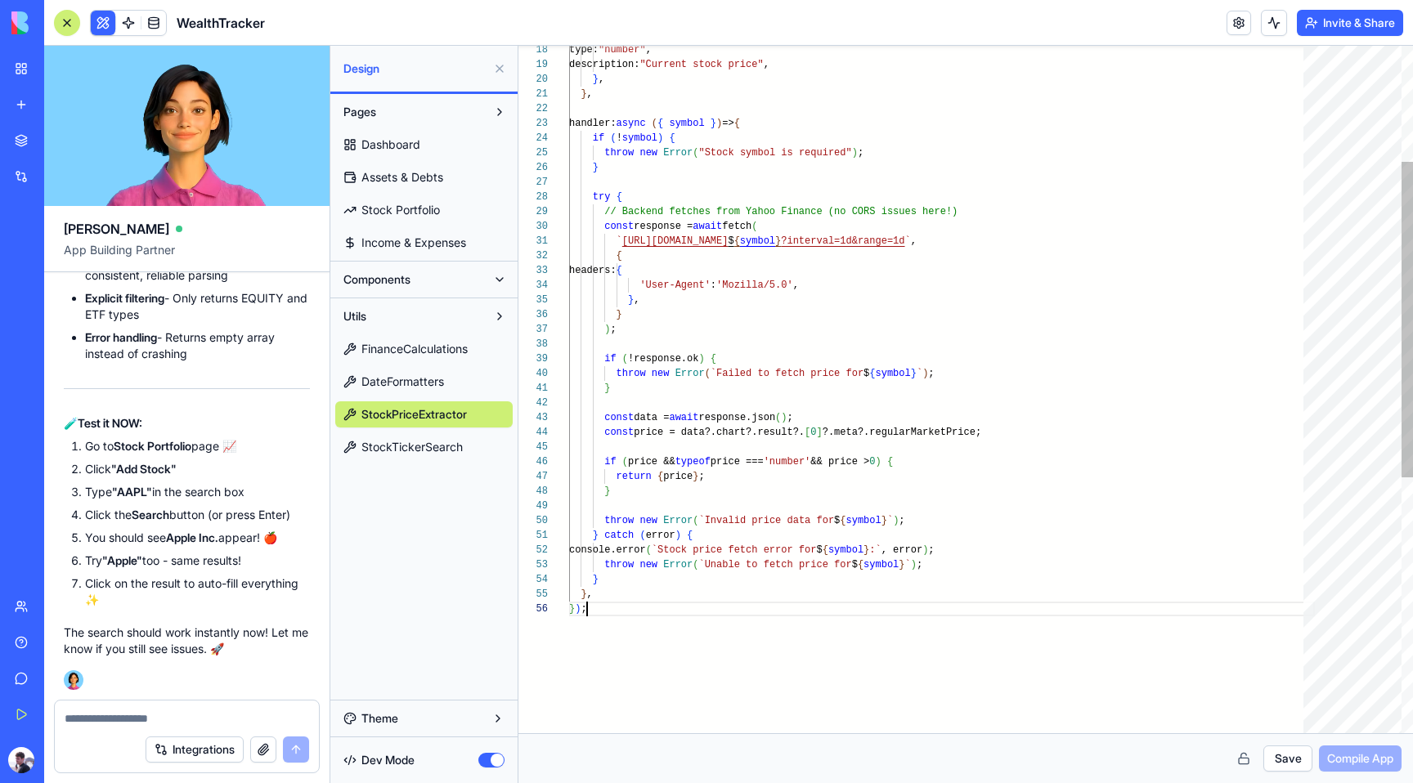
scroll to position [0, 11]
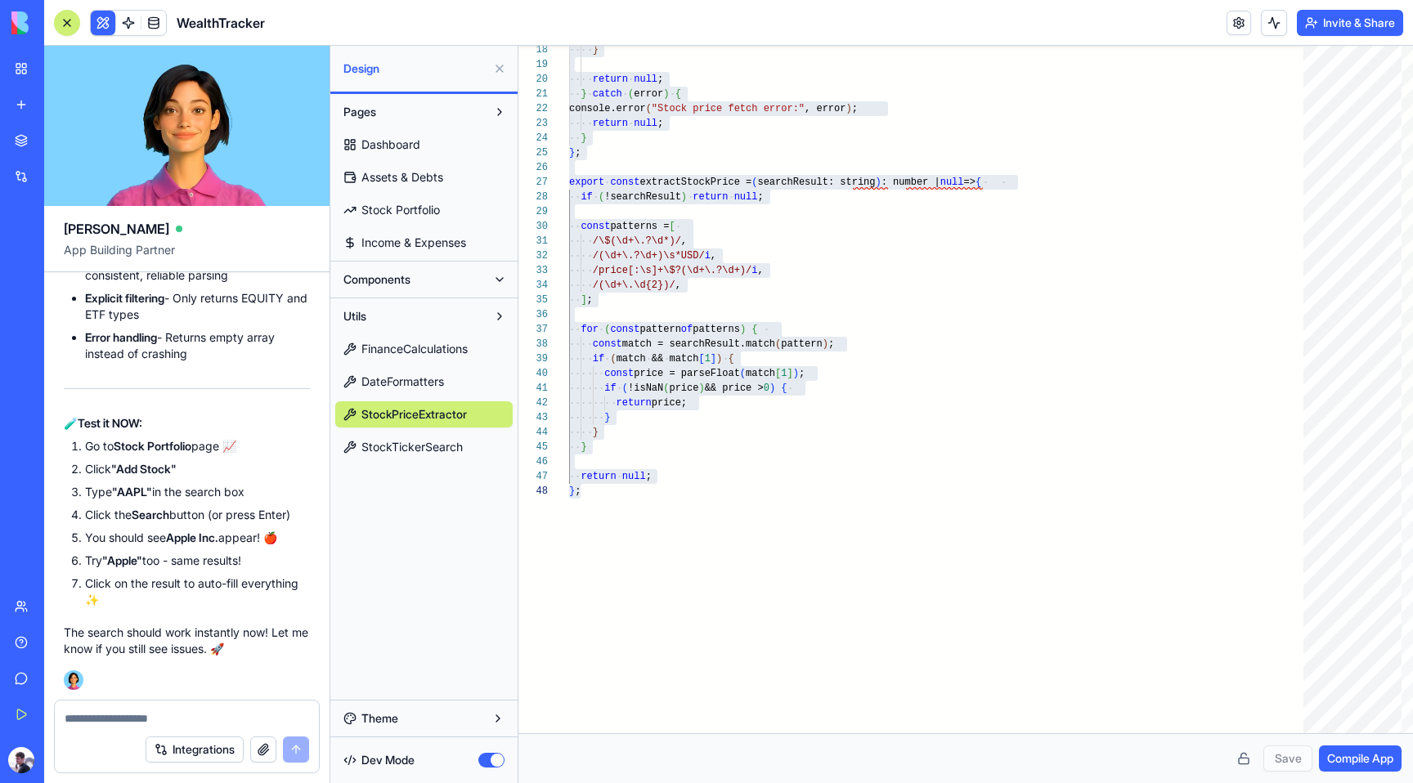
click at [426, 447] on span "StockTickerSearch" at bounding box center [411, 447] width 101 height 16
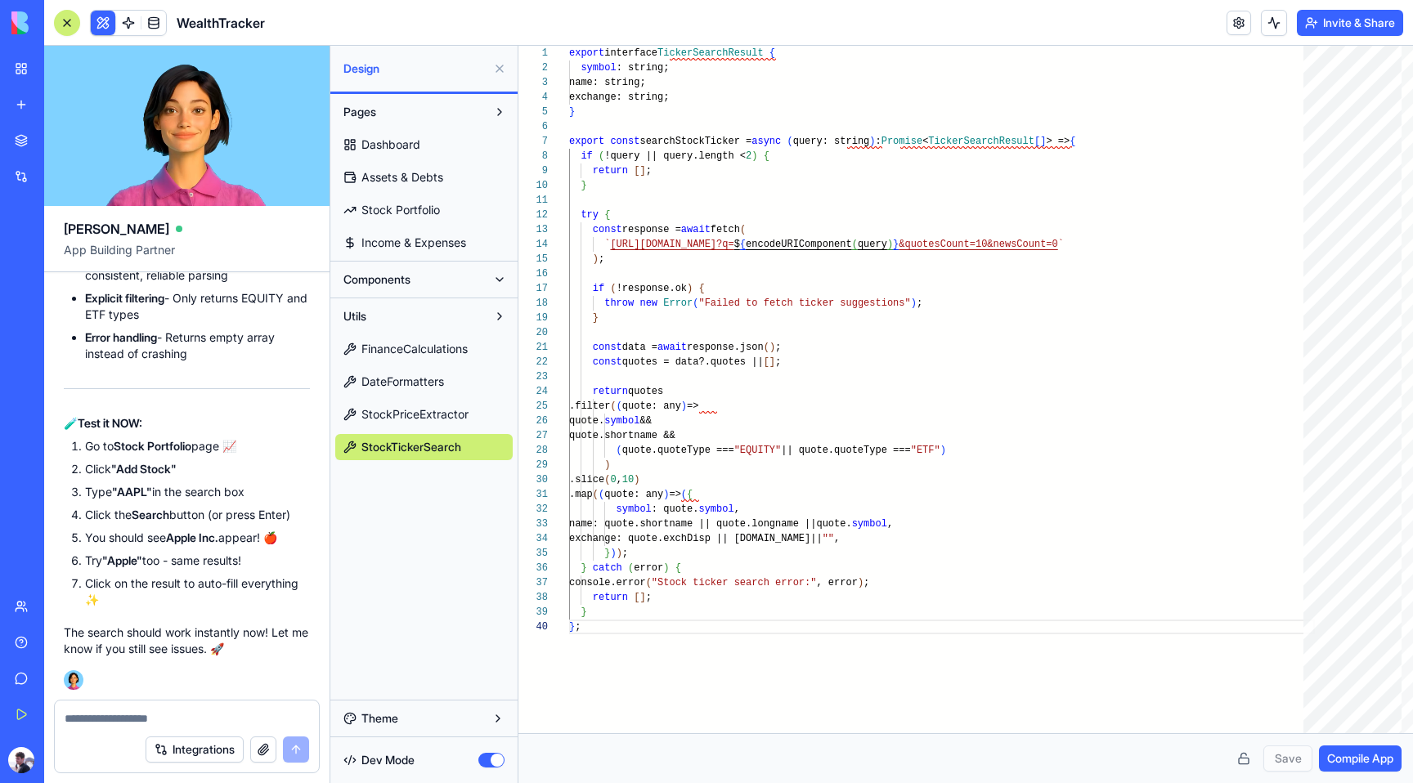
click at [393, 419] on span "StockPriceExtractor" at bounding box center [414, 414] width 107 height 16
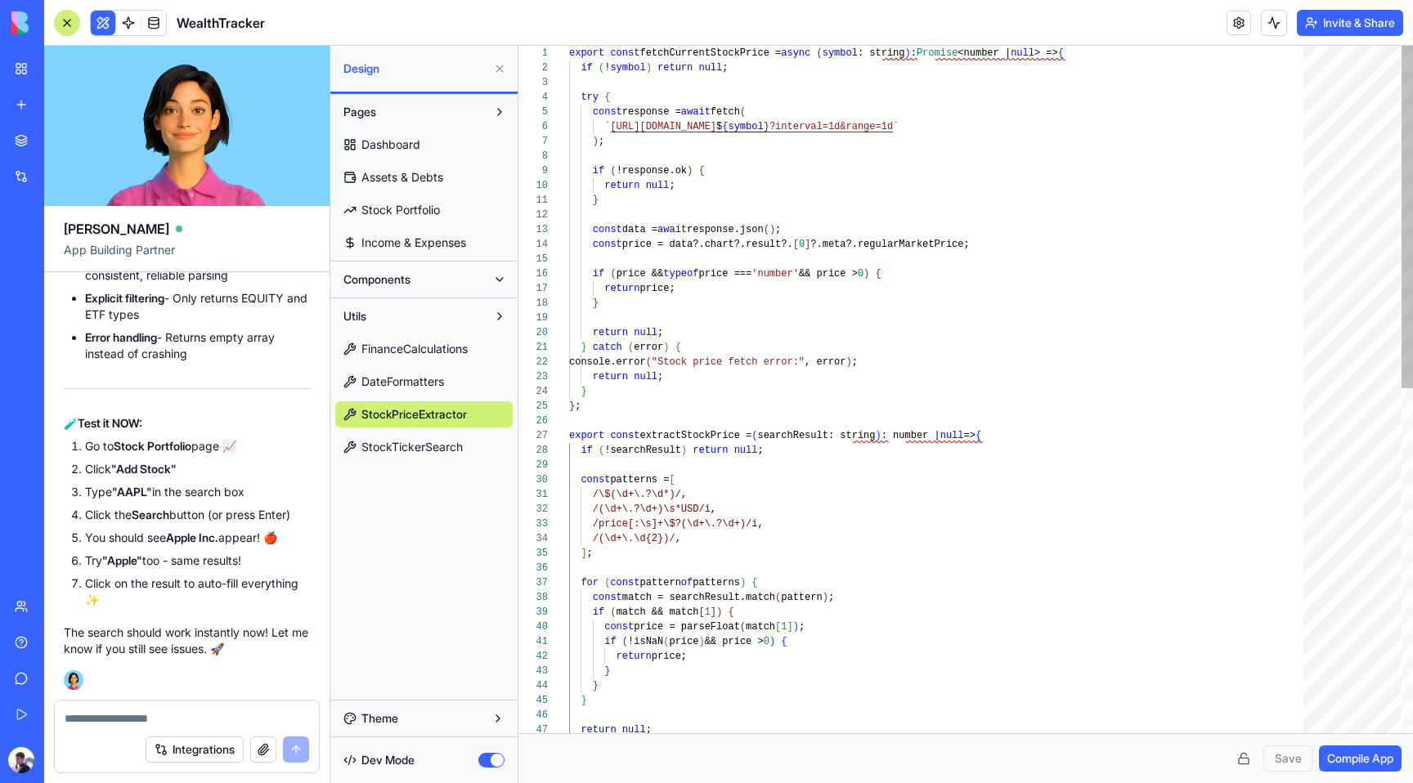
scroll to position [44, 18]
click at [764, 391] on div "const price = parseFloat ( match [ 1 ] ) ; if ( match && match [ 1 ] ) { const …" at bounding box center [942, 735] width 746 height 1379
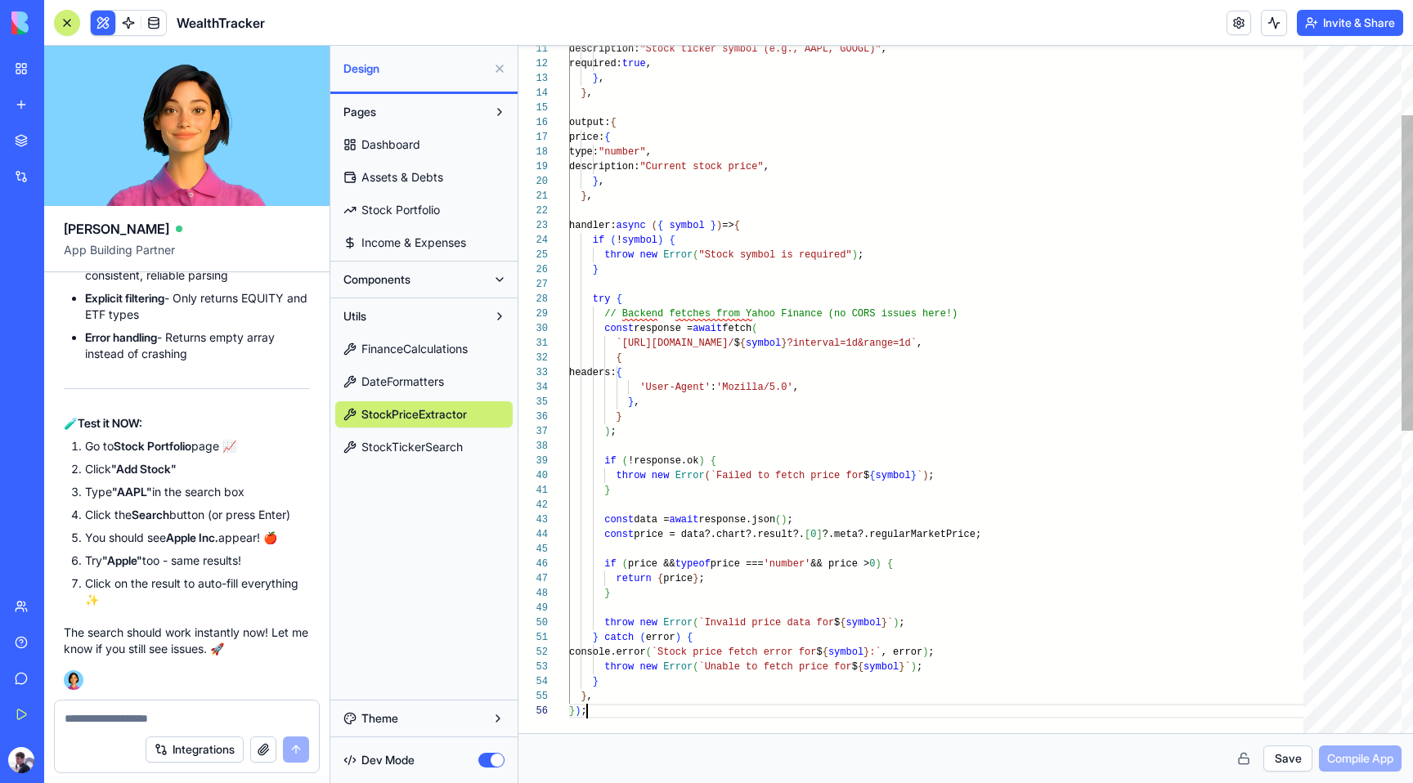
scroll to position [74, 18]
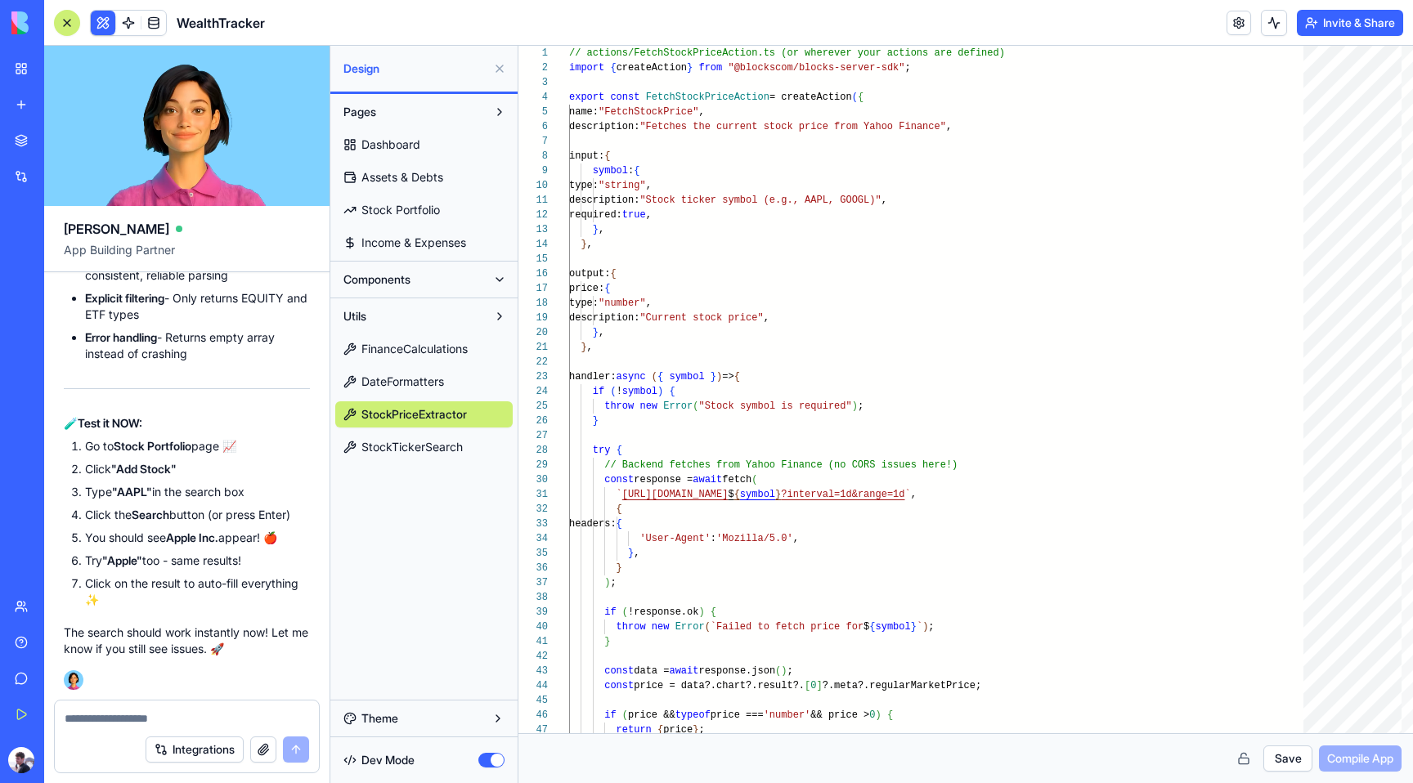
click at [410, 446] on span "StockTickerSearch" at bounding box center [411, 447] width 101 height 16
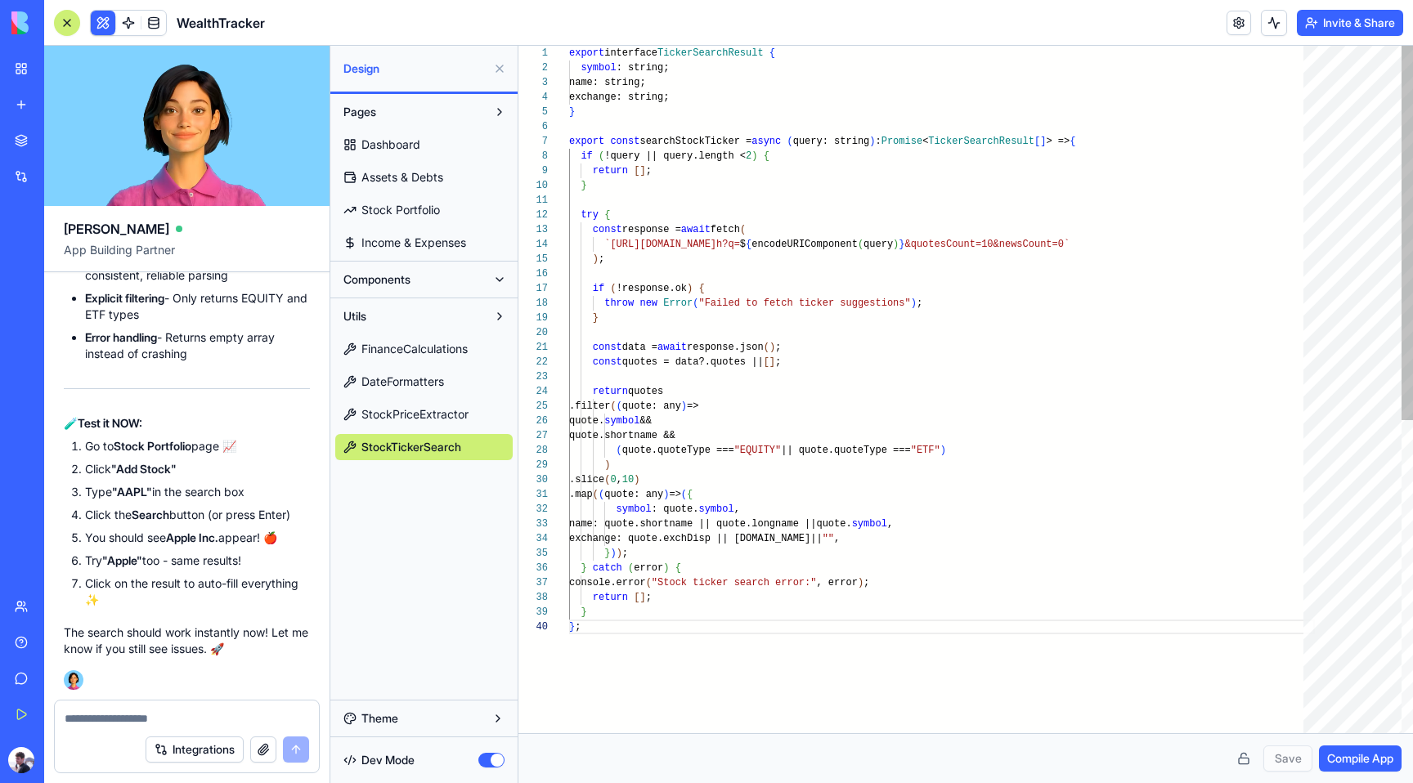
scroll to position [132, 11]
click at [812, 375] on div "} ; } return [ ] ; console.error ( "Stock ticker search error:" , error ) ; } c…" at bounding box center [942, 677] width 746 height 1262
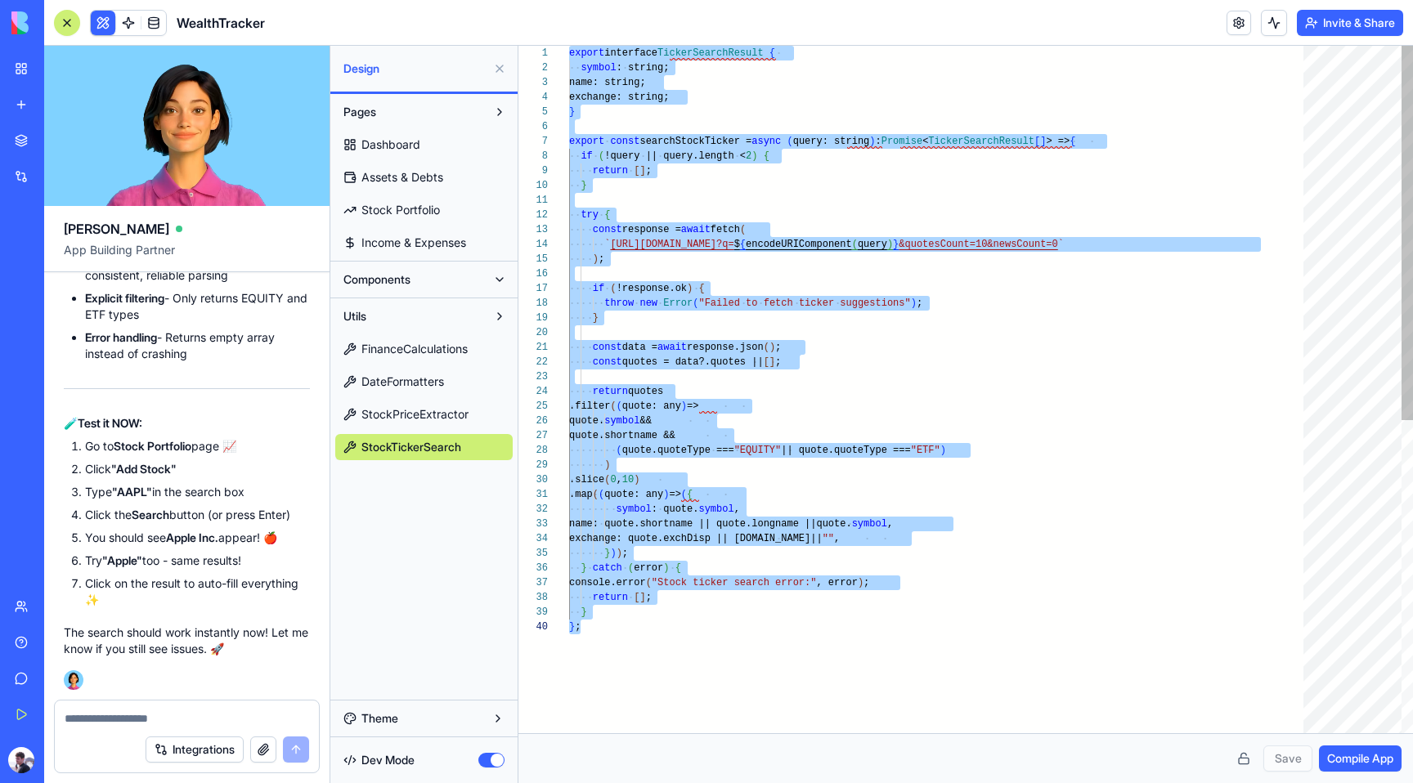
scroll to position [15, 18]
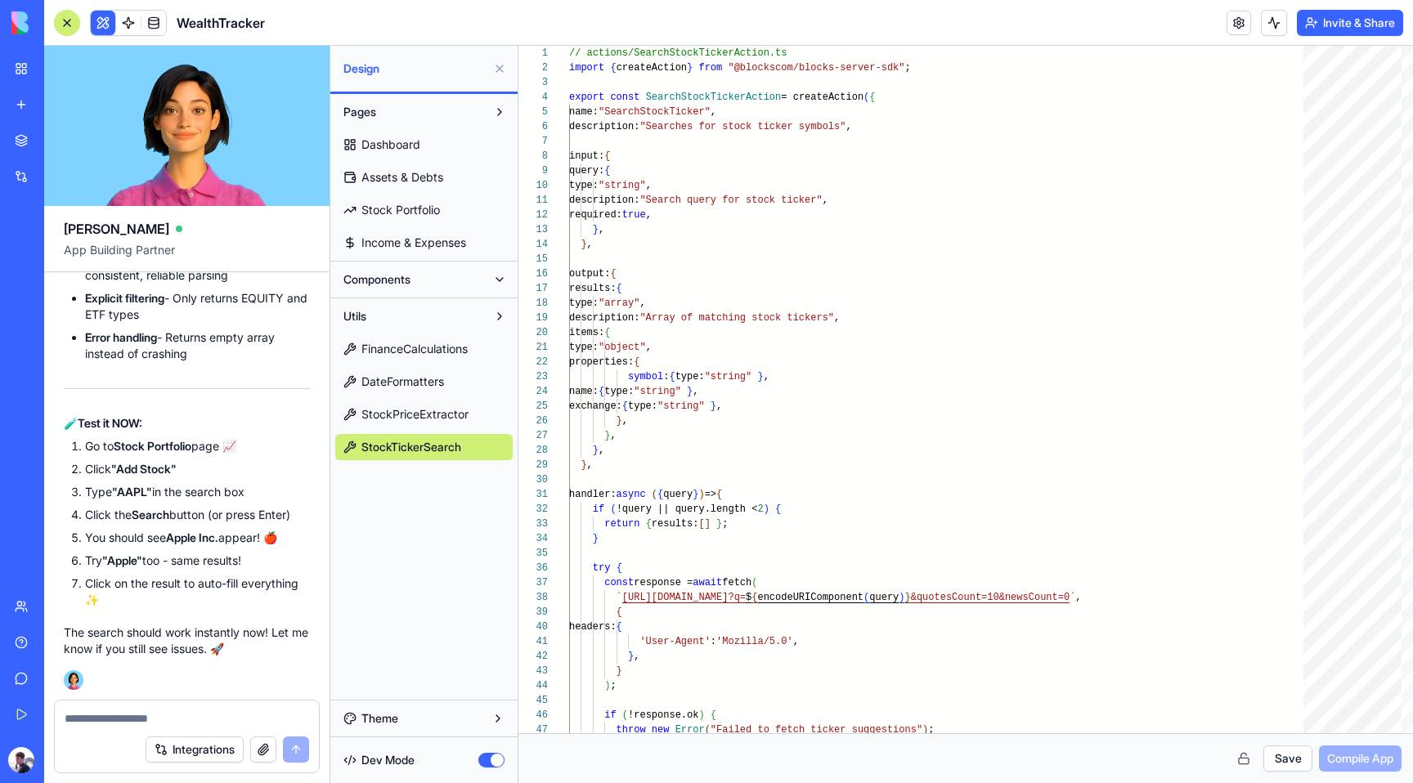
click at [1282, 757] on button "Save" at bounding box center [1287, 759] width 49 height 26
click at [390, 401] on link "StockPriceExtractor" at bounding box center [423, 414] width 177 height 26
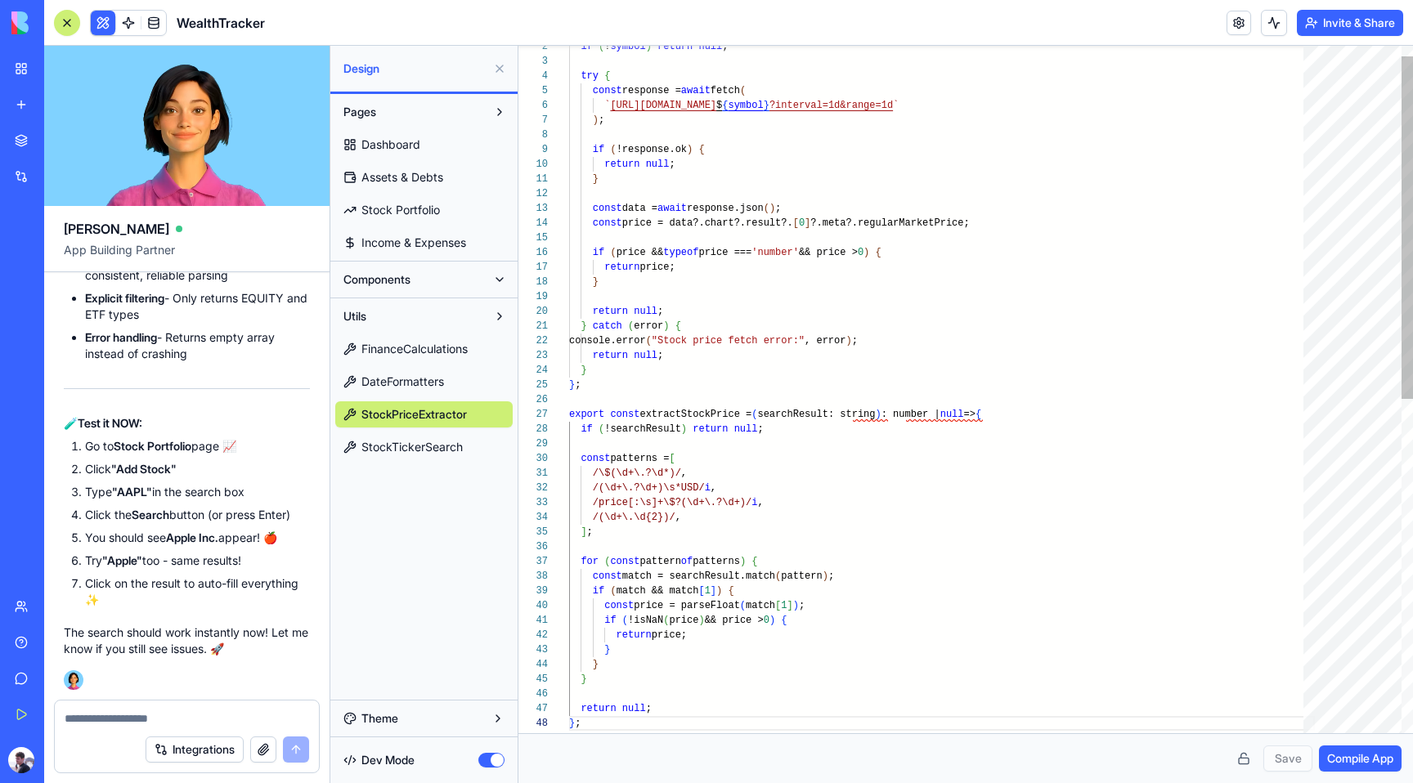
scroll to position [103, 11]
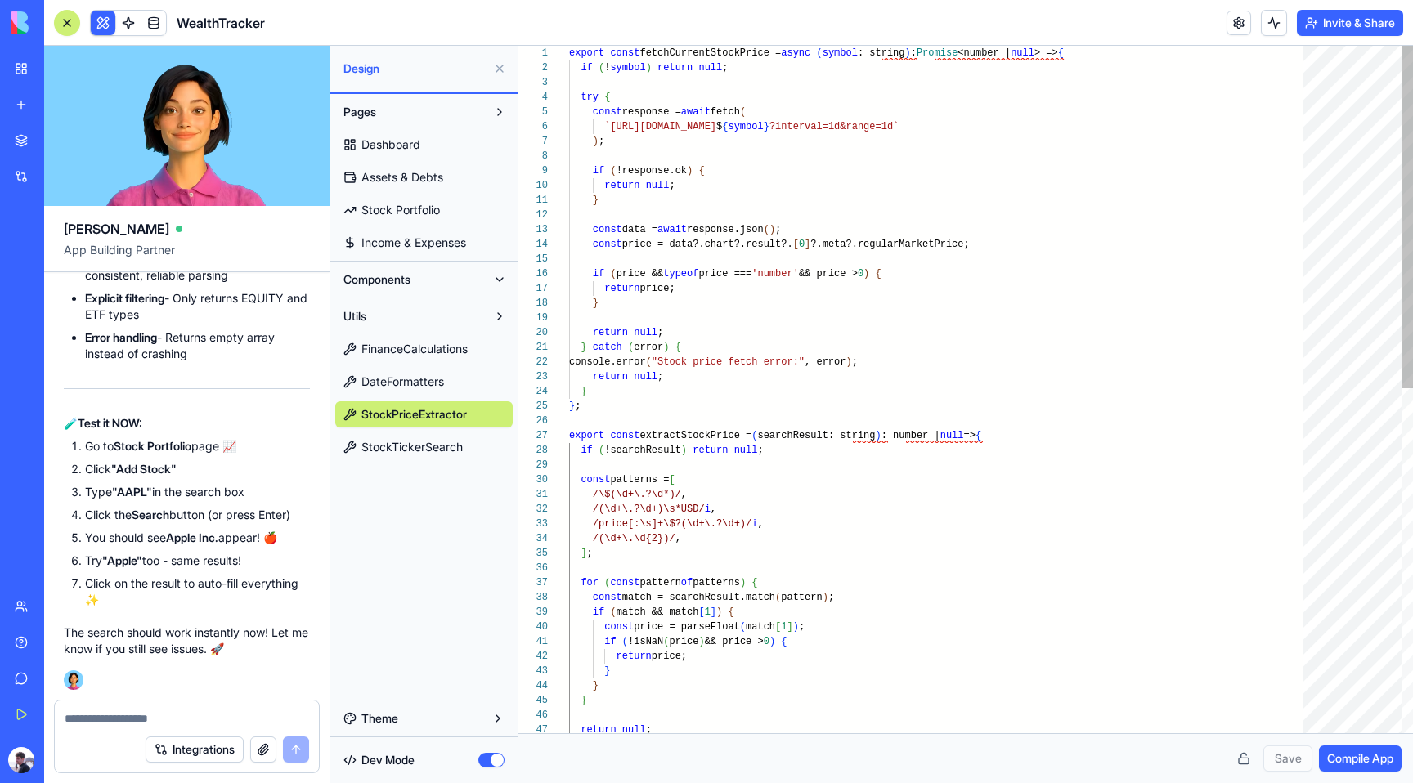
click at [857, 301] on div "return null ; } return price; } } if ( match && match [ 1 ] ) { const price = p…" at bounding box center [942, 735] width 746 height 1379
type textarea "**********"
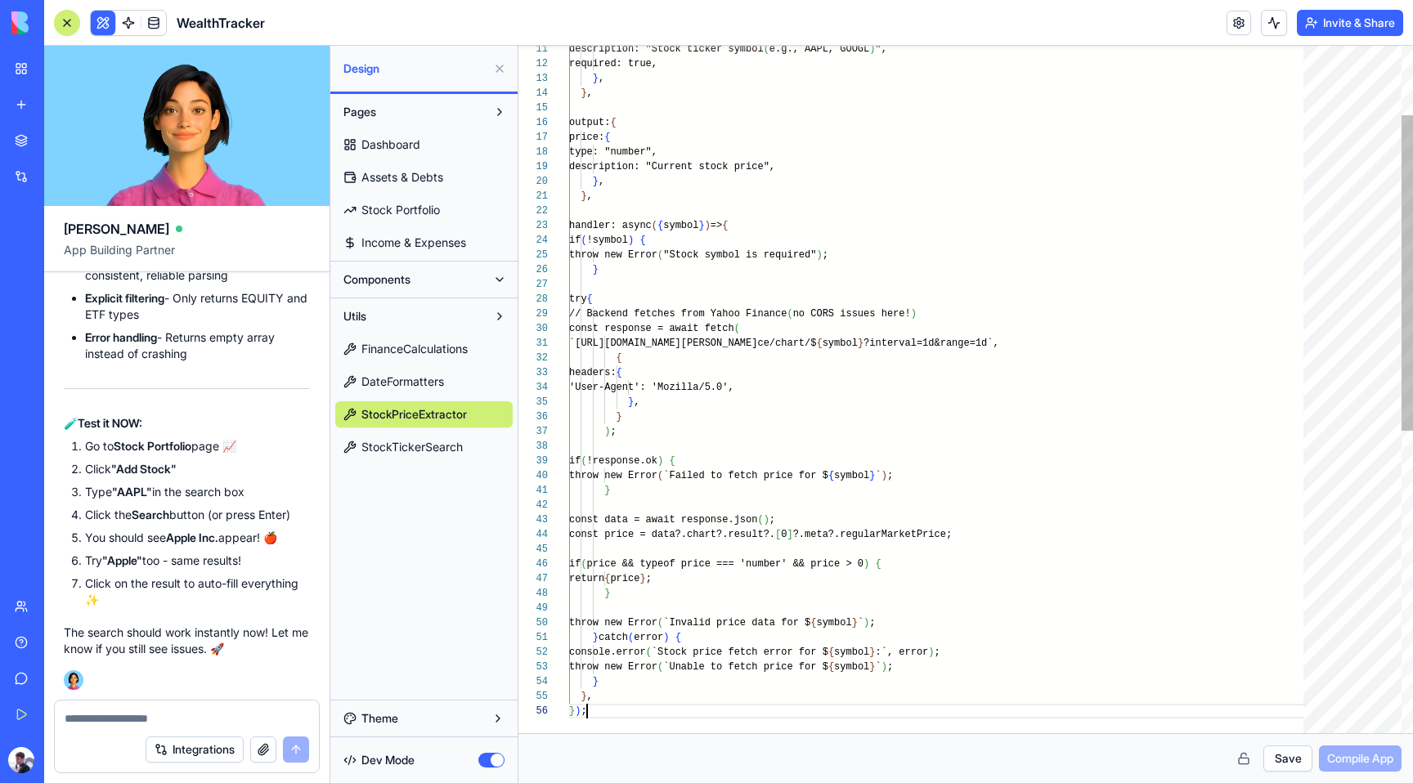
scroll to position [74, 18]
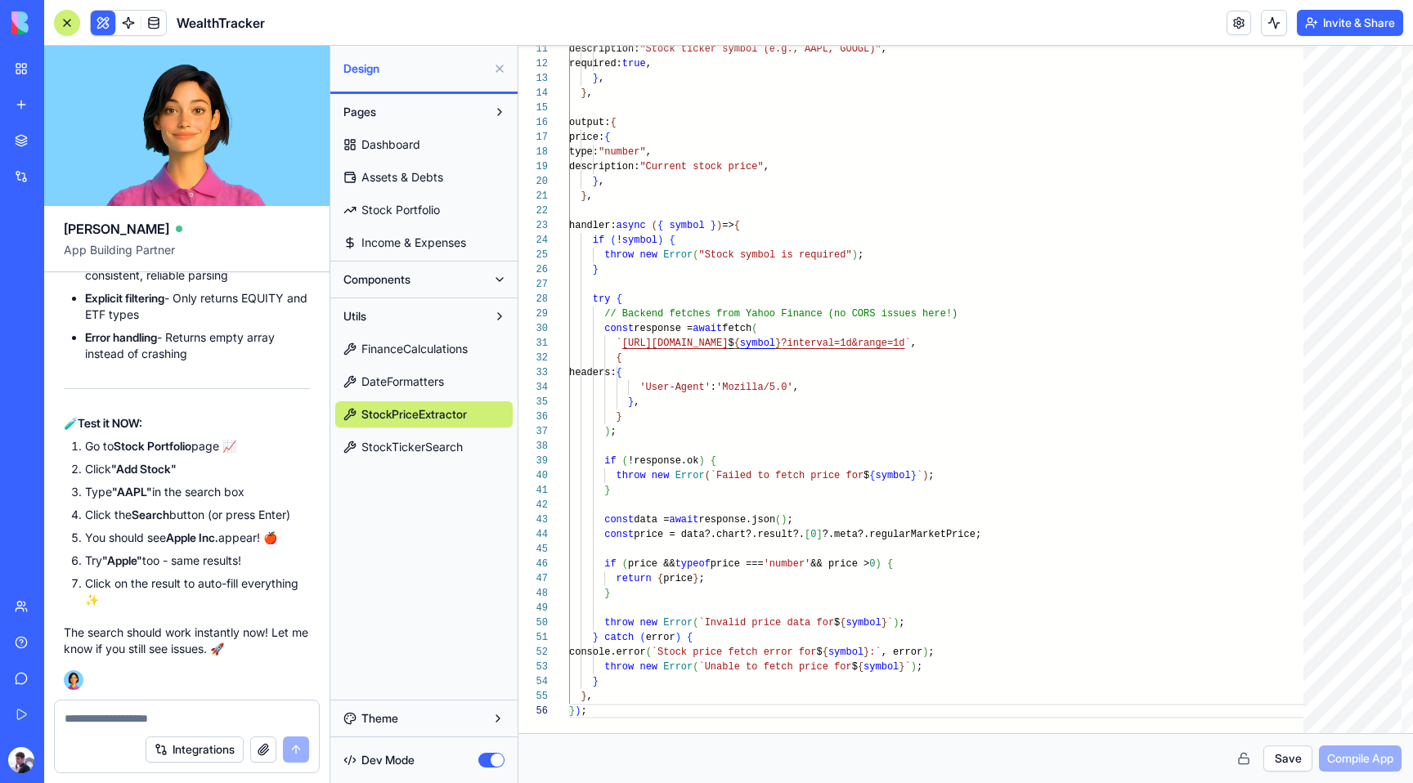
click at [1273, 754] on button "Save" at bounding box center [1287, 759] width 49 height 26
click at [1334, 764] on span "Compile App" at bounding box center [1360, 759] width 66 height 16
click at [418, 448] on span "StockTickerSearch" at bounding box center [411, 447] width 101 height 16
type textarea "** ***"
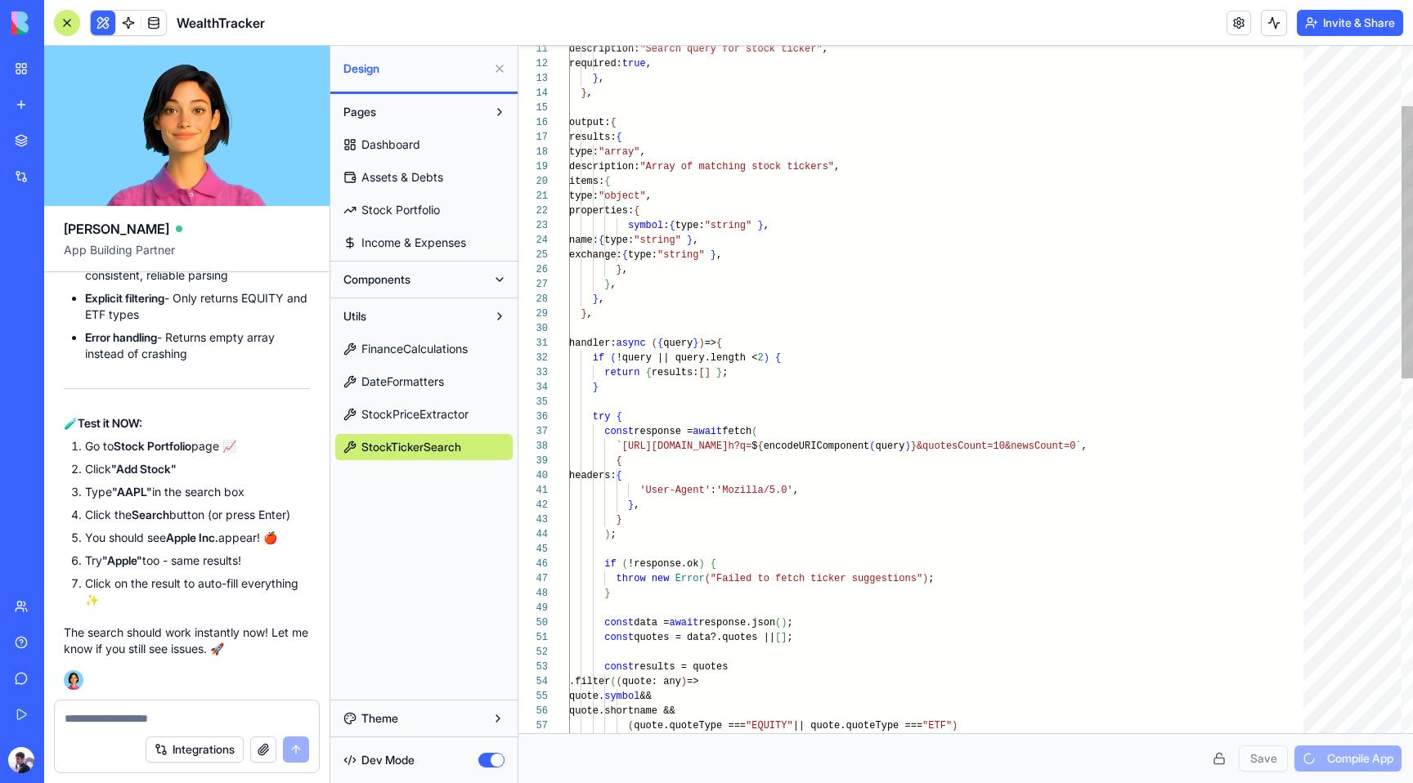
scroll to position [15, 18]
click at [407, 441] on span "StockTickerSearch" at bounding box center [411, 447] width 100 height 16
click at [485, 761] on button "button" at bounding box center [491, 760] width 26 height 15
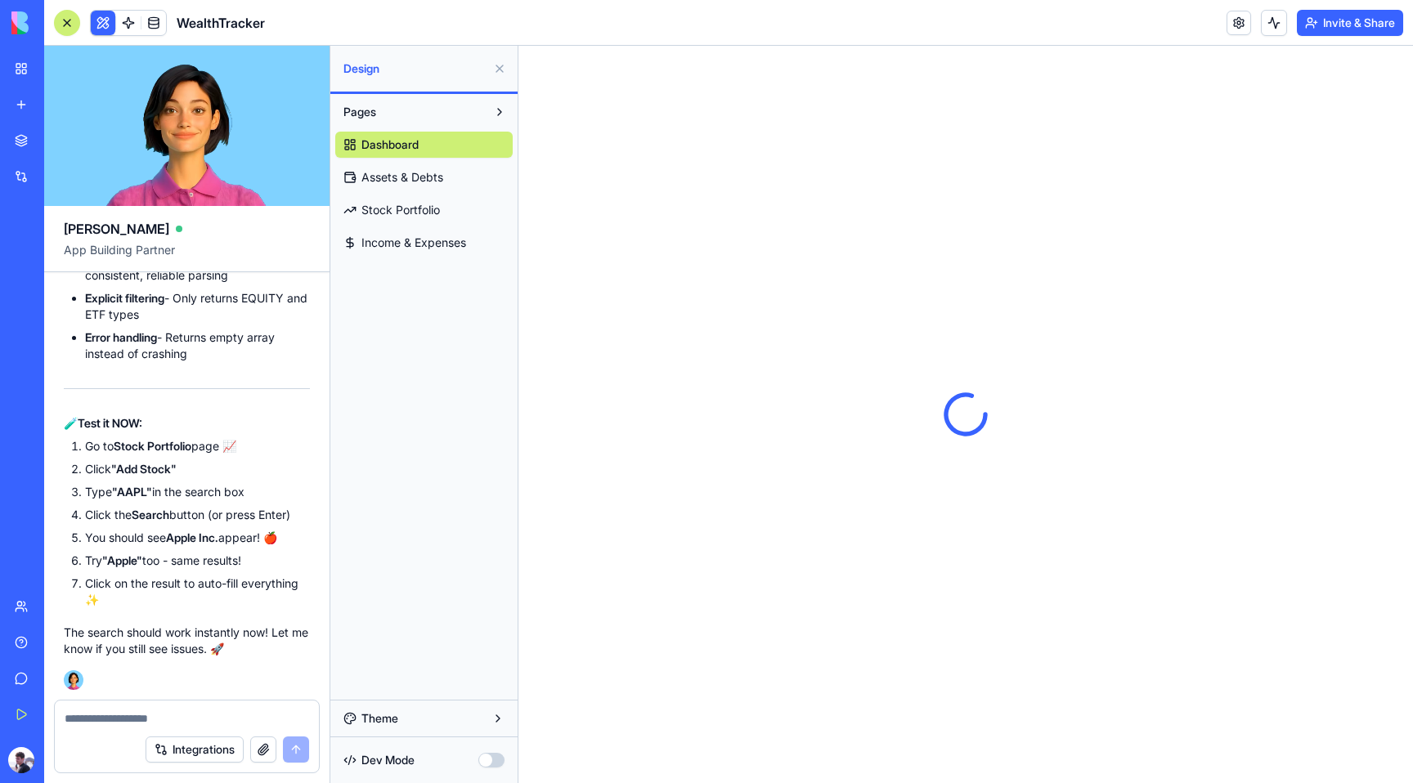
click at [406, 184] on span "Assets & Debts" at bounding box center [402, 177] width 82 height 16
click at [403, 208] on span "Stock Portfolio" at bounding box center [400, 210] width 78 height 16
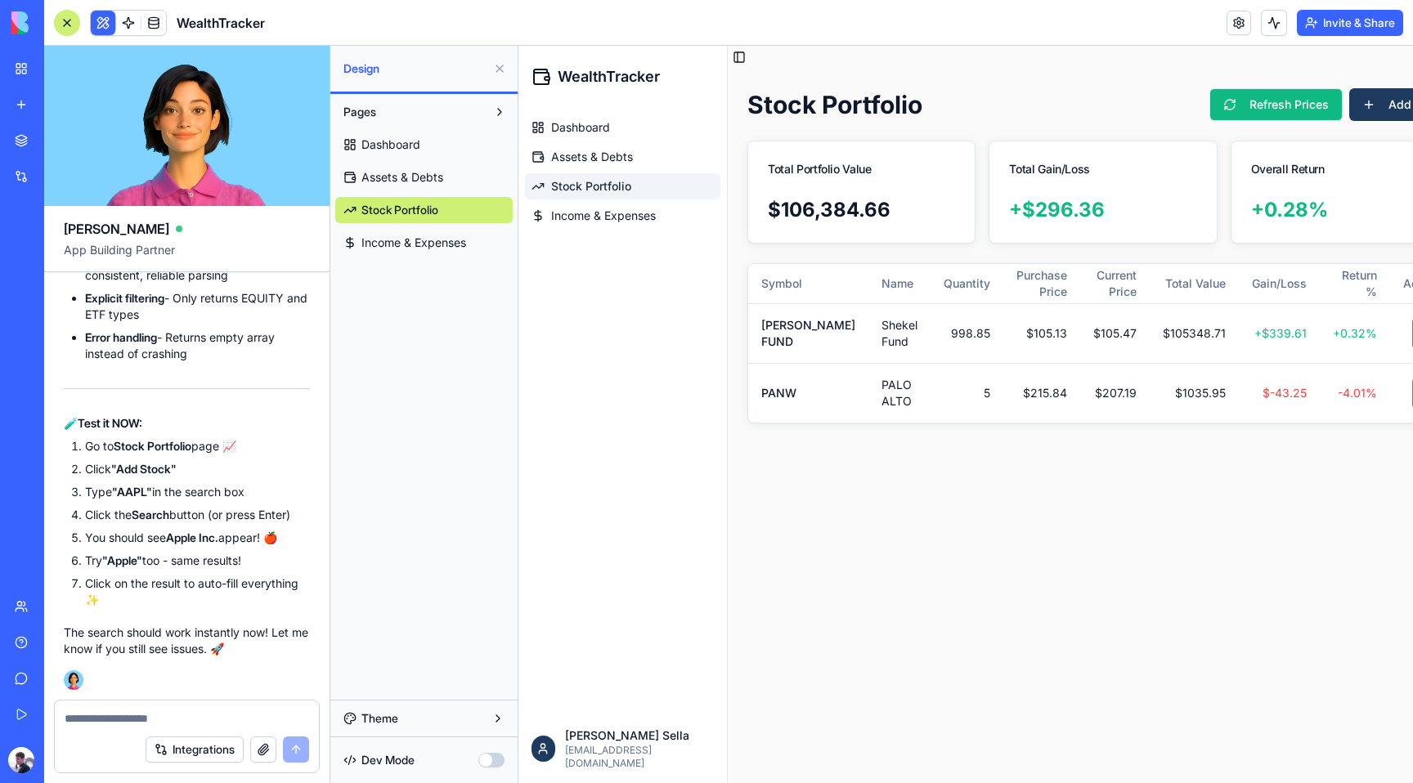
click at [1250, 107] on button "Refresh Prices" at bounding box center [1275, 104] width 133 height 33
click at [1351, 101] on button "Add Stock" at bounding box center [1404, 104] width 110 height 33
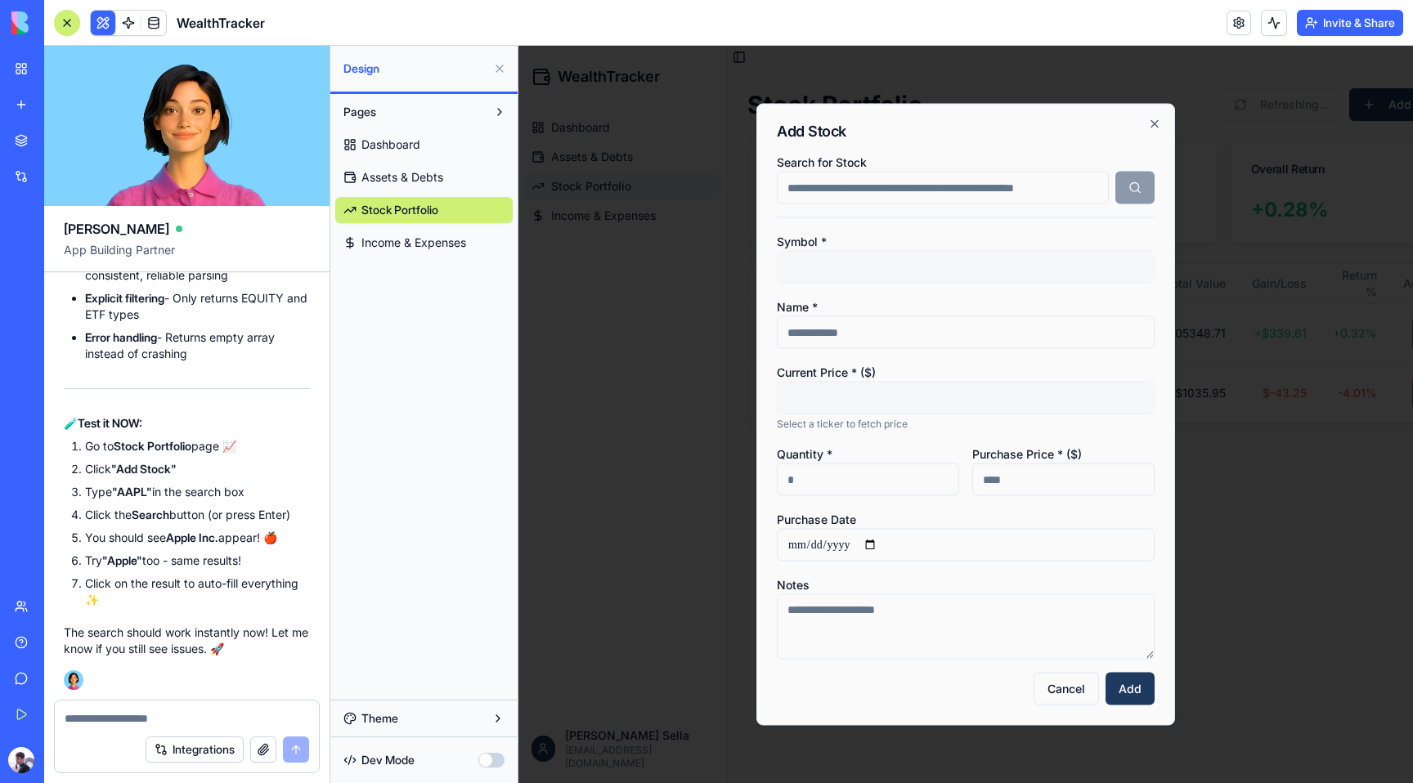
click at [1005, 191] on input "Search for Stock" at bounding box center [943, 188] width 332 height 33
type input "*"
type input "*****"
click at [1120, 190] on button "button" at bounding box center [1134, 188] width 39 height 33
click at [1156, 123] on icon "button" at bounding box center [1154, 124] width 13 height 13
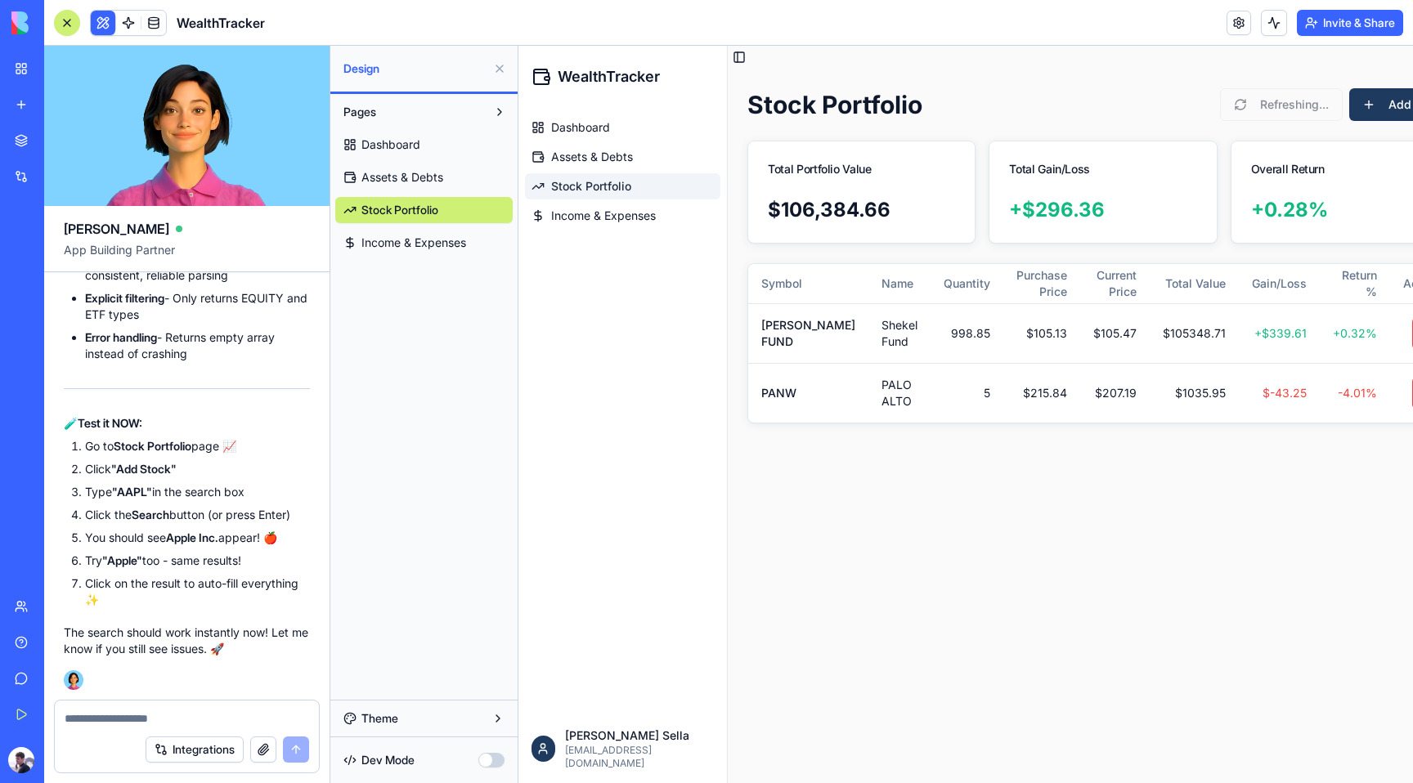
click at [485, 760] on button "button" at bounding box center [491, 760] width 26 height 15
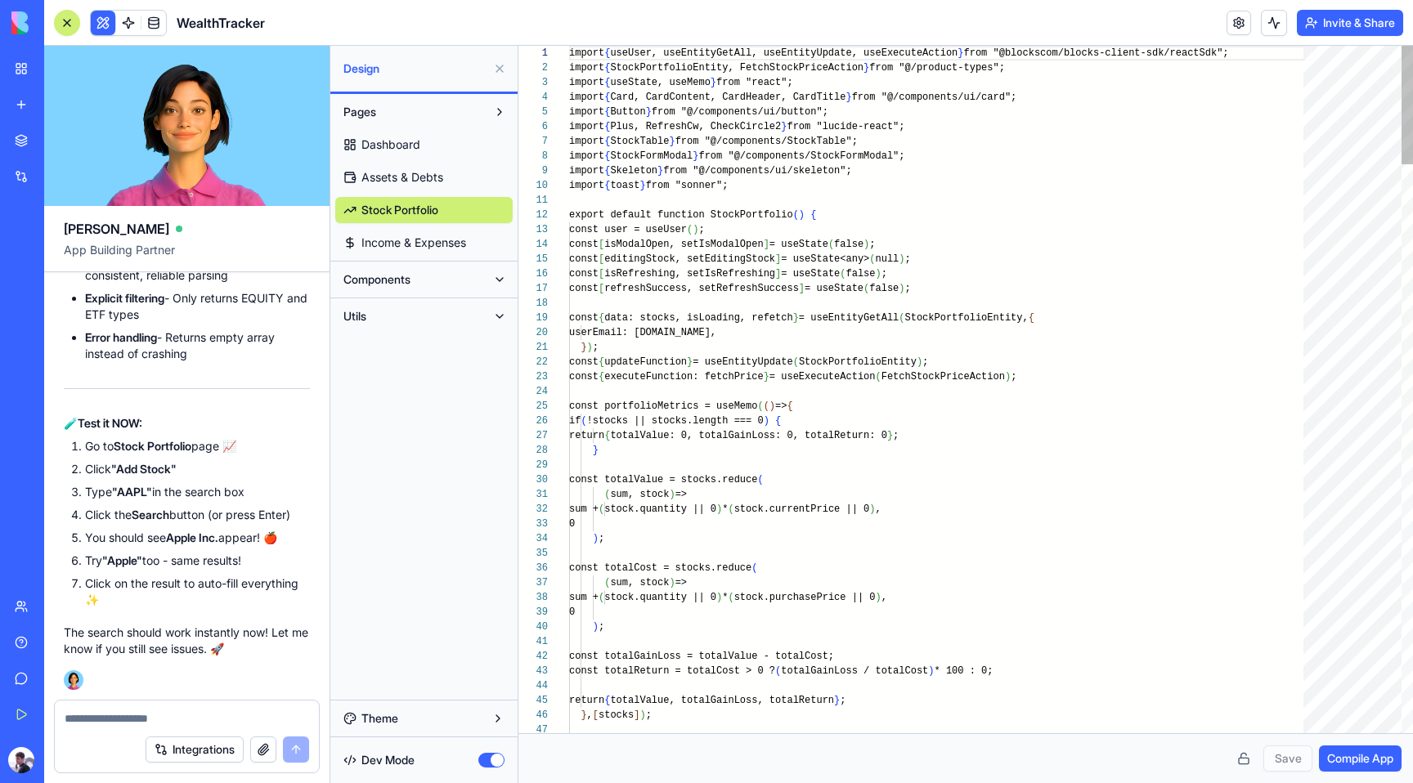
scroll to position [103, 0]
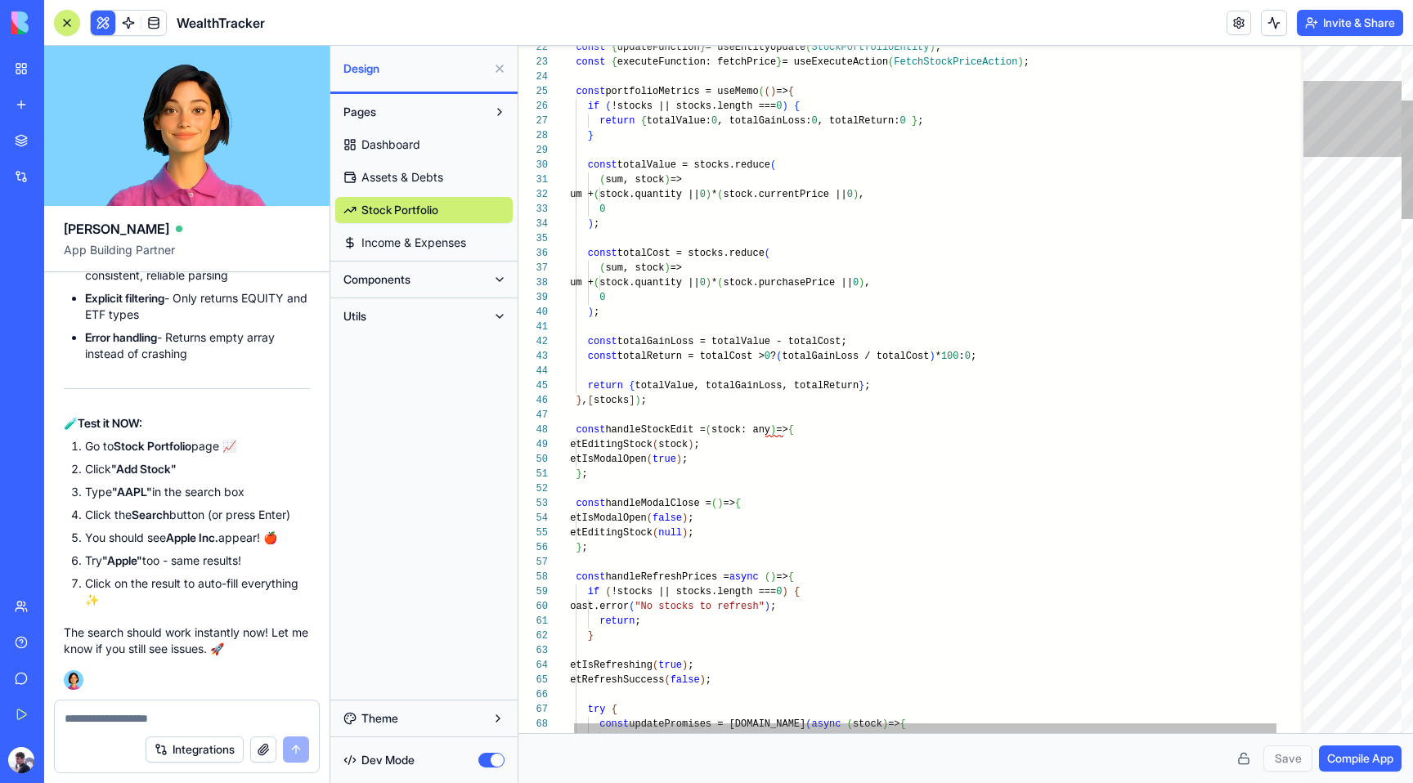
click at [1368, 123] on div at bounding box center [1352, 119] width 98 height 76
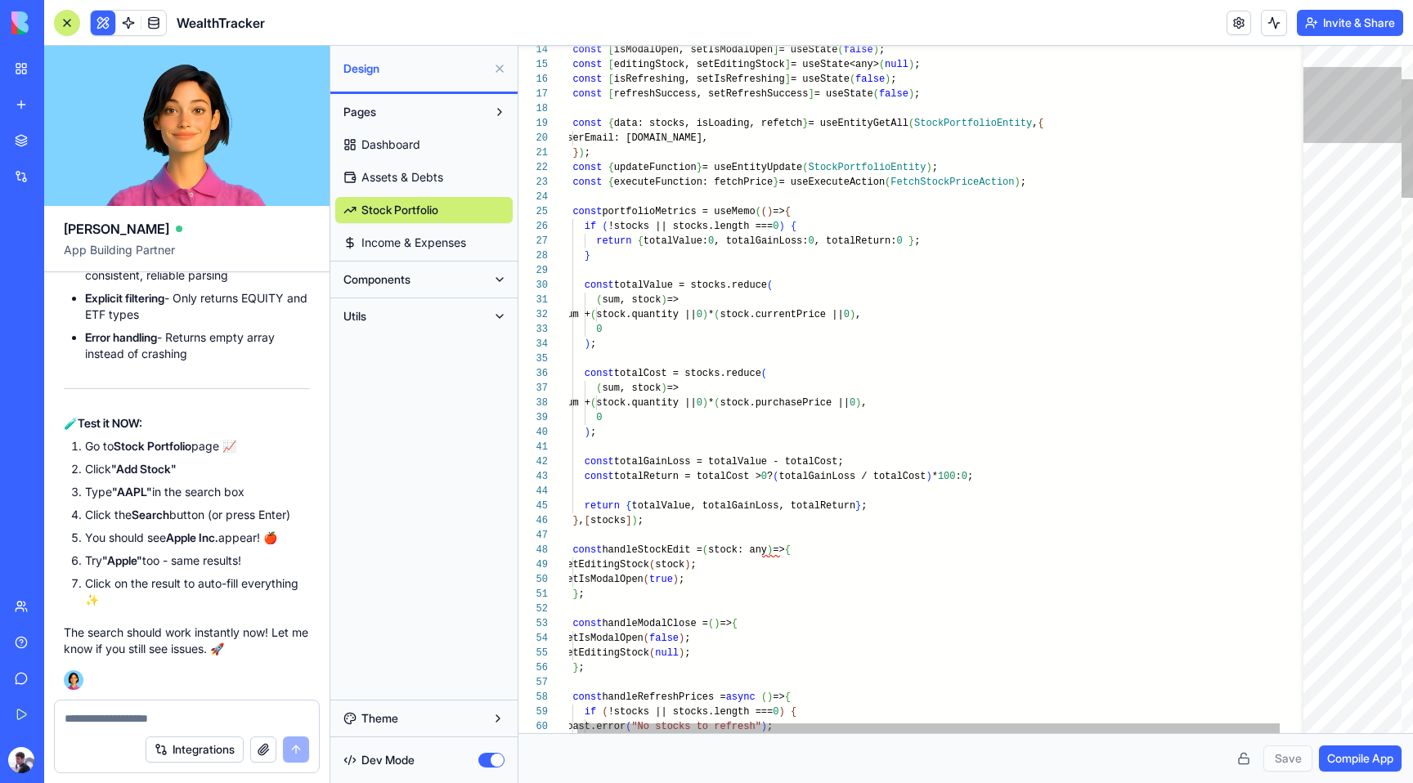
click at [1335, 117] on div at bounding box center [1352, 105] width 98 height 76
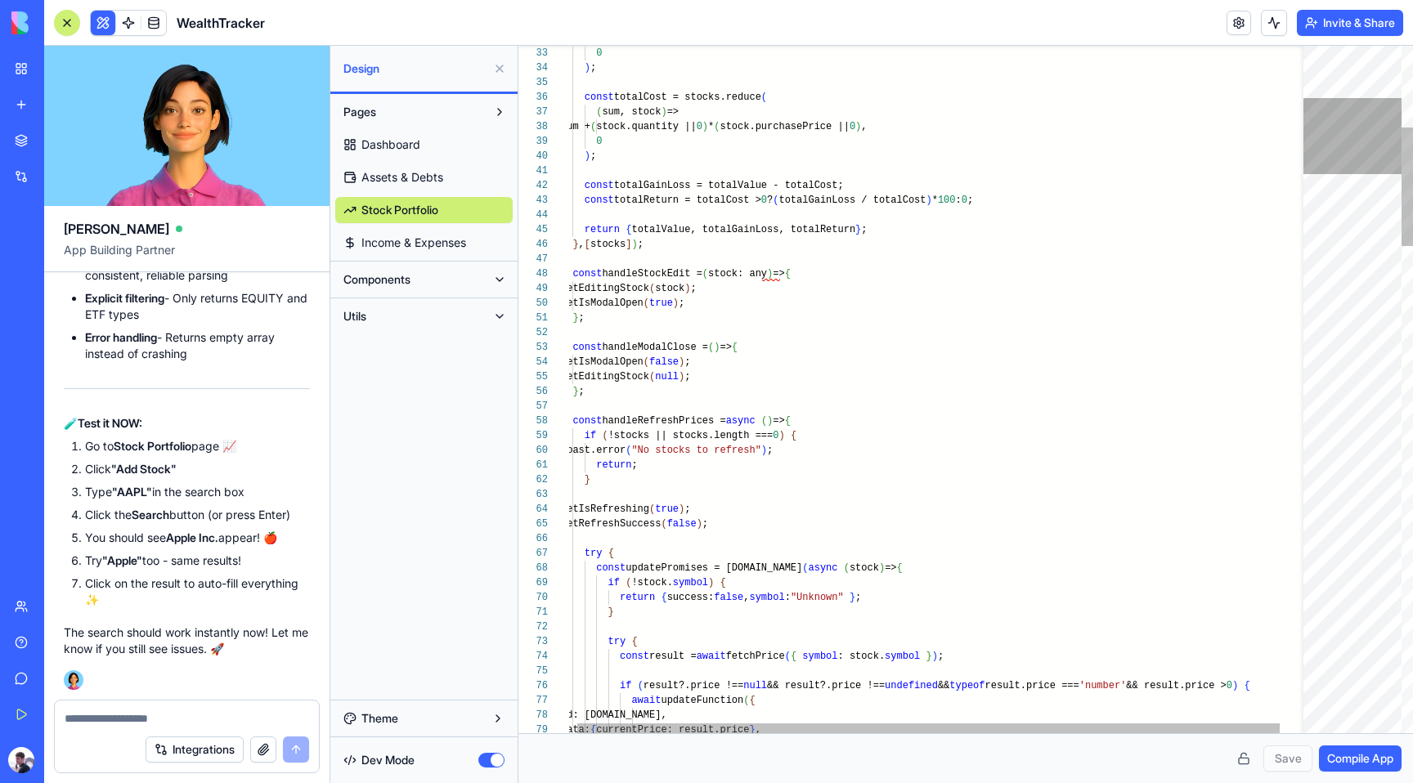
click at [1333, 161] on div at bounding box center [1352, 136] width 98 height 76
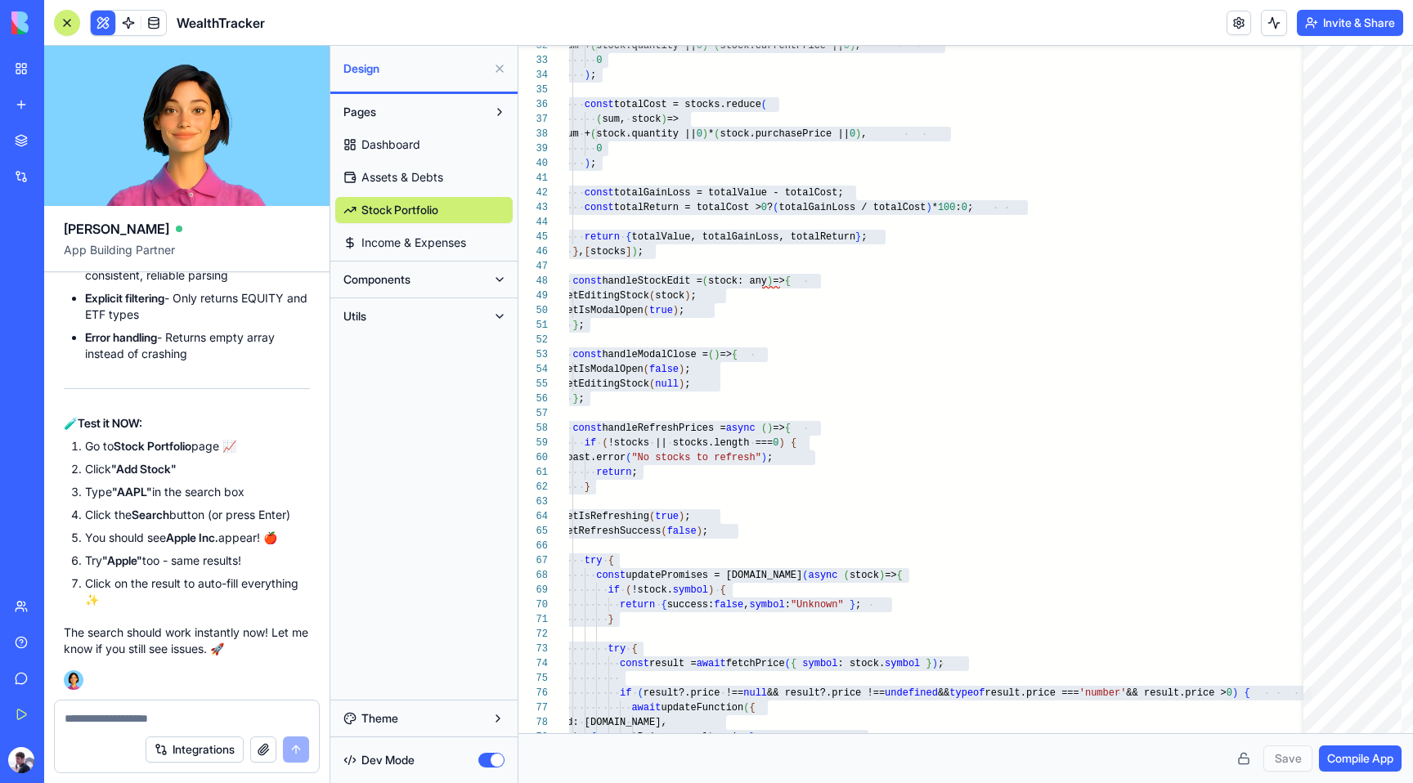
click at [415, 314] on button "Utils" at bounding box center [410, 316] width 151 height 26
click at [424, 446] on span "StockTickerSearch" at bounding box center [411, 447] width 101 height 16
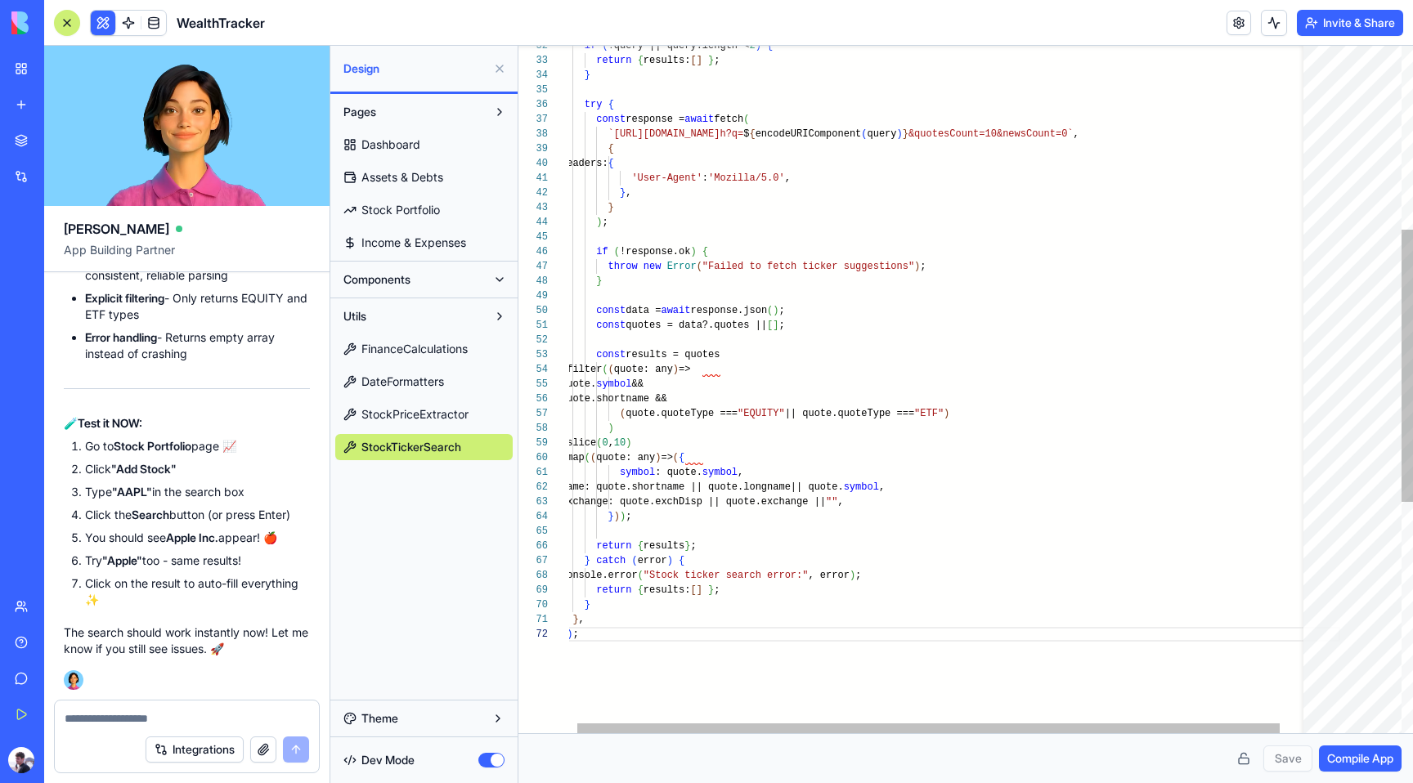
click at [836, 390] on div "} ) ; } , } console.error ( "Stock ticker search error:" , error ) ; return { r…" at bounding box center [950, 448] width 779 height 1732
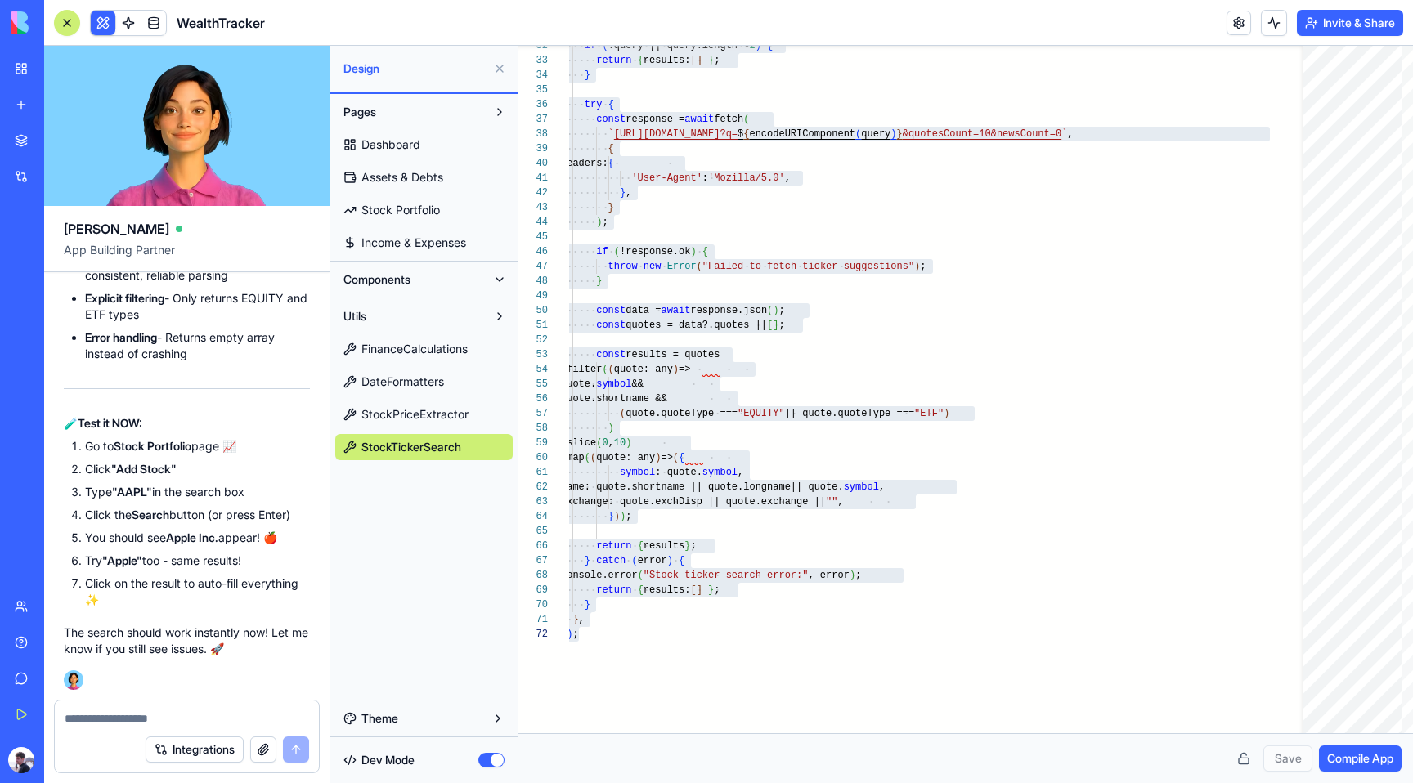
click at [392, 420] on span "StockPriceExtractor" at bounding box center [414, 414] width 107 height 16
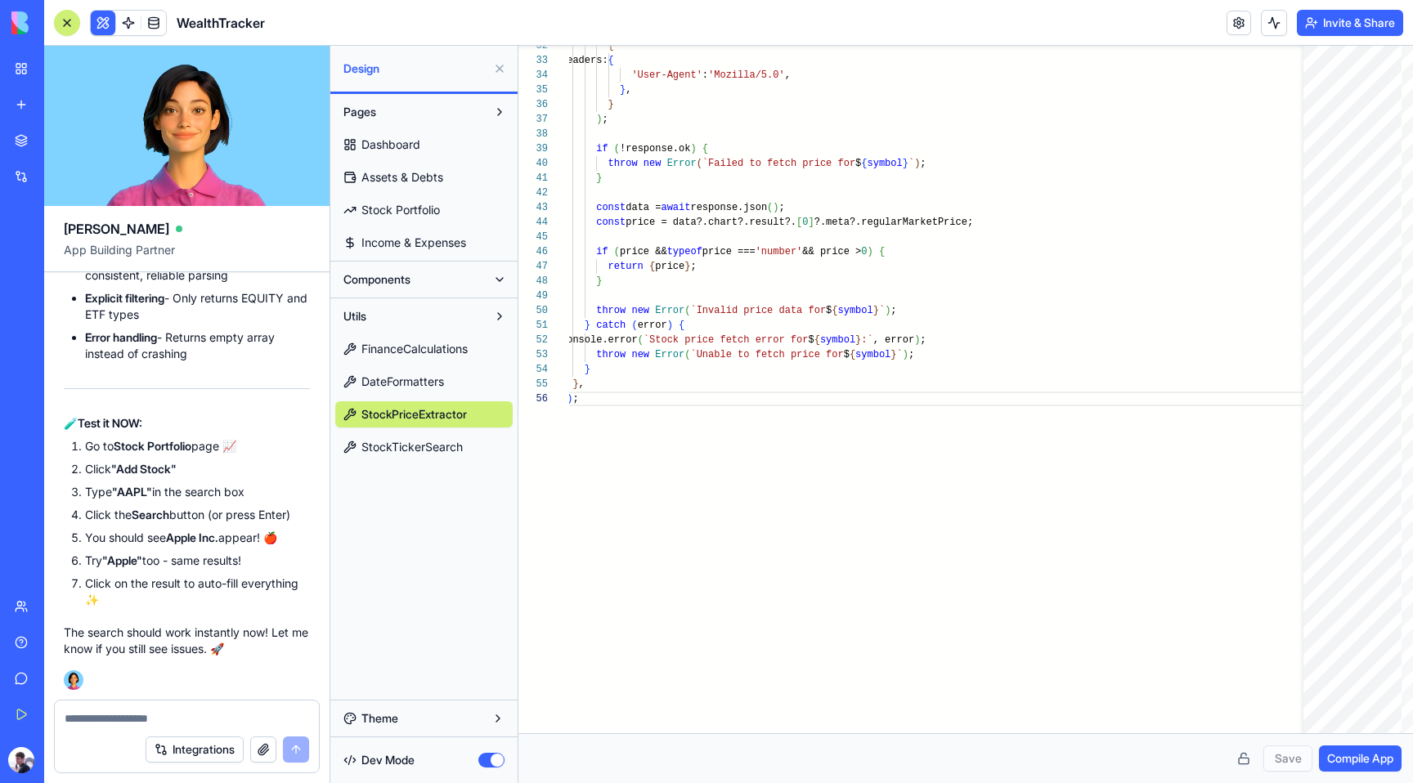
click at [448, 411] on span "StockPriceExtractor" at bounding box center [413, 414] width 105 height 16
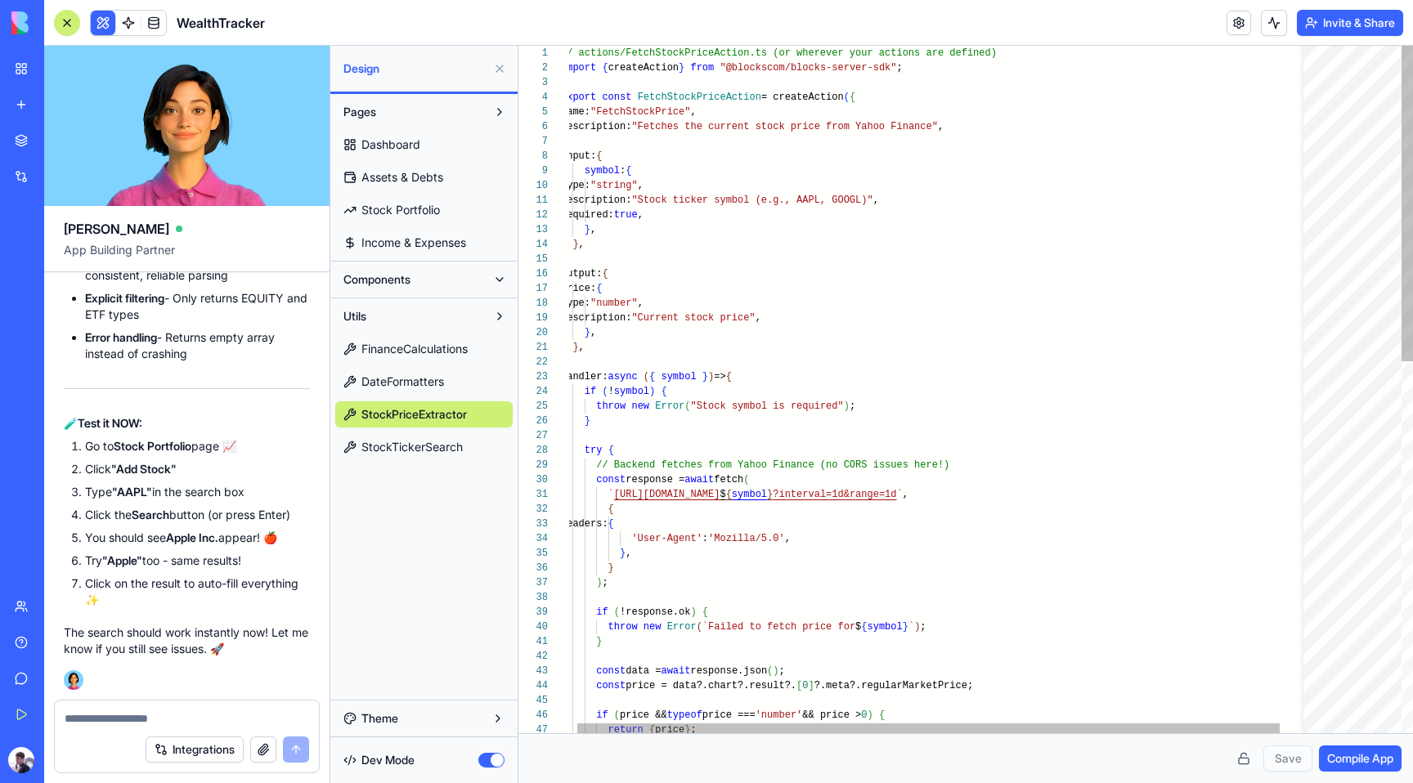
scroll to position [103, 124]
click at [733, 302] on div "return { price } ; if ( price && typeof price === 'number' && price > 0 ) { con…" at bounding box center [950, 794] width 779 height 1497
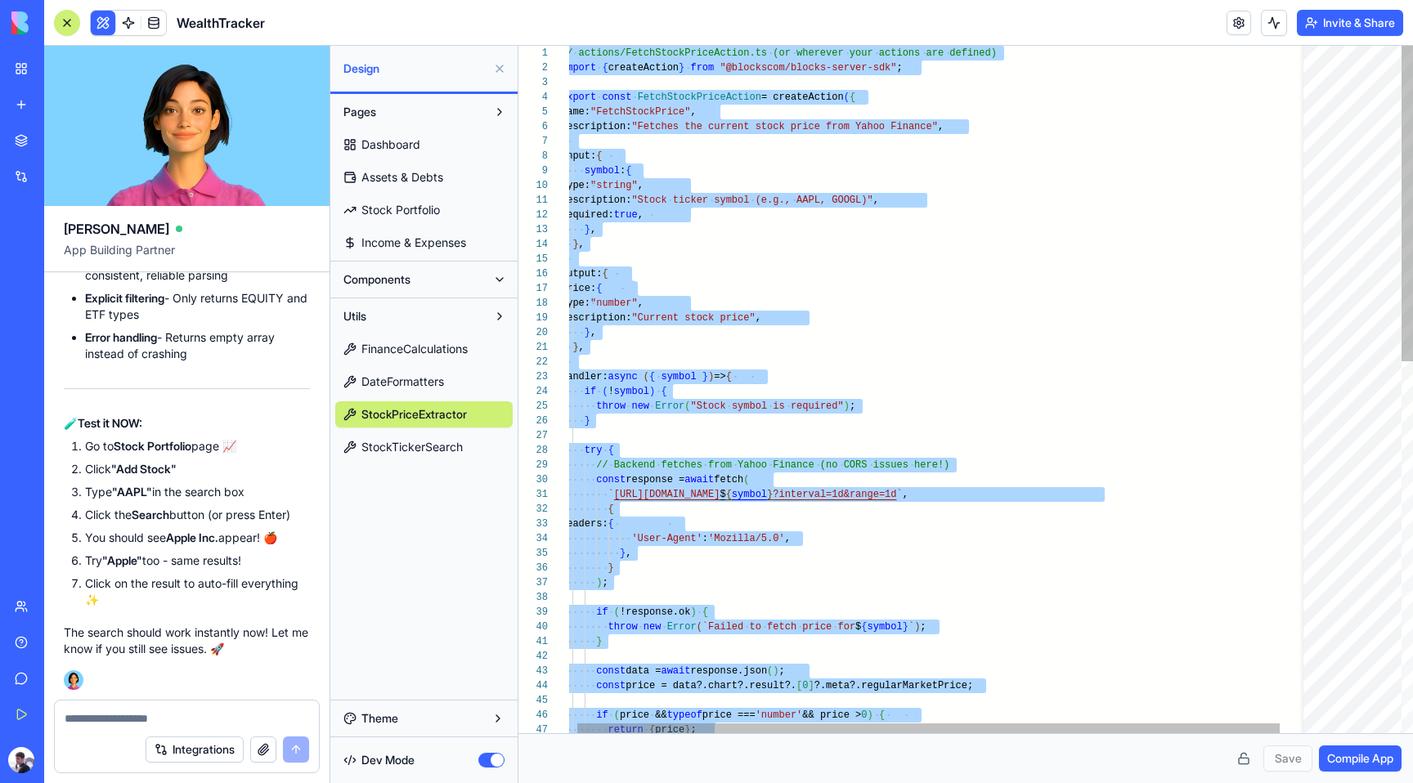
type textarea "**********"
click at [887, 379] on div "return { price } ; if ( price && typeof price === 'number' && price > 0 ) { con…" at bounding box center [950, 794] width 779 height 1497
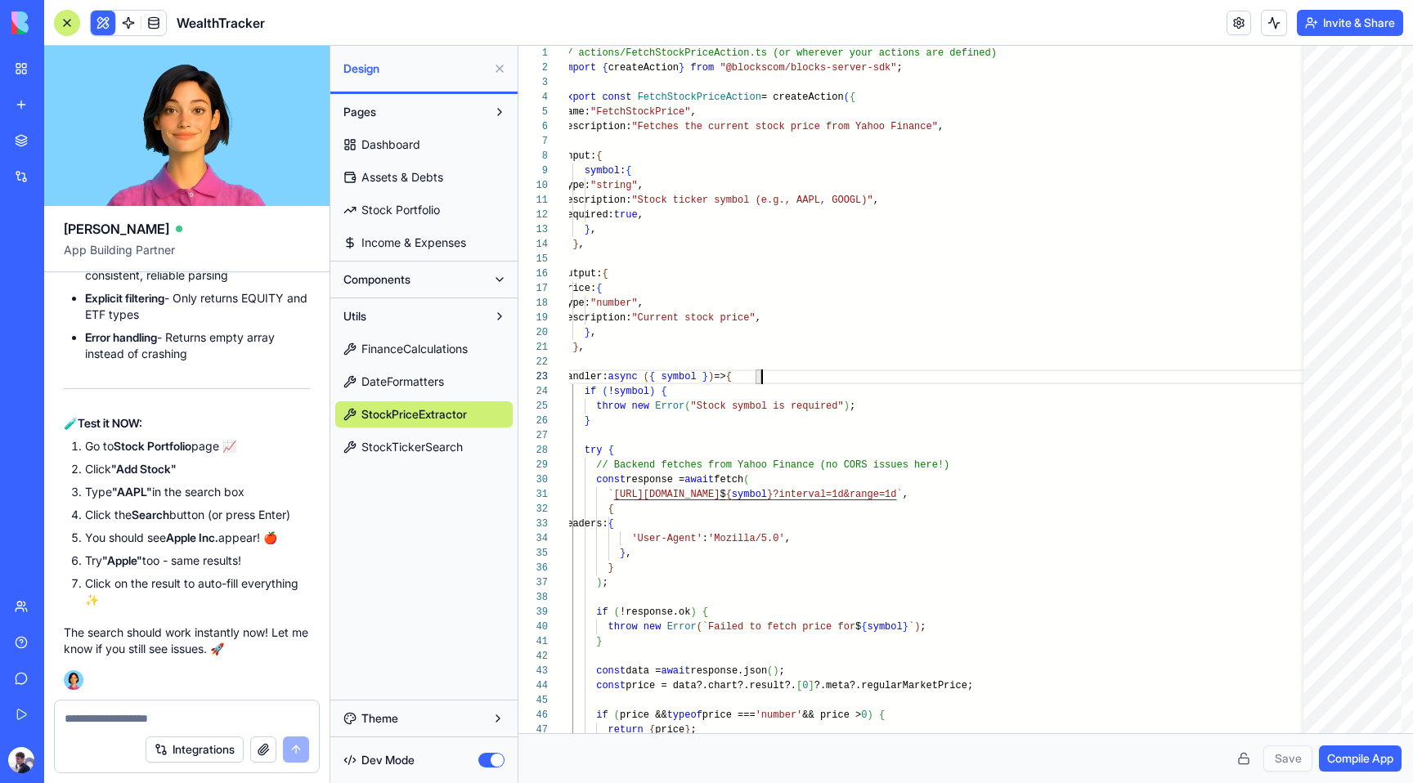
click at [483, 764] on button "button" at bounding box center [491, 760] width 26 height 15
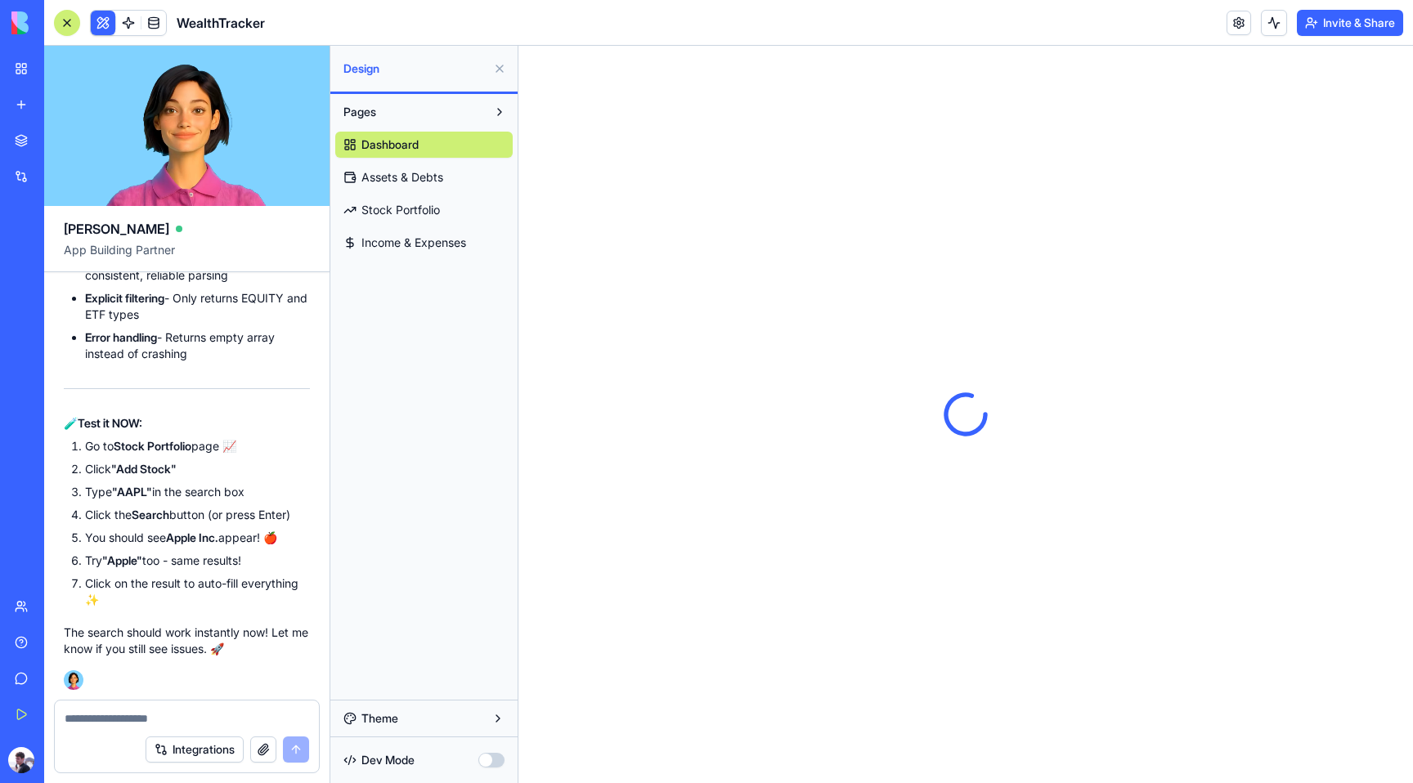
click at [370, 218] on link "Stock Portfolio" at bounding box center [423, 210] width 177 height 26
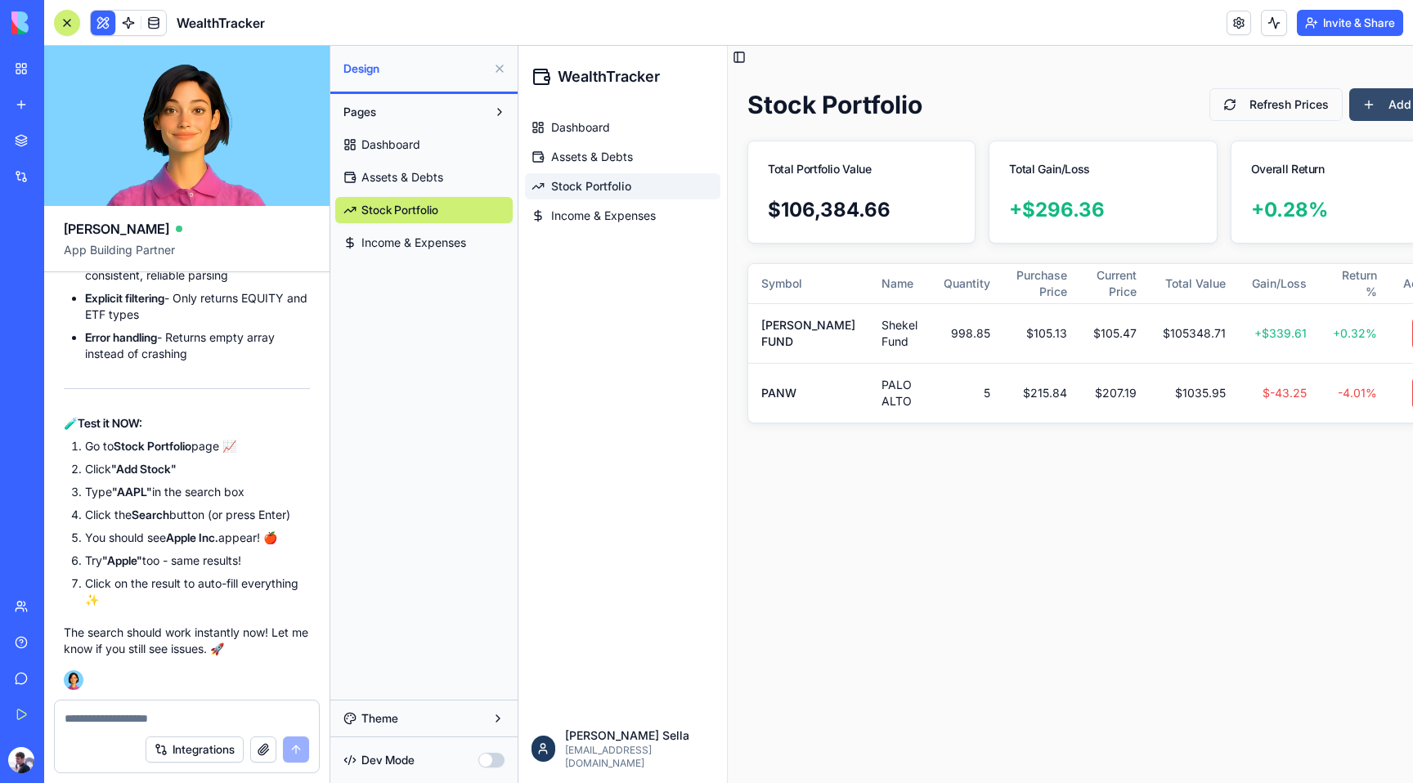
click at [1349, 106] on button "Add Stock" at bounding box center [1404, 104] width 110 height 33
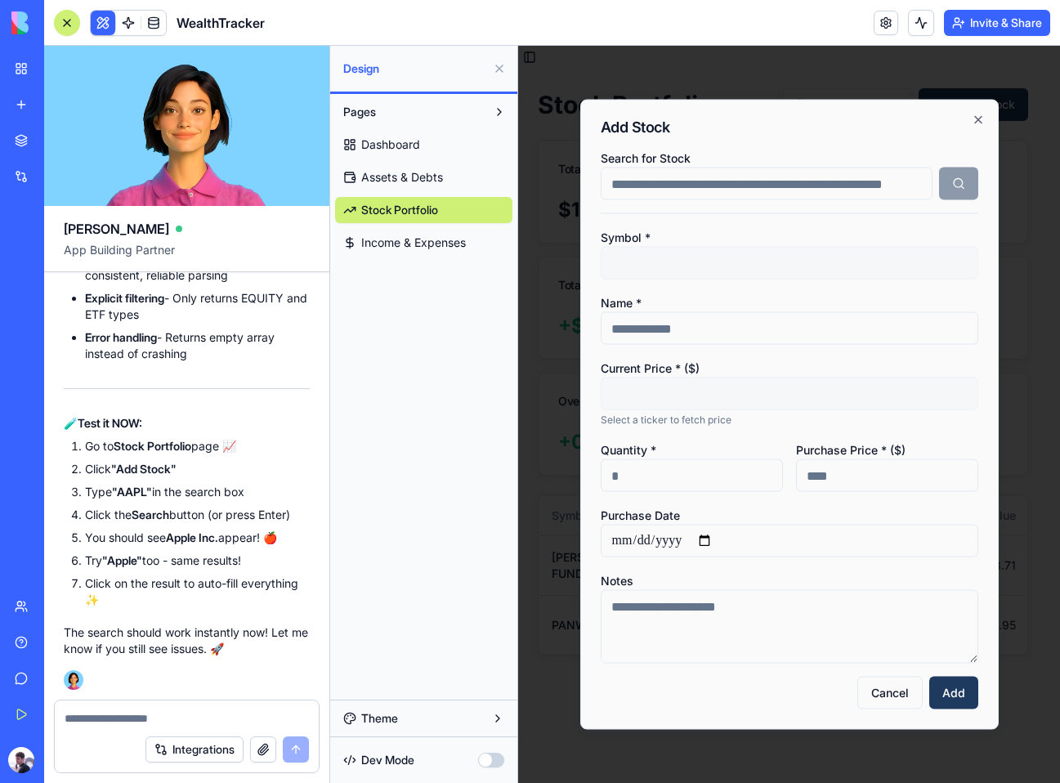
click at [714, 186] on input "Search for Stock" at bounding box center [767, 184] width 332 height 33
type input "*****"
click at [944, 174] on button "button" at bounding box center [958, 184] width 39 height 33
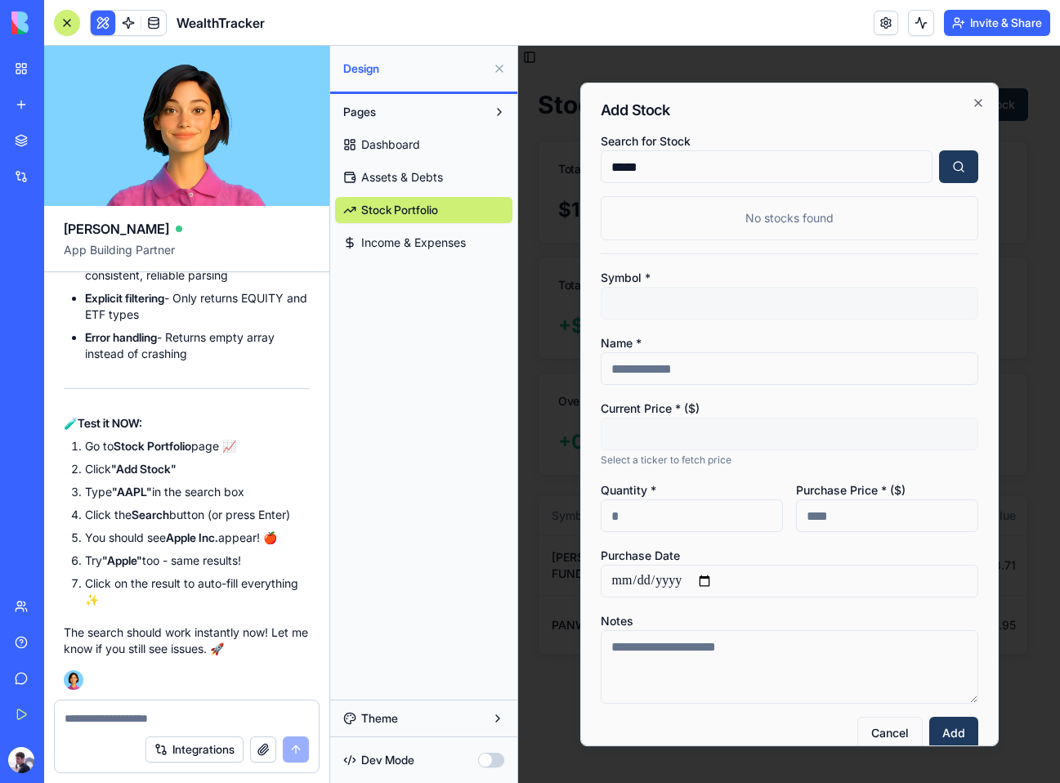
click at [482, 763] on button "button" at bounding box center [491, 760] width 26 height 15
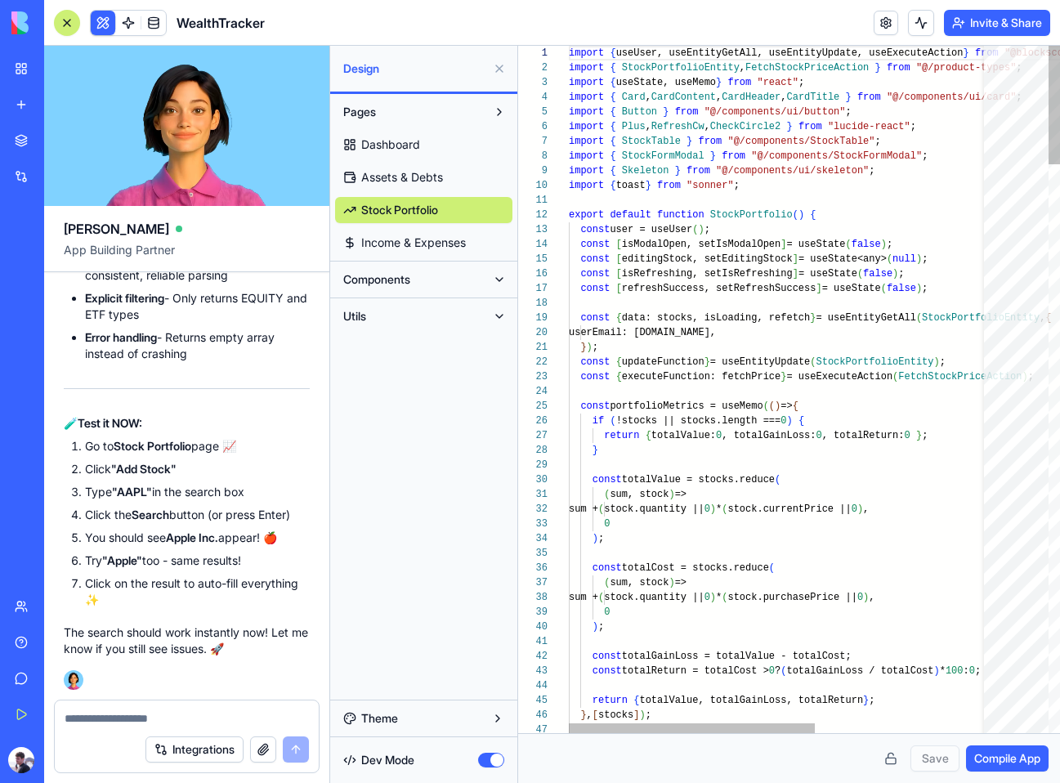
scroll to position [103, 0]
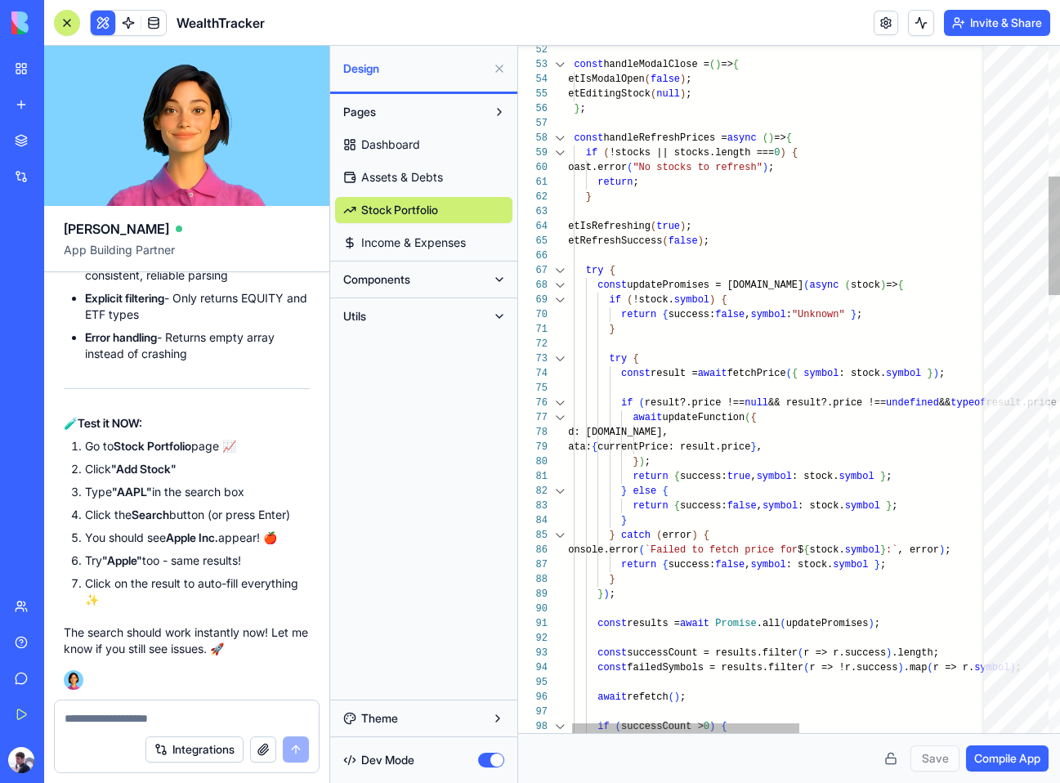
click at [562, 137] on div at bounding box center [559, 138] width 21 height 15
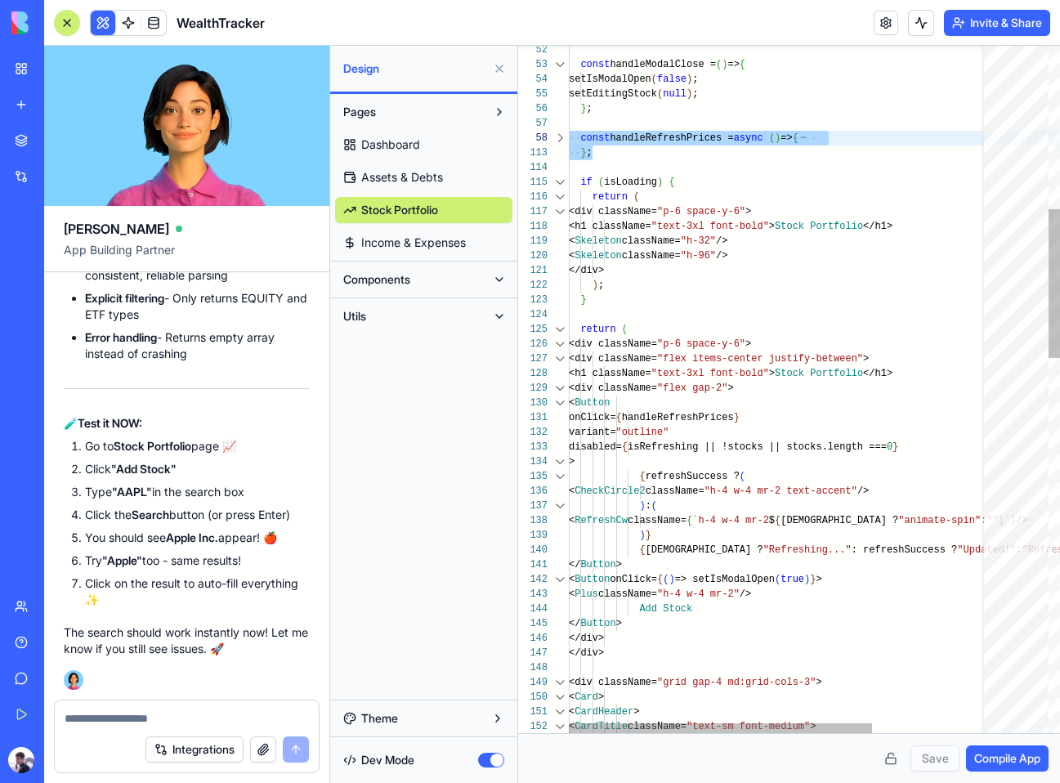
drag, startPoint x: 690, startPoint y: 154, endPoint x: 569, endPoint y: 143, distance: 121.5
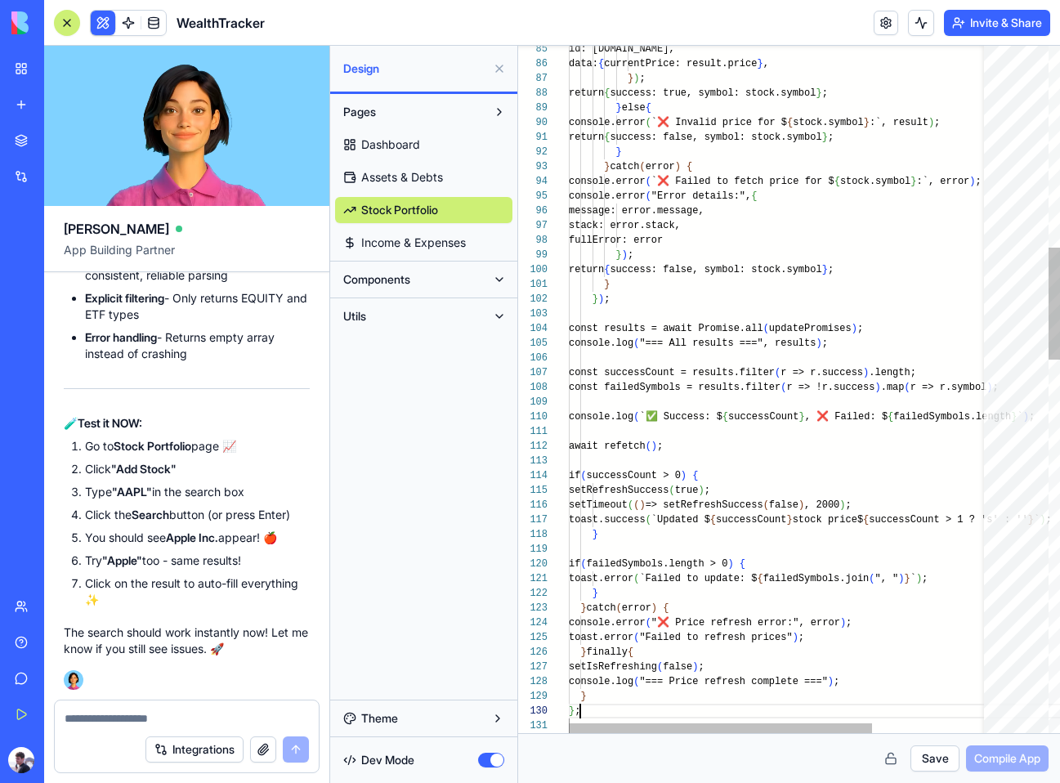
scroll to position [132, 11]
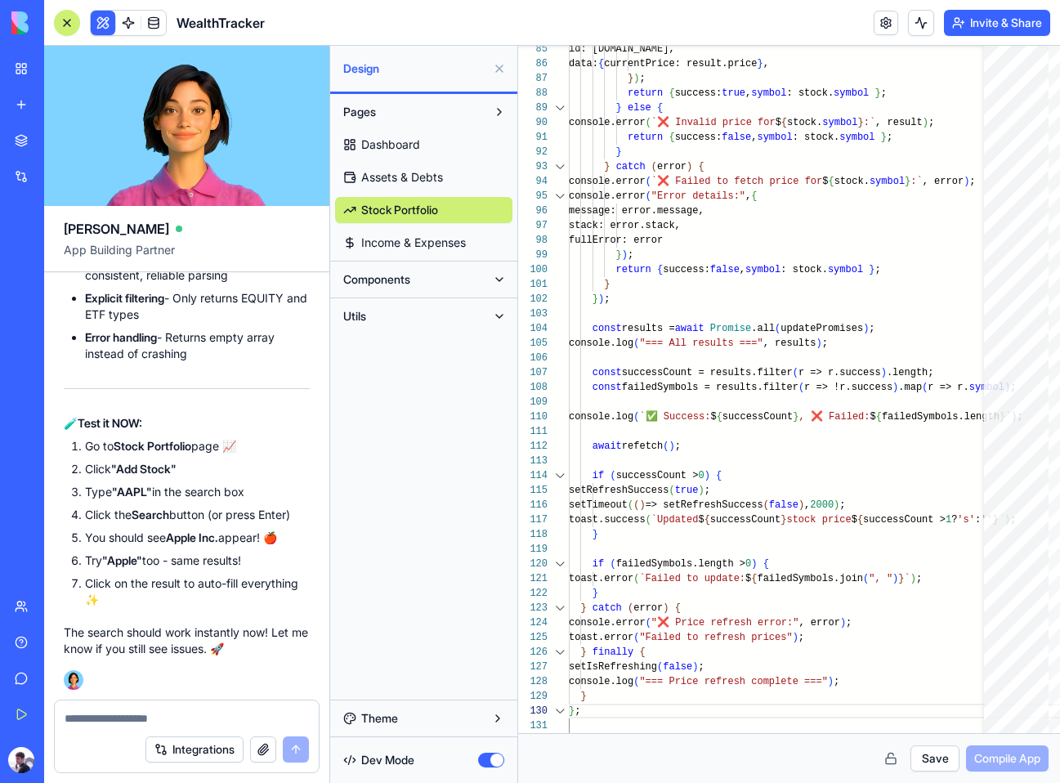
click at [925, 754] on button "Save" at bounding box center [935, 759] width 49 height 26
click at [383, 313] on button "Utils" at bounding box center [410, 316] width 151 height 26
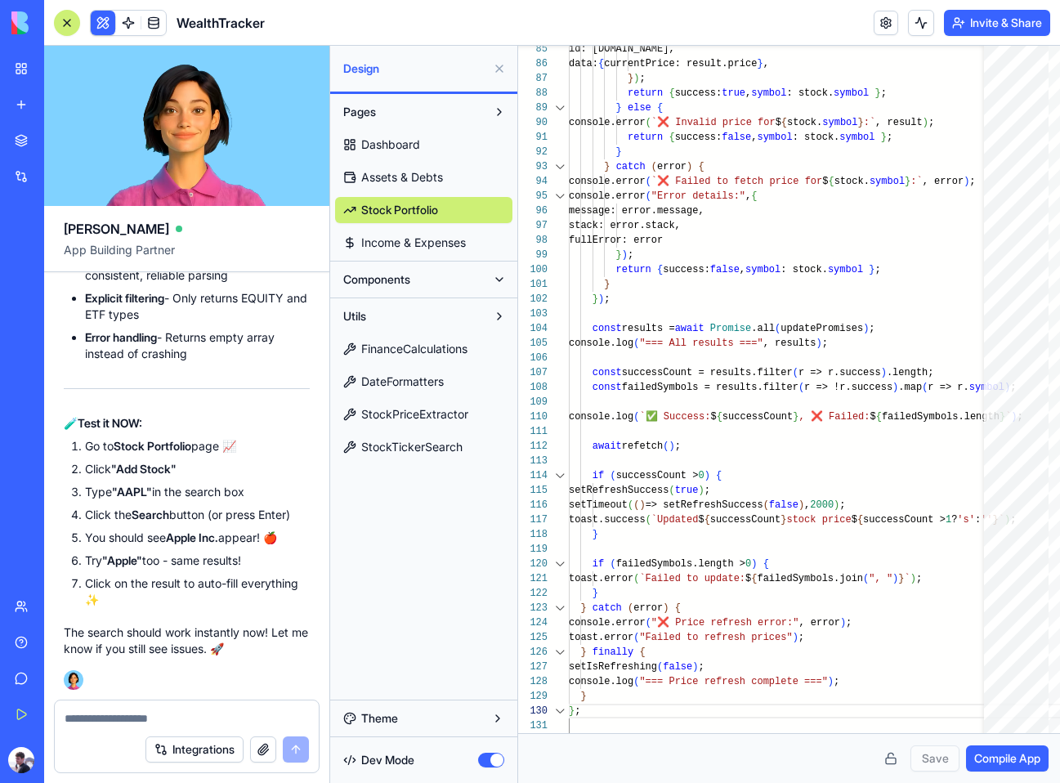
click at [396, 415] on span "StockPriceExtractor" at bounding box center [414, 414] width 107 height 16
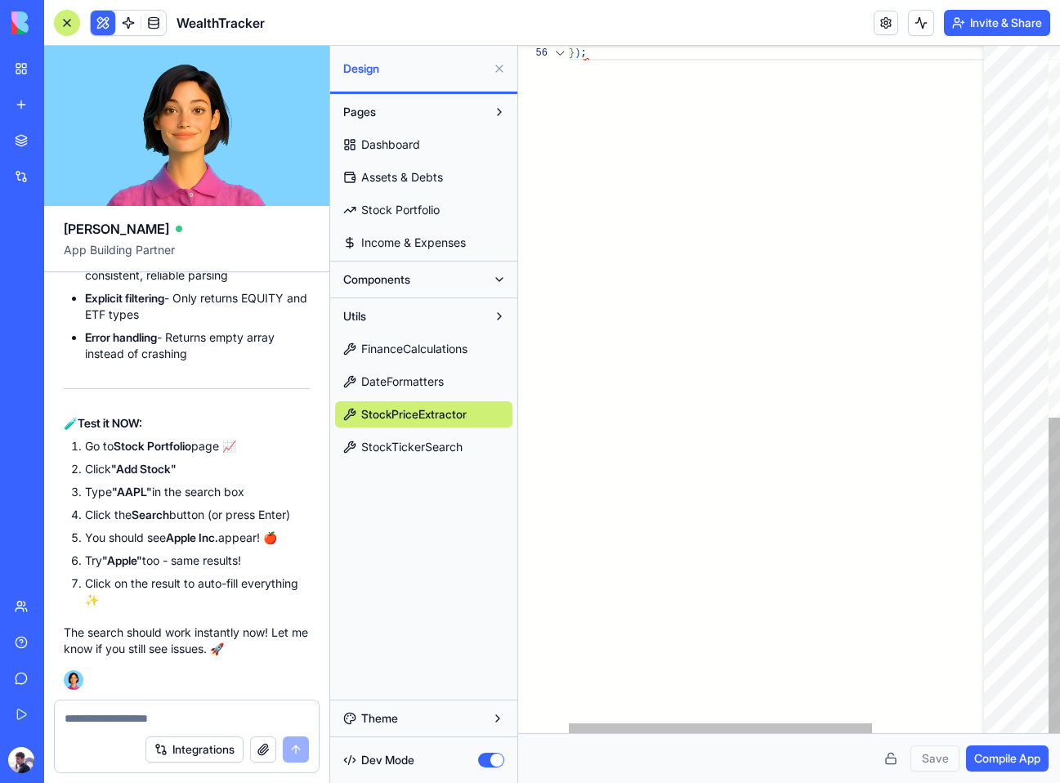
scroll to position [74, 18]
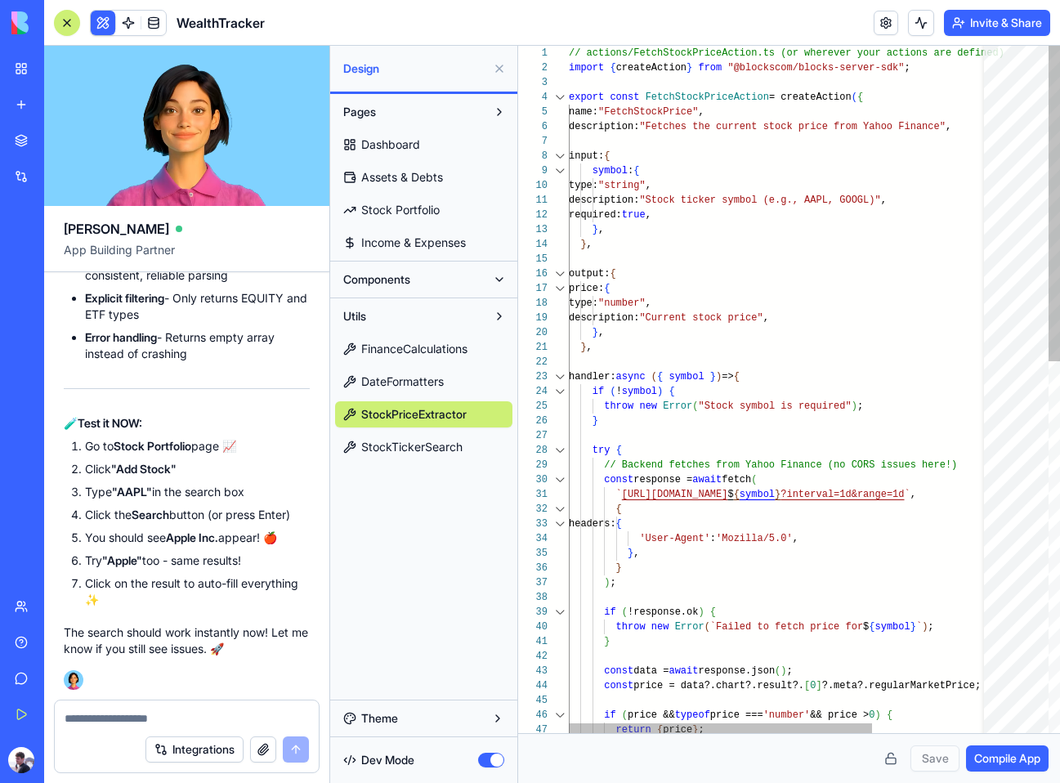
click at [926, 68] on div "return { price } ; const data = await response.json ( ) ; const price = data?.c…" at bounding box center [861, 794] width 584 height 1497
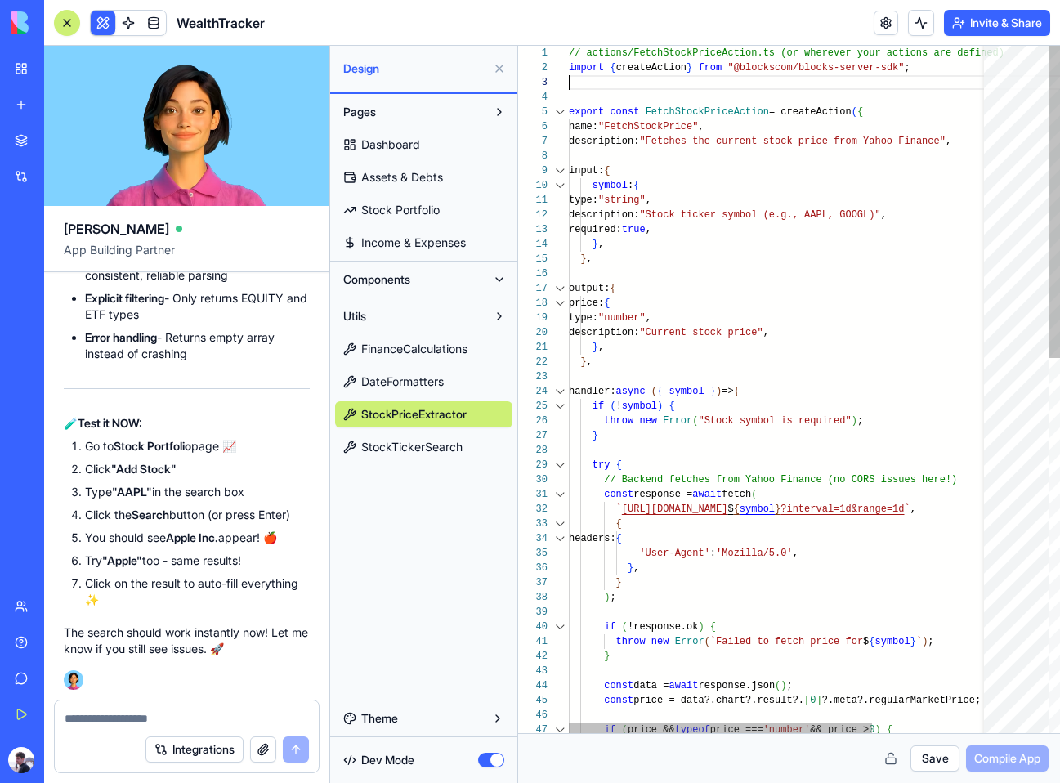
scroll to position [0, 35]
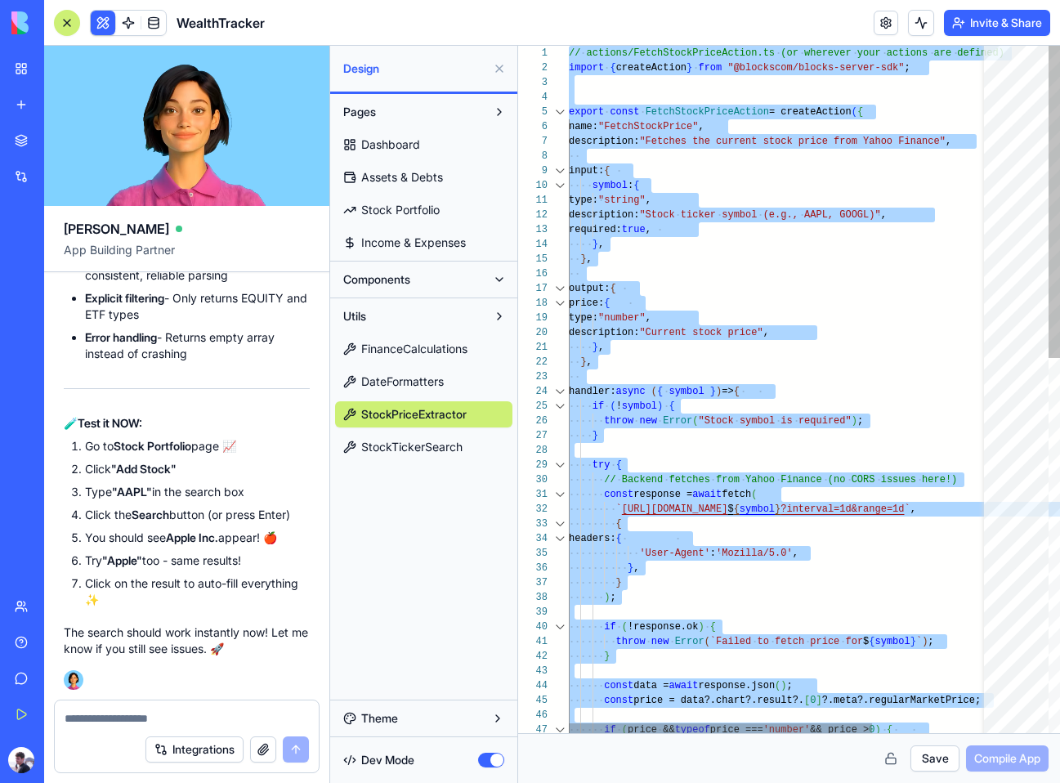
type textarea "**********"
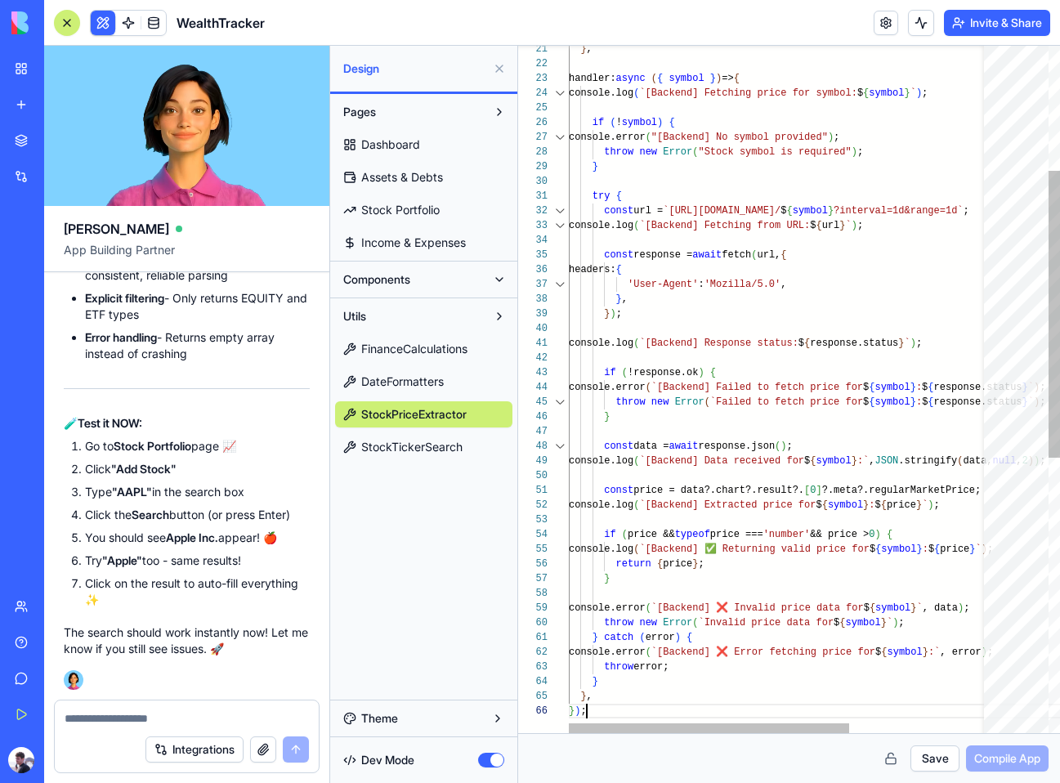
scroll to position [74, 18]
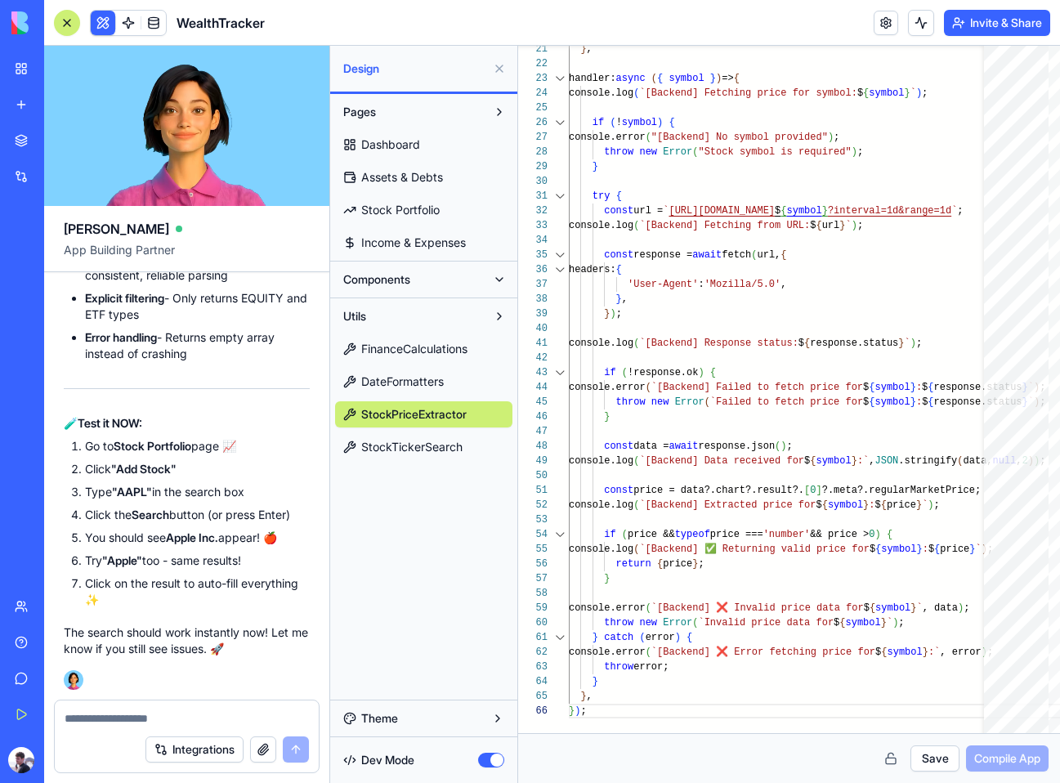
click at [930, 755] on button "Save" at bounding box center [935, 759] width 49 height 26
click at [983, 761] on span "Compile App" at bounding box center [1008, 759] width 66 height 16
click at [485, 764] on button "button" at bounding box center [491, 760] width 26 height 15
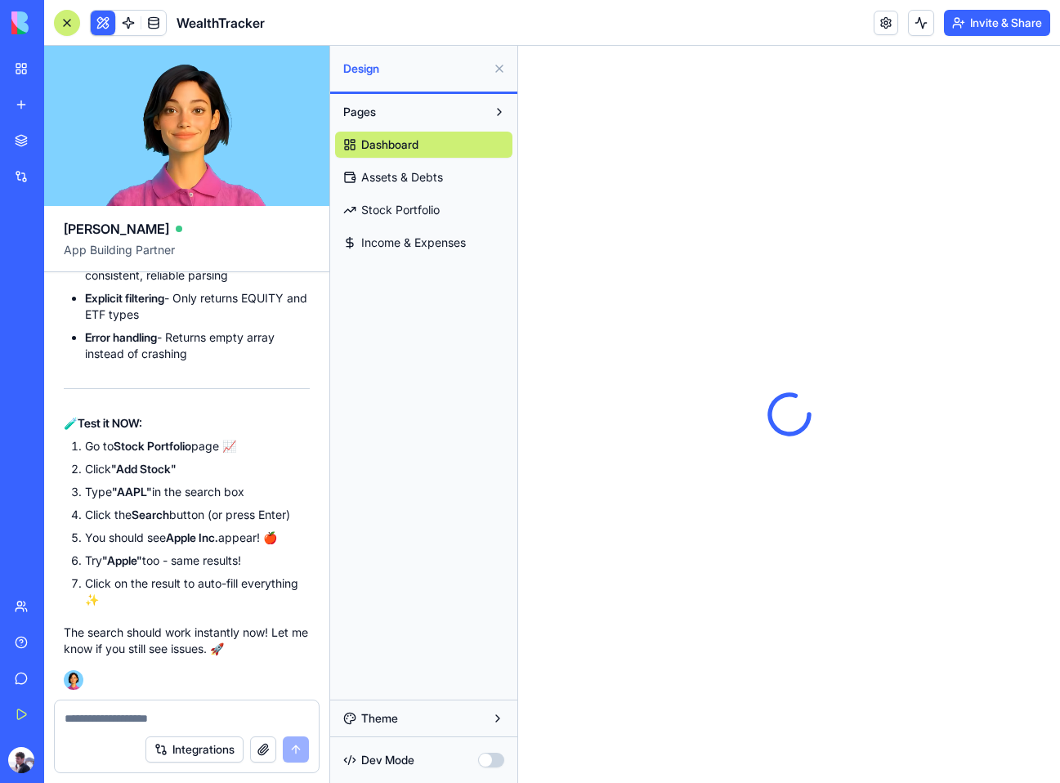
click at [403, 201] on link "Stock Portfolio" at bounding box center [423, 210] width 177 height 26
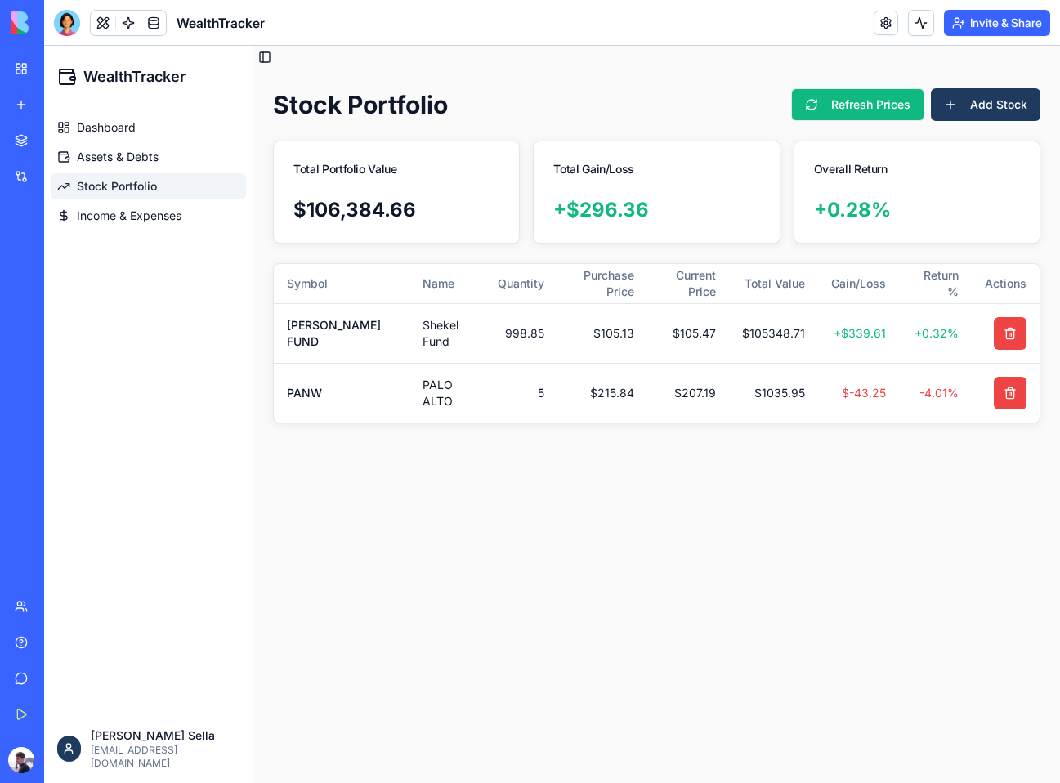
click at [881, 110] on button "Refresh Prices" at bounding box center [857, 104] width 133 height 33
click at [102, 19] on button at bounding box center [103, 23] width 25 height 25
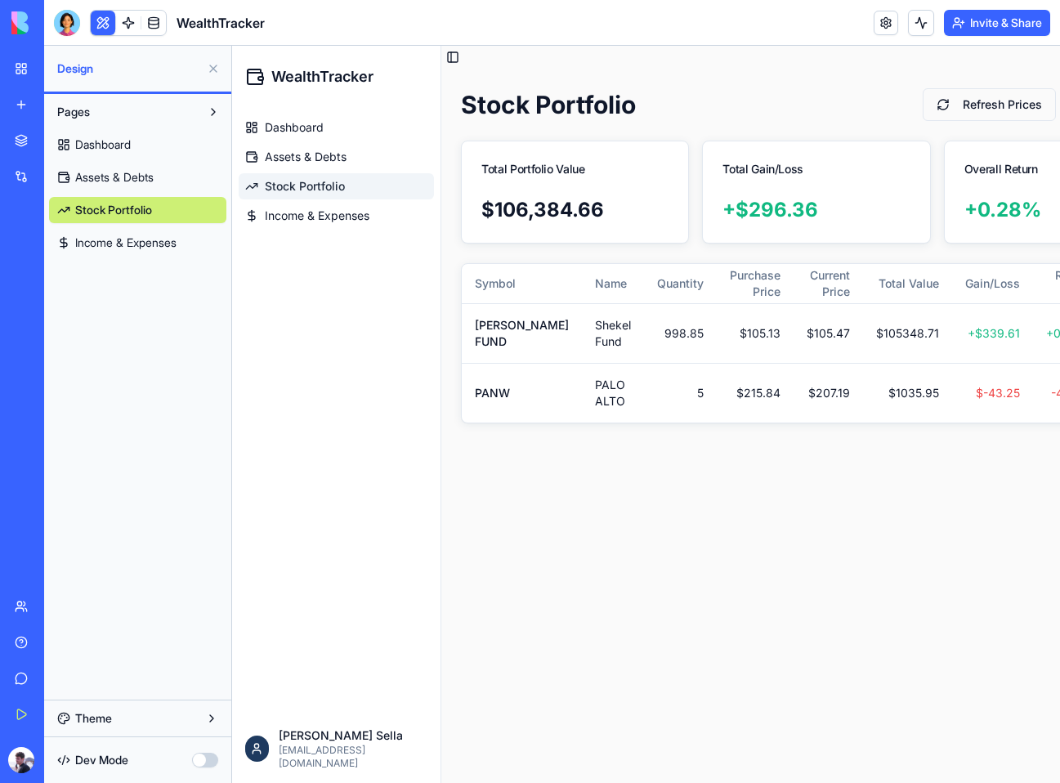
click at [199, 766] on button "button" at bounding box center [205, 760] width 26 height 15
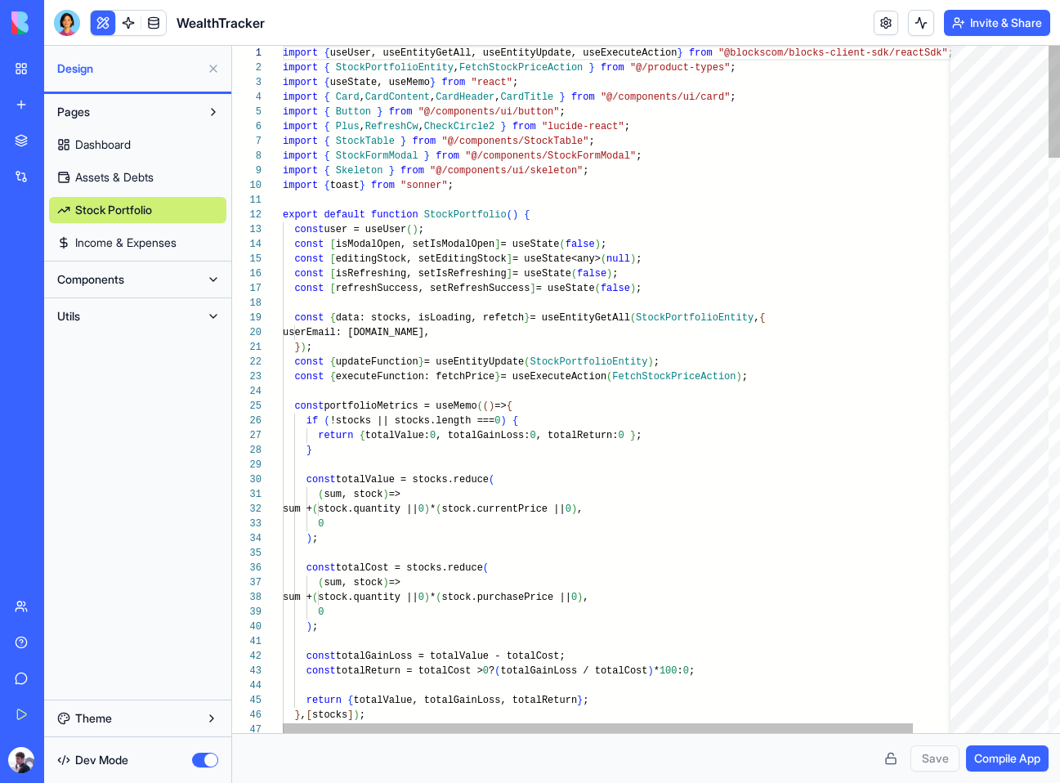
scroll to position [103, 0]
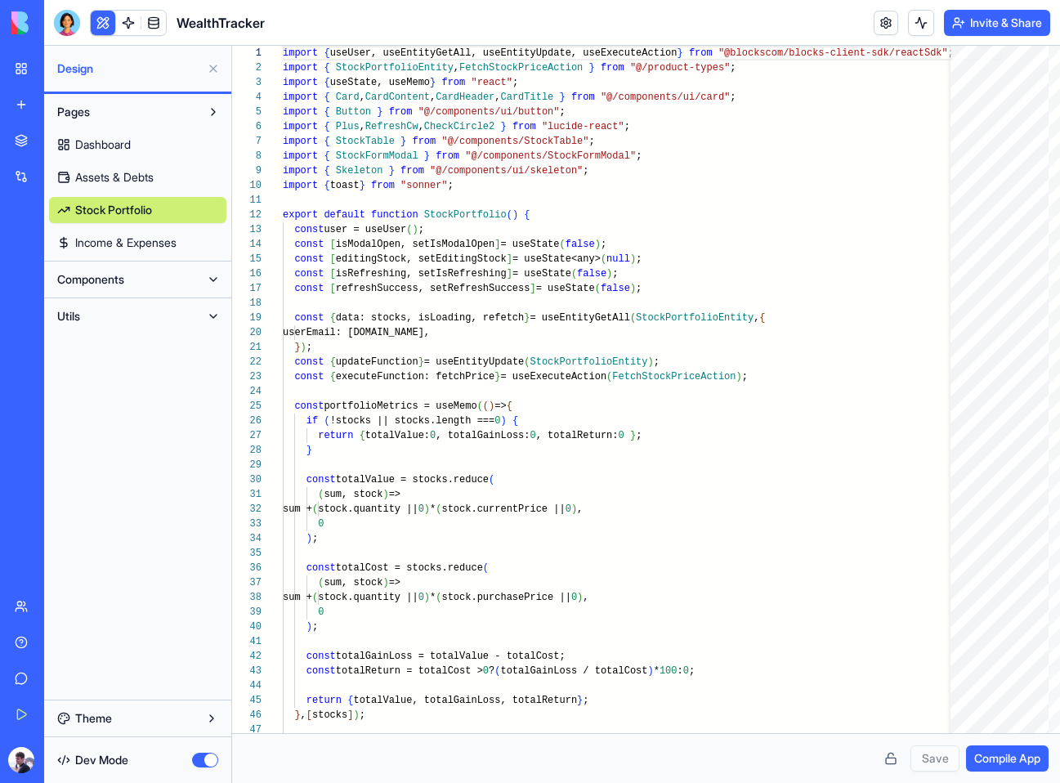
click at [57, 310] on span "Utils" at bounding box center [68, 316] width 23 height 16
click at [128, 415] on span "StockPriceExtractor" at bounding box center [125, 414] width 100 height 16
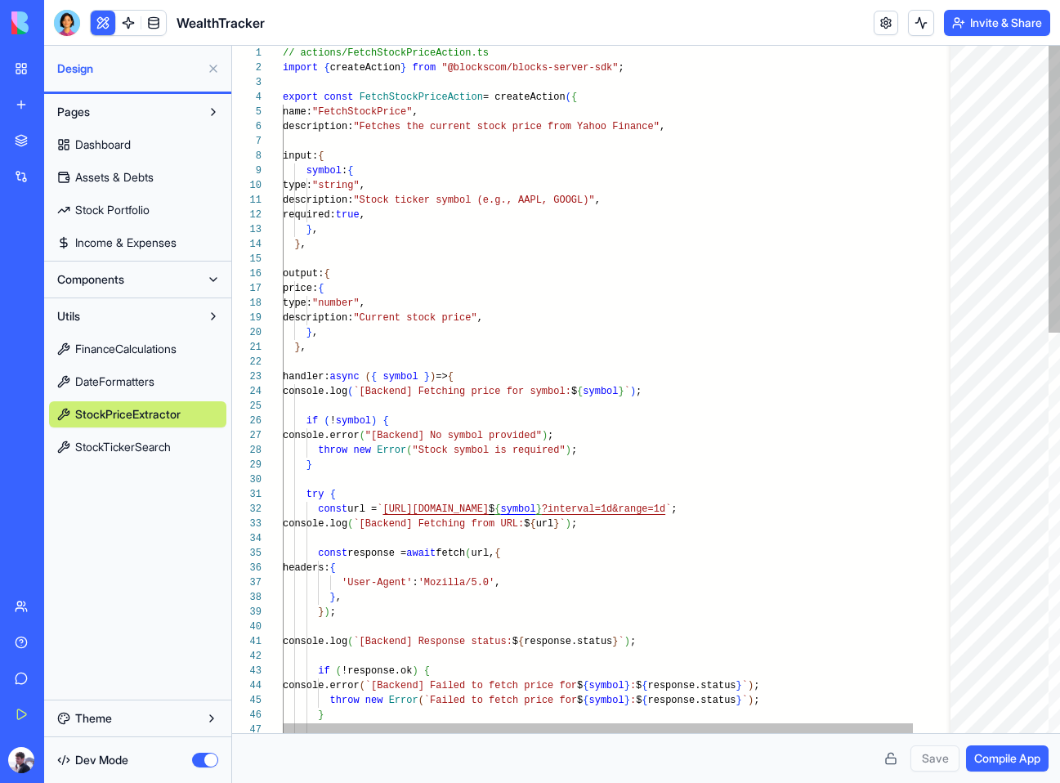
scroll to position [44, 24]
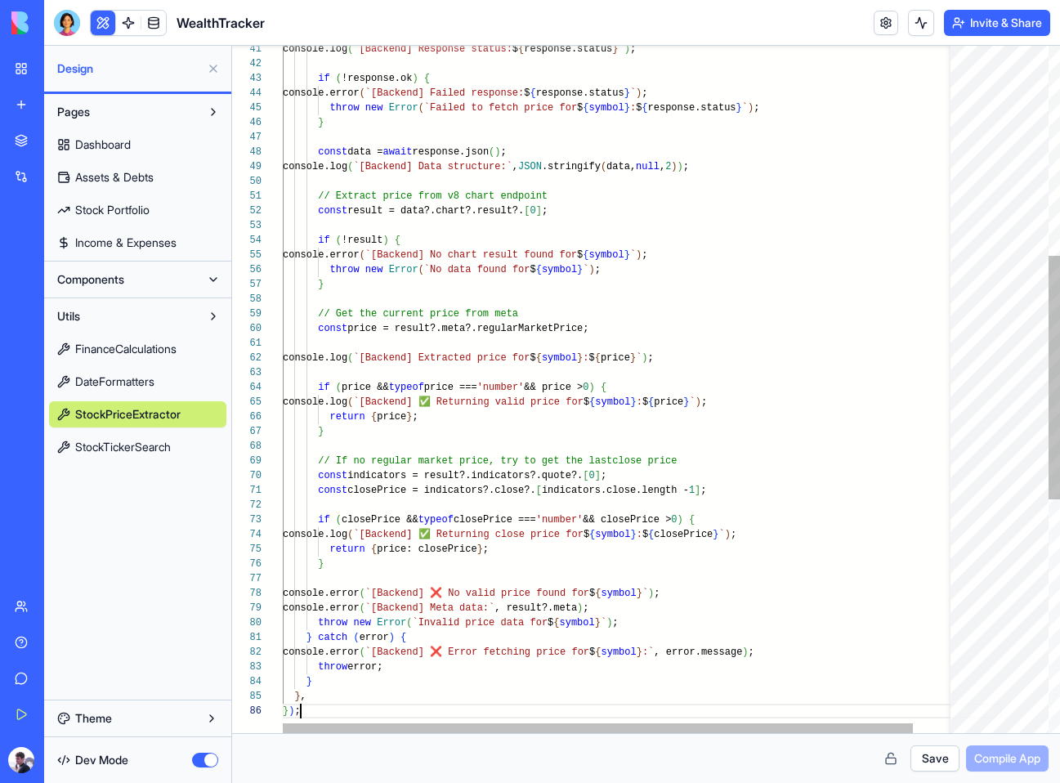
scroll to position [74, 18]
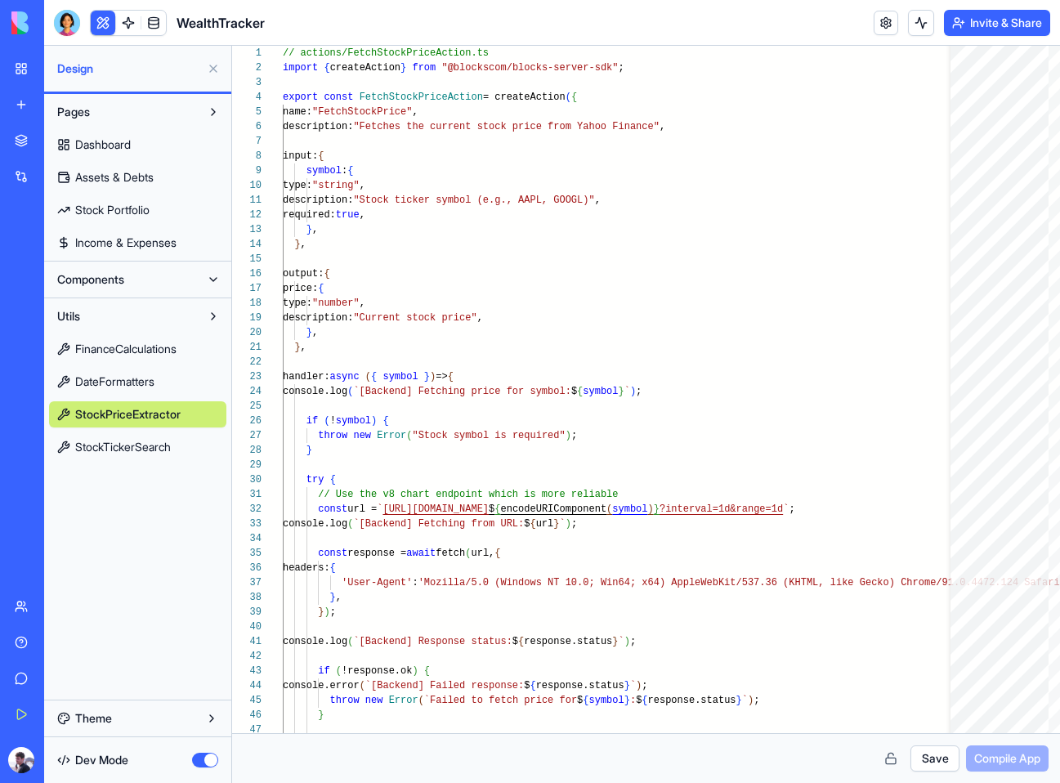
click at [936, 759] on button "Save" at bounding box center [935, 759] width 49 height 26
click at [139, 456] on link "StockTickerSearch" at bounding box center [137, 447] width 177 height 26
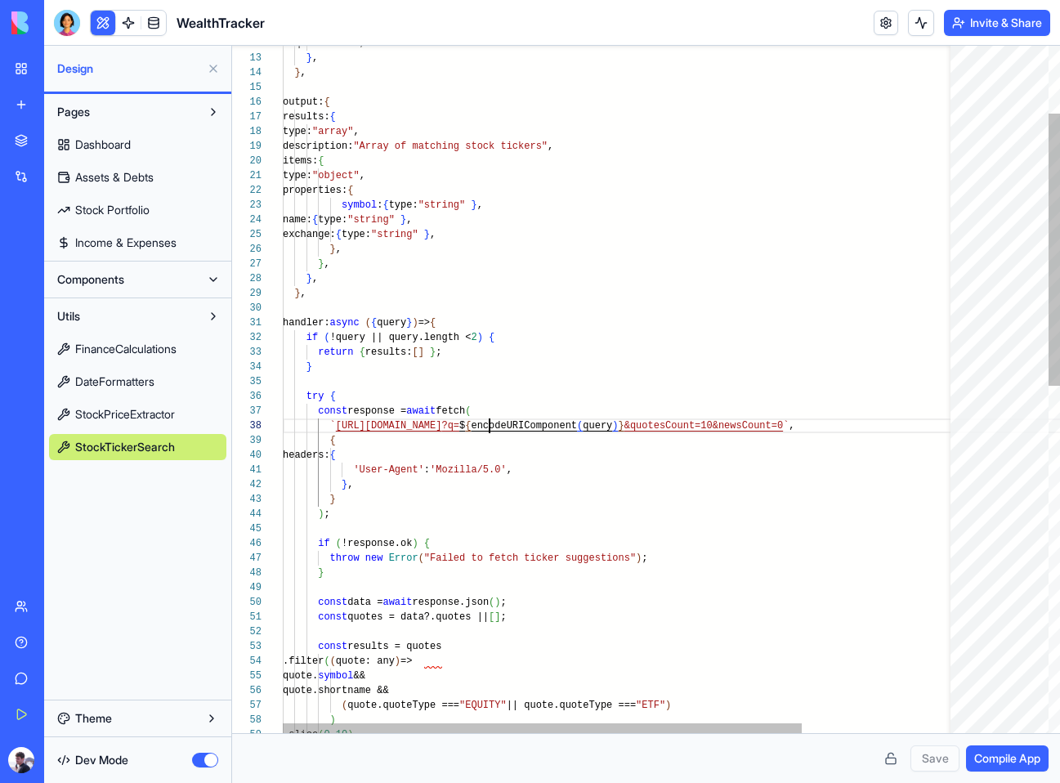
scroll to position [103, 207]
click at [491, 430] on div ".slice ( 0 , 10 ) ( quote.quoteType === "EQUITY" || quote.quoteType === "ETF" )…" at bounding box center [719, 740] width 873 height 1732
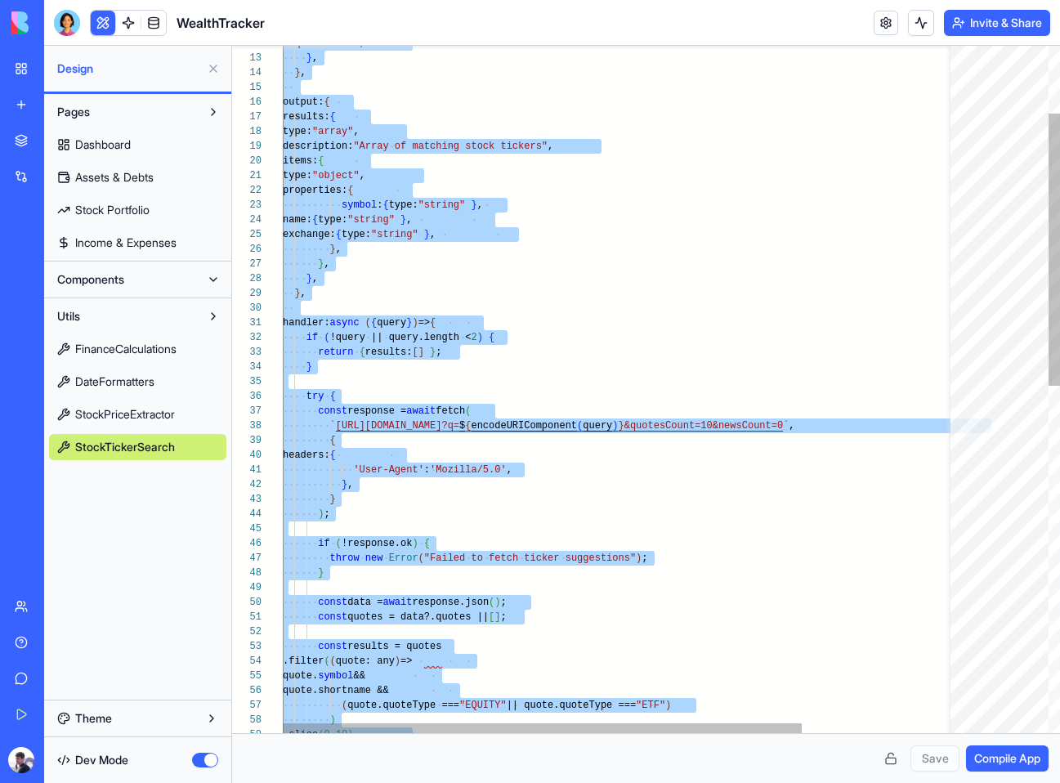
scroll to position [0, 16]
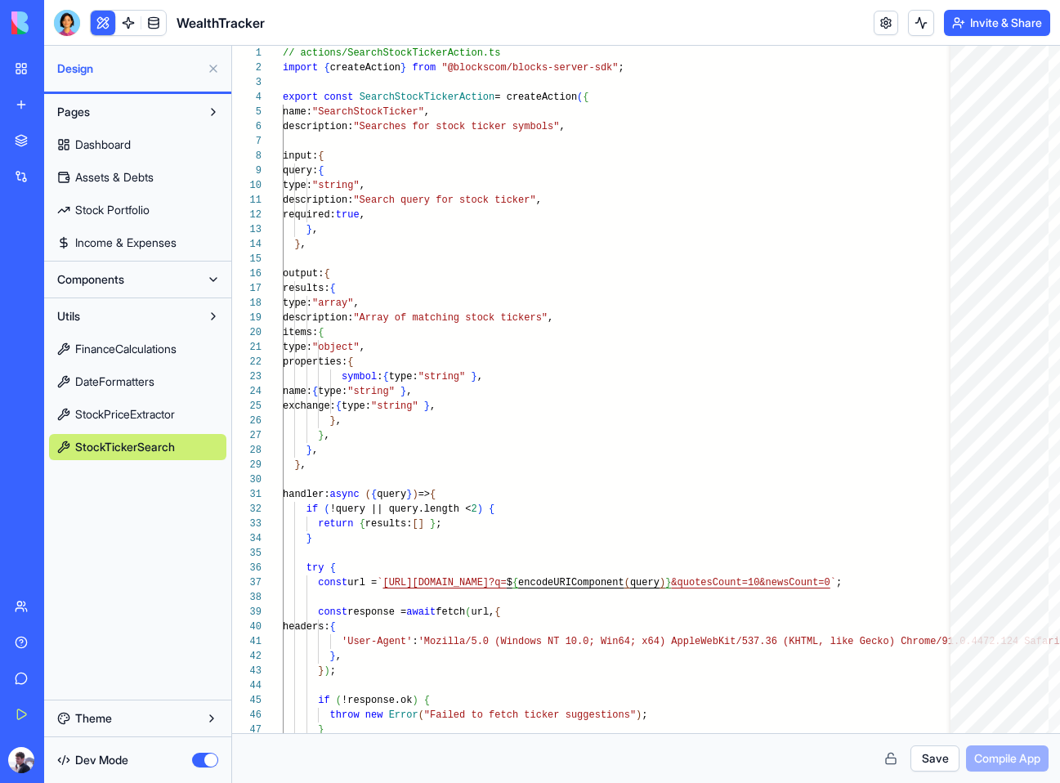
click at [917, 766] on button "Save" at bounding box center [935, 759] width 49 height 26
click at [83, 409] on span "StockPriceExtractor" at bounding box center [125, 414] width 100 height 16
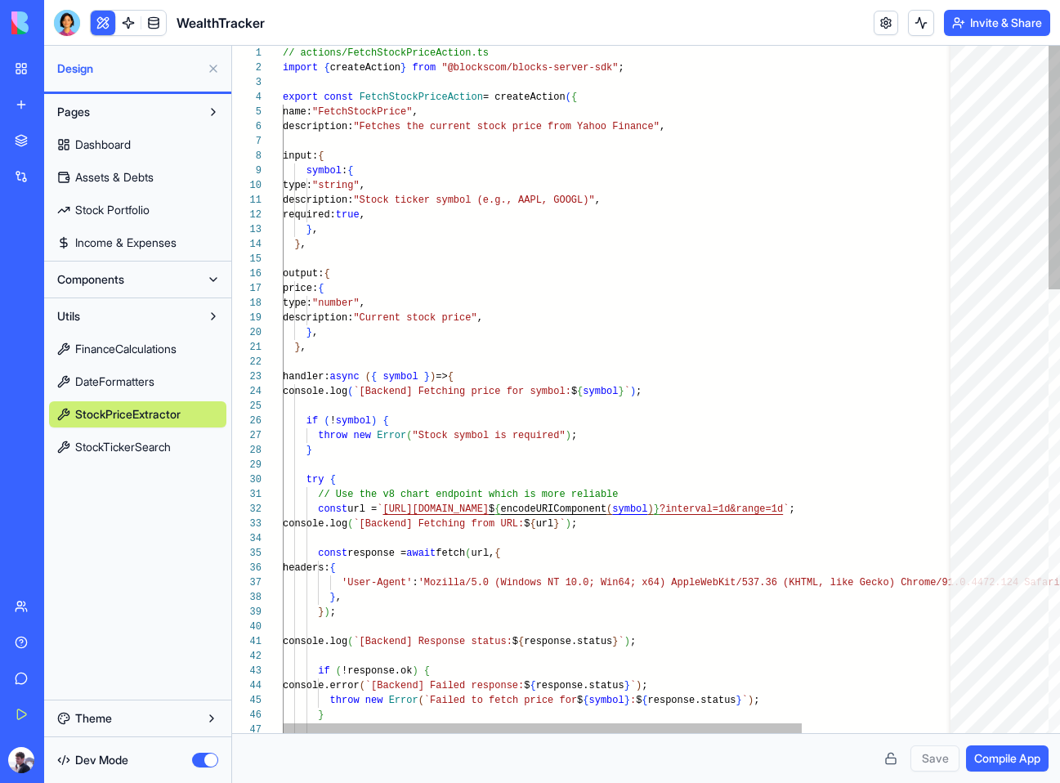
type textarea "**********"
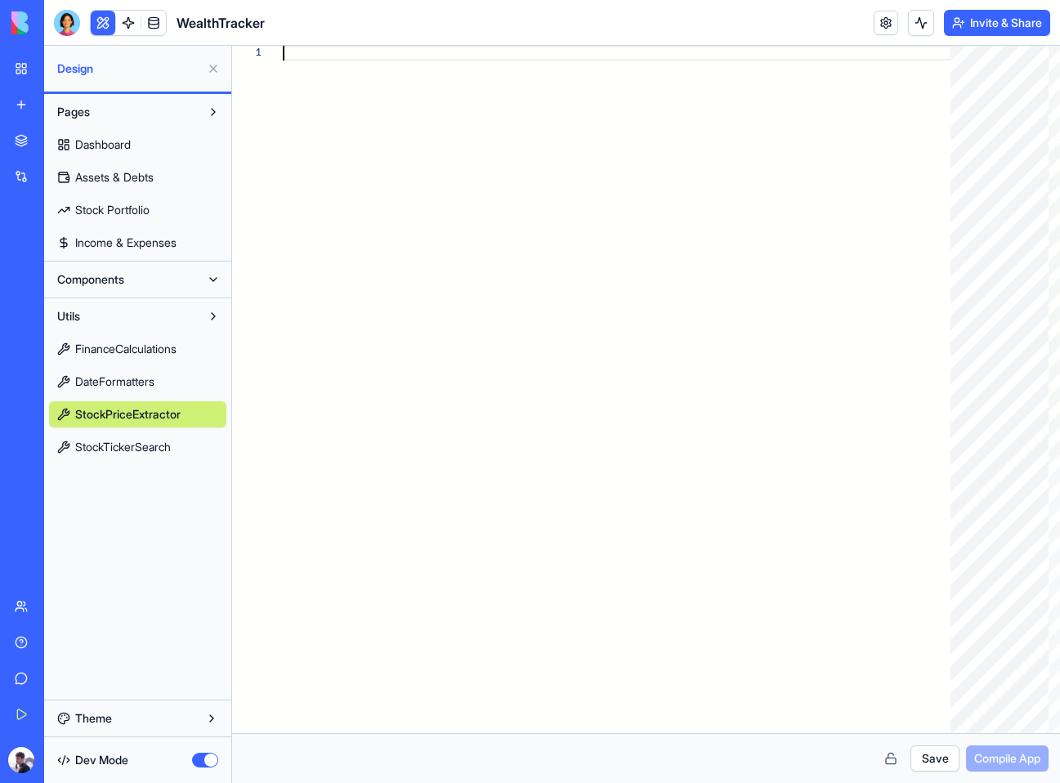
type textarea "**********"
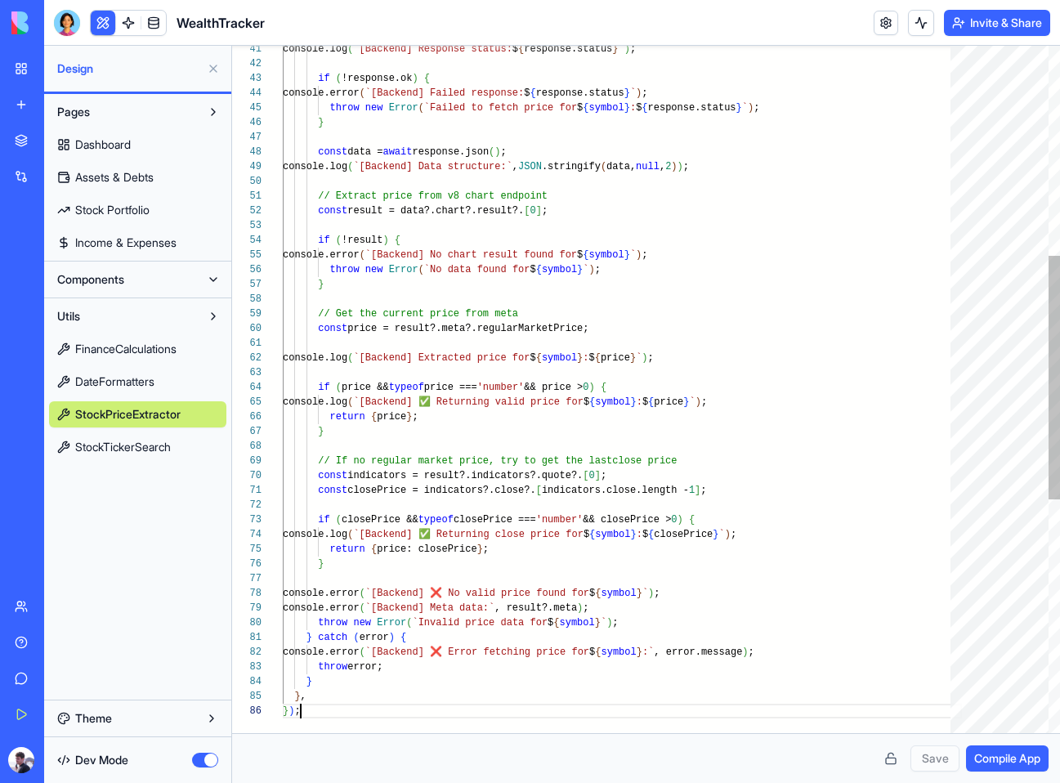
scroll to position [74, 18]
click at [1008, 761] on span "Compile App" at bounding box center [1008, 759] width 66 height 16
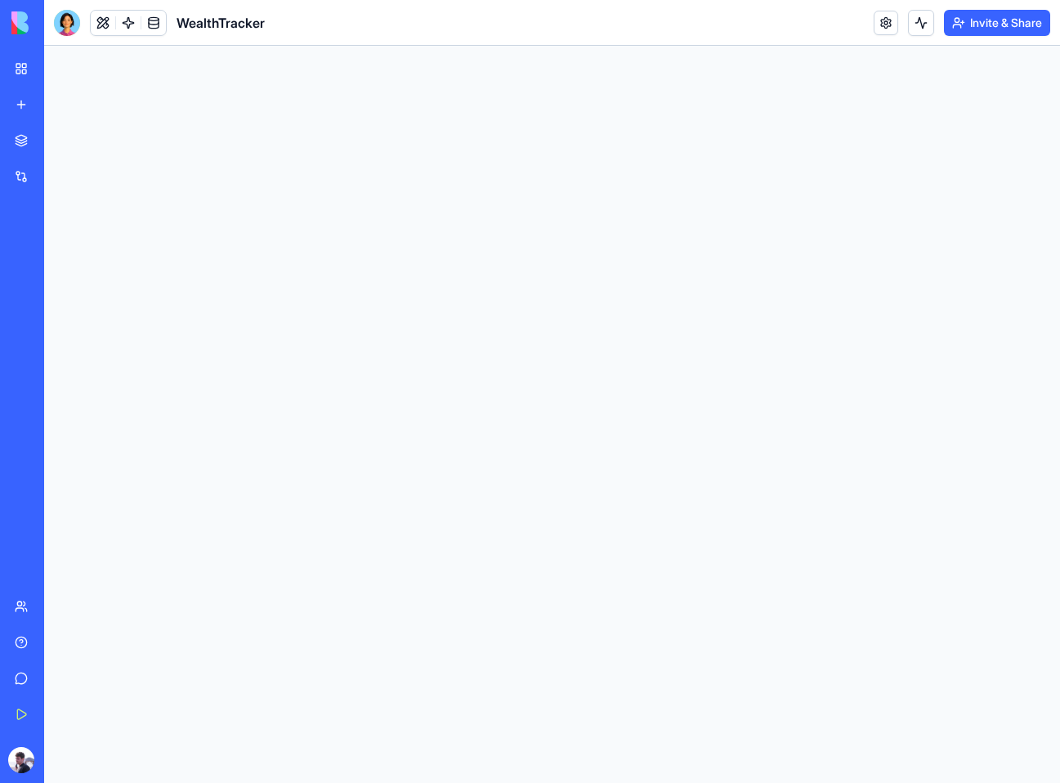
click at [328, 21] on header "WealthTracker Invite & Share" at bounding box center [552, 23] width 1016 height 46
click at [92, 78] on main at bounding box center [552, 414] width 1016 height 737
click at [64, 25] on div at bounding box center [67, 23] width 26 height 26
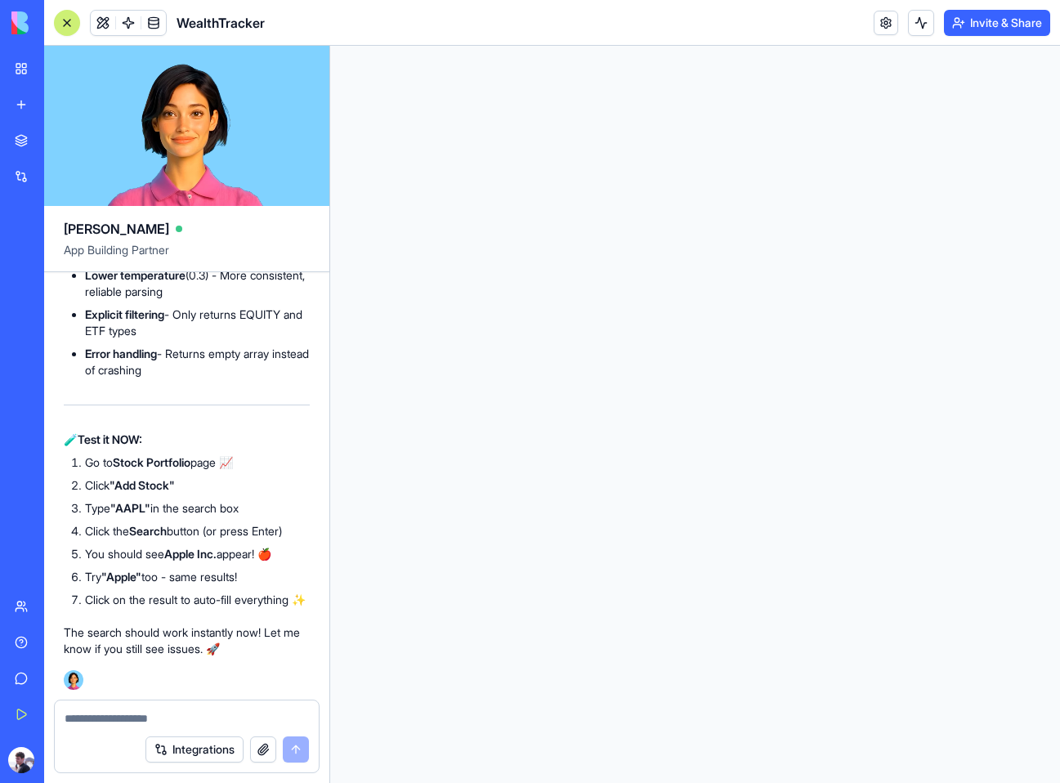
click at [249, 708] on div at bounding box center [187, 714] width 264 height 26
click at [195, 717] on textarea at bounding box center [187, 718] width 244 height 16
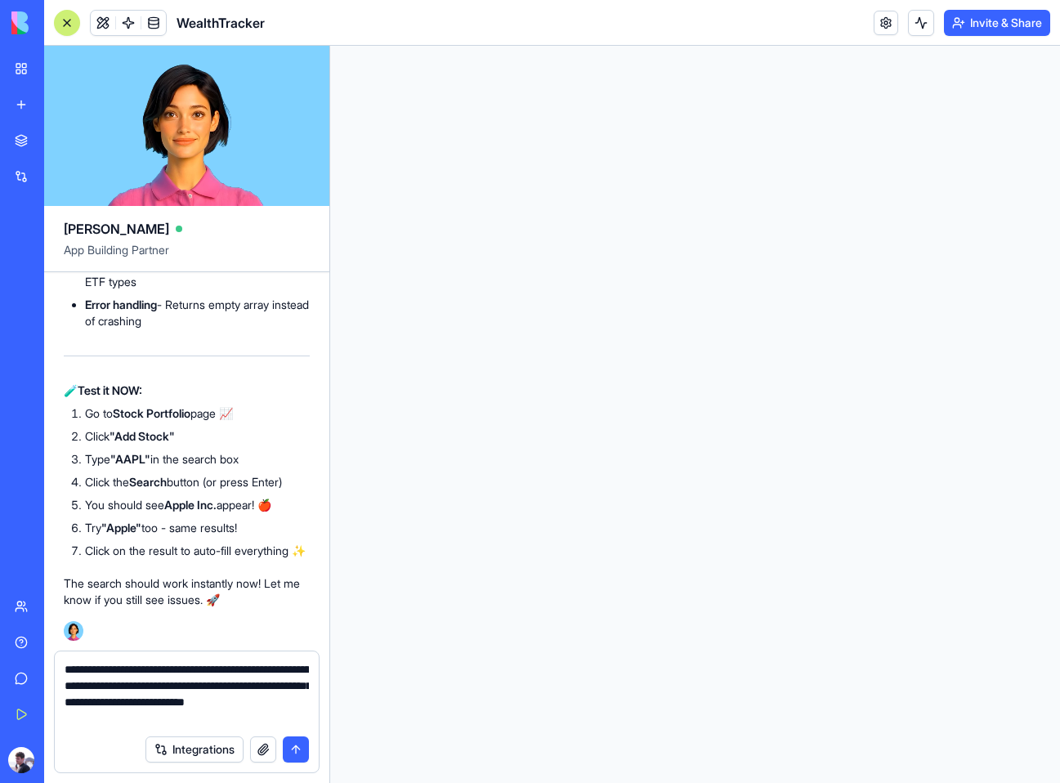
type textarea "**********"
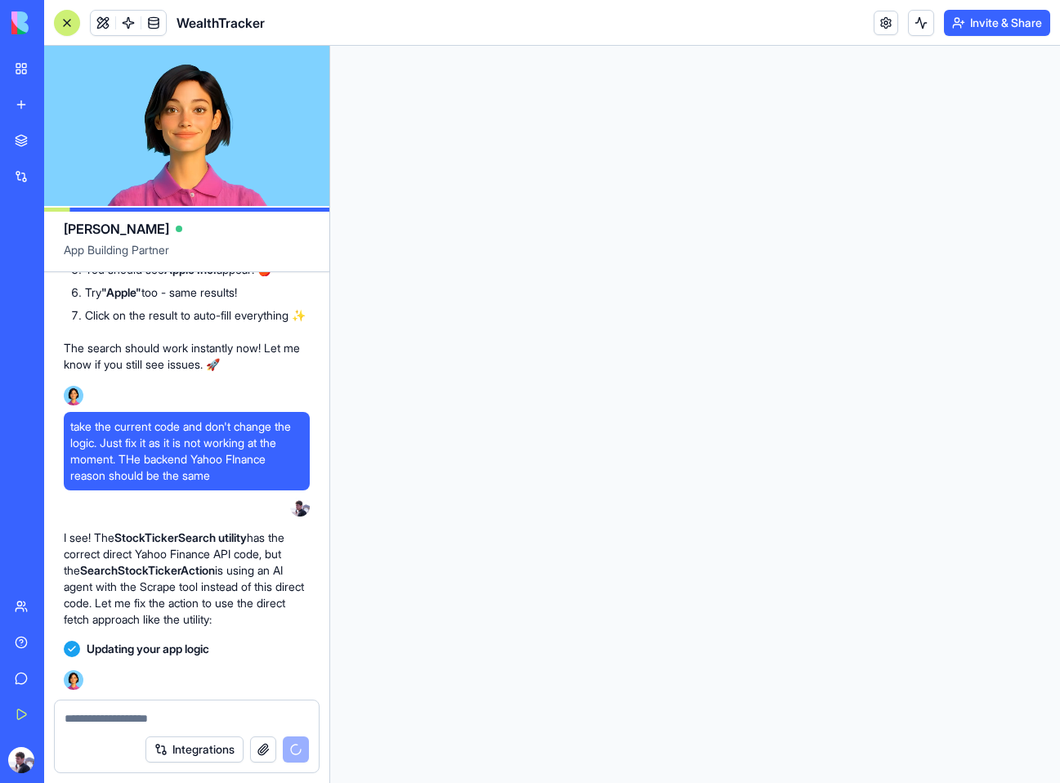
scroll to position [13252, 0]
